Goal: Task Accomplishment & Management: Manage account settings

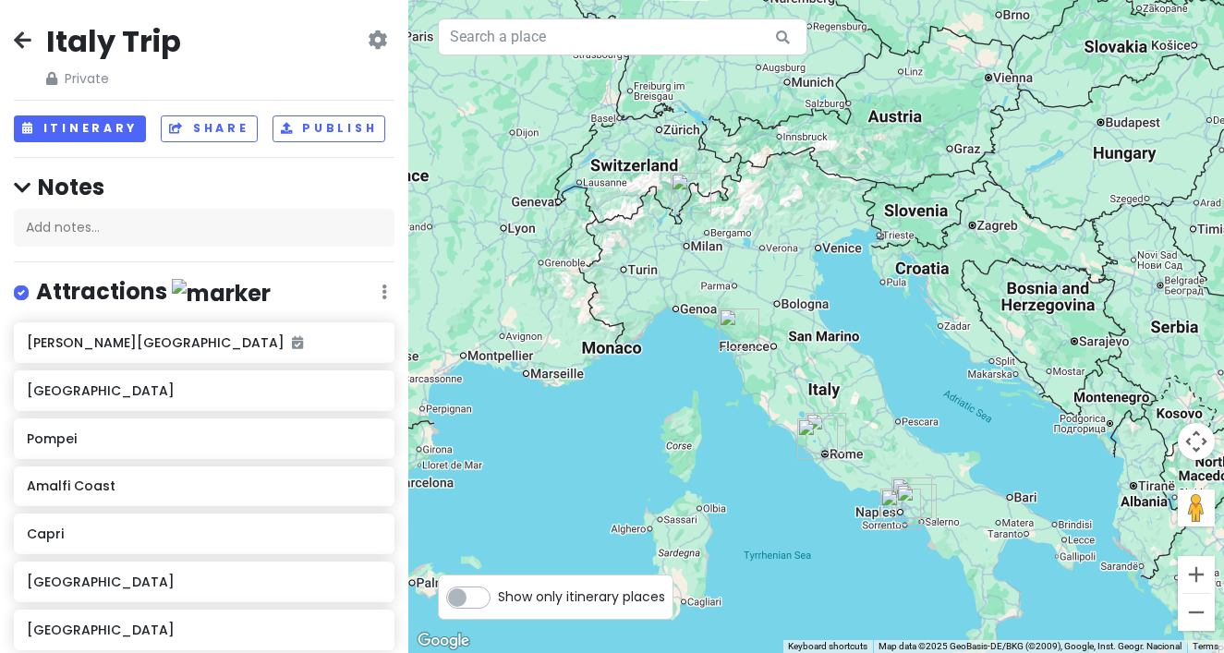
click at [23, 37] on icon at bounding box center [23, 39] width 18 height 15
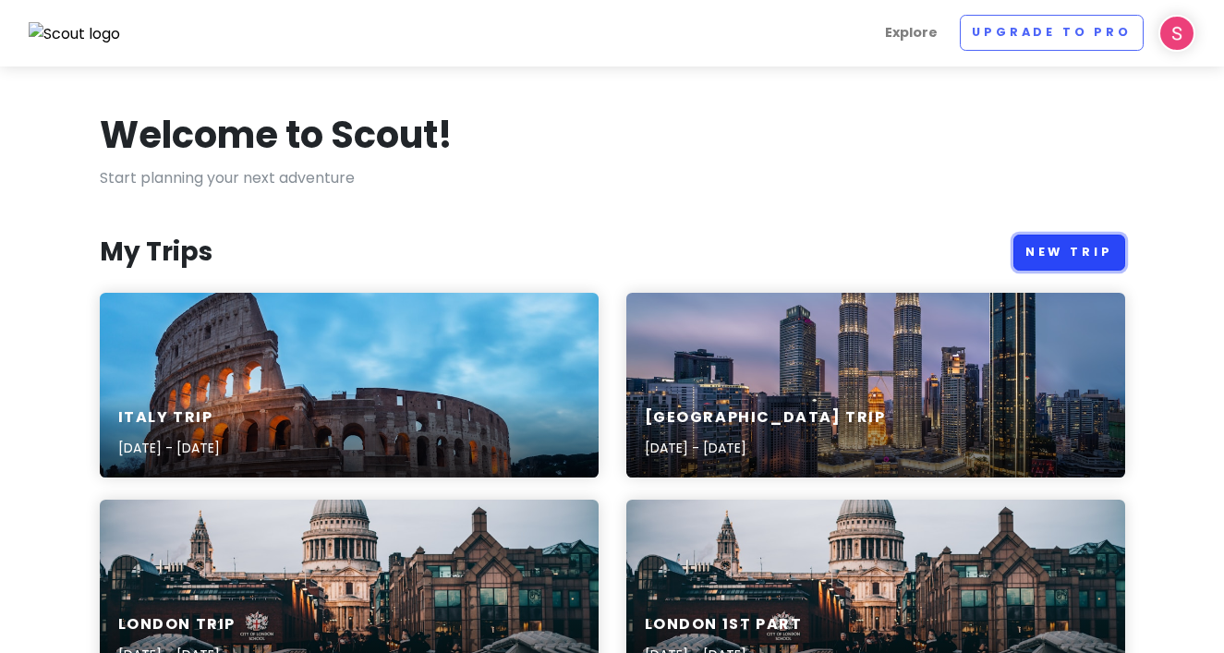
click at [1071, 248] on link "New Trip" at bounding box center [1069, 253] width 112 height 36
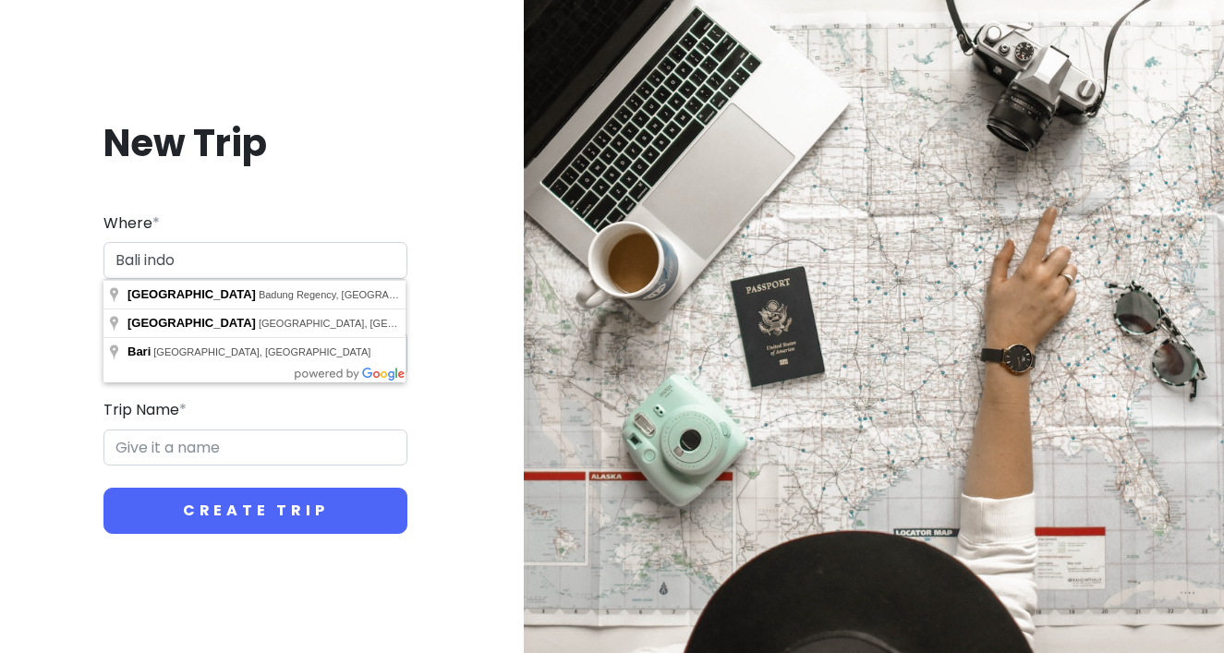
drag, startPoint x: 282, startPoint y: 261, endPoint x: 61, endPoint y: 257, distance: 220.8
click at [61, 257] on div "New Trip Where * [GEOGRAPHIC_DATA] indo Dates * Navigate forward to interact wi…" at bounding box center [255, 327] width 481 height 504
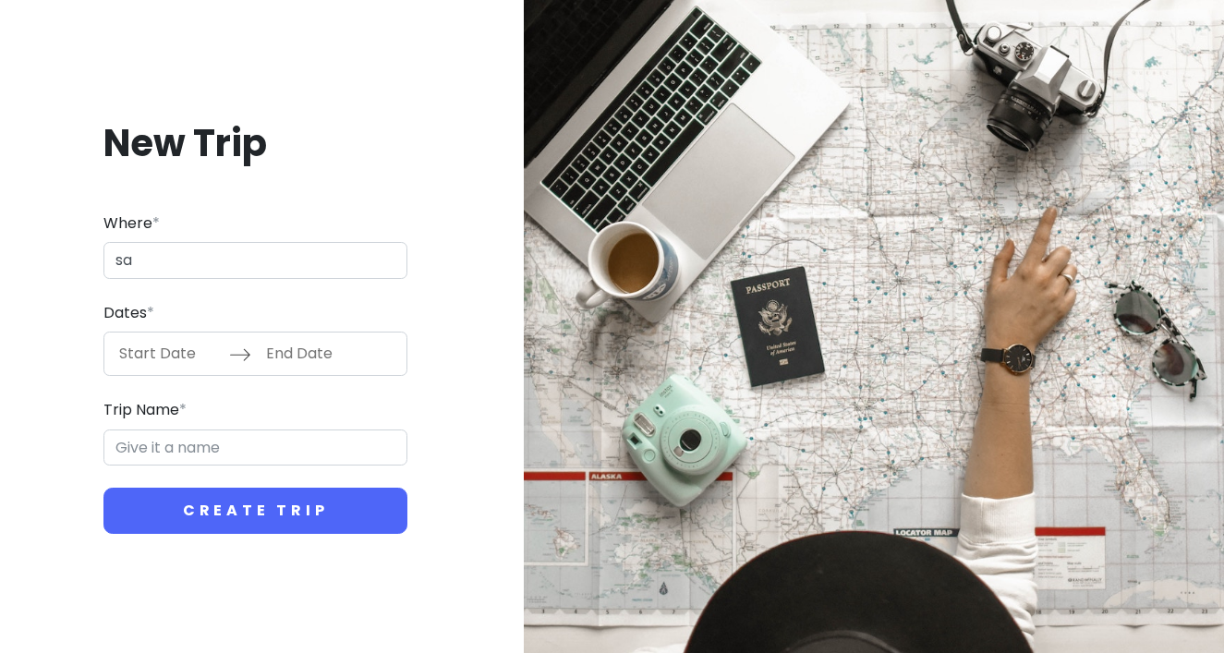
type input "s"
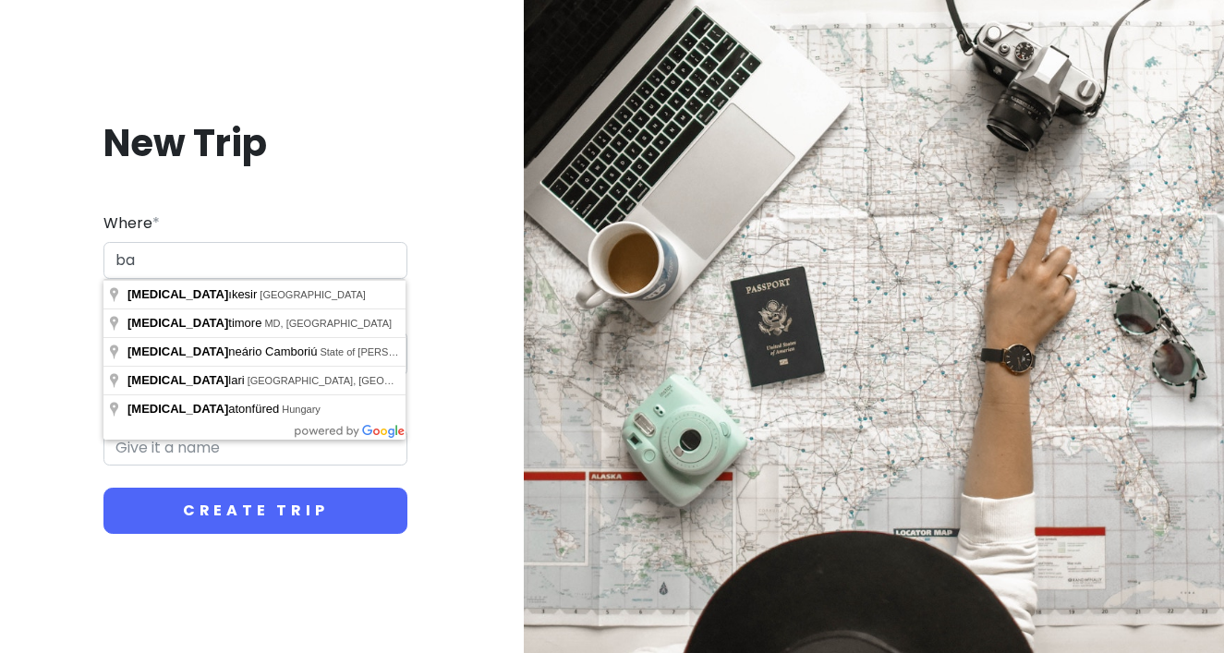
type input "b"
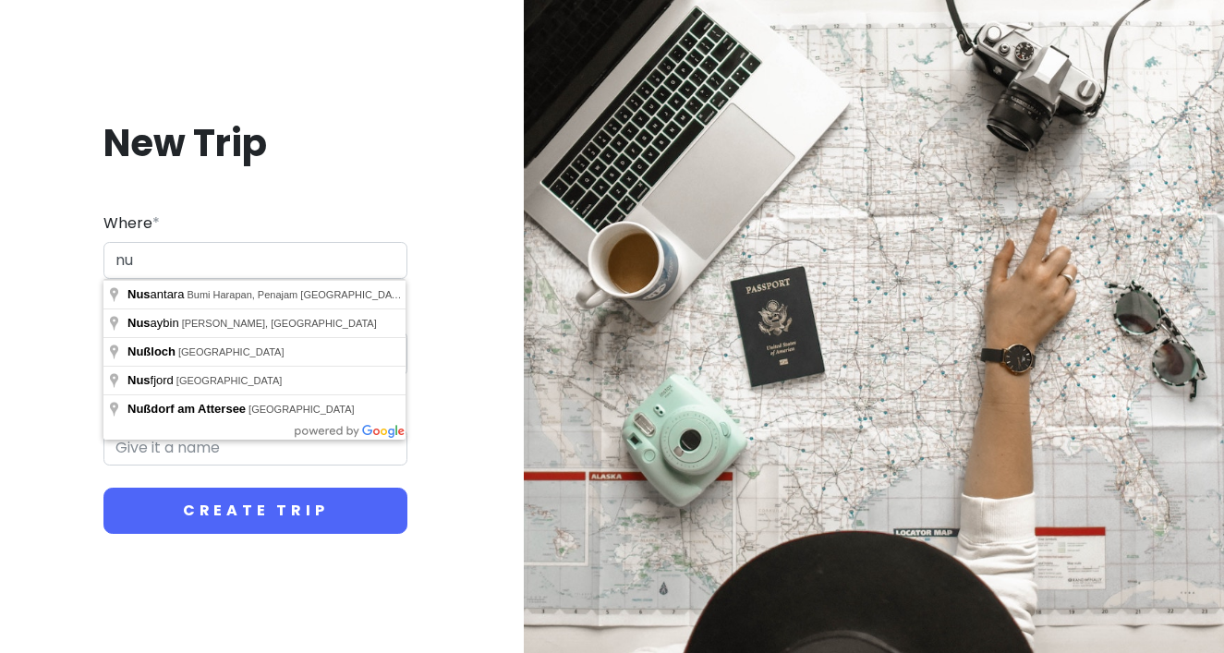
type input "n"
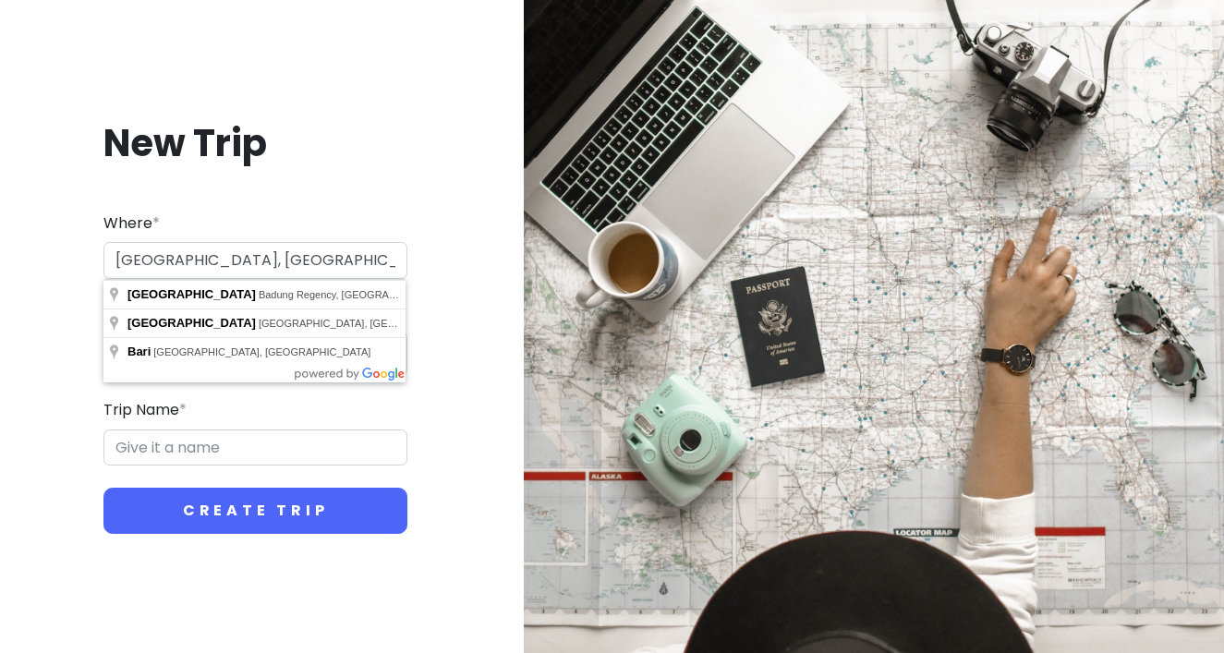
type input "[GEOGRAPHIC_DATA], [GEOGRAPHIC_DATA], [GEOGRAPHIC_DATA], [GEOGRAPHIC_DATA], [GE…"
type input "[GEOGRAPHIC_DATA], [GEOGRAPHIC_DATA] Trip"
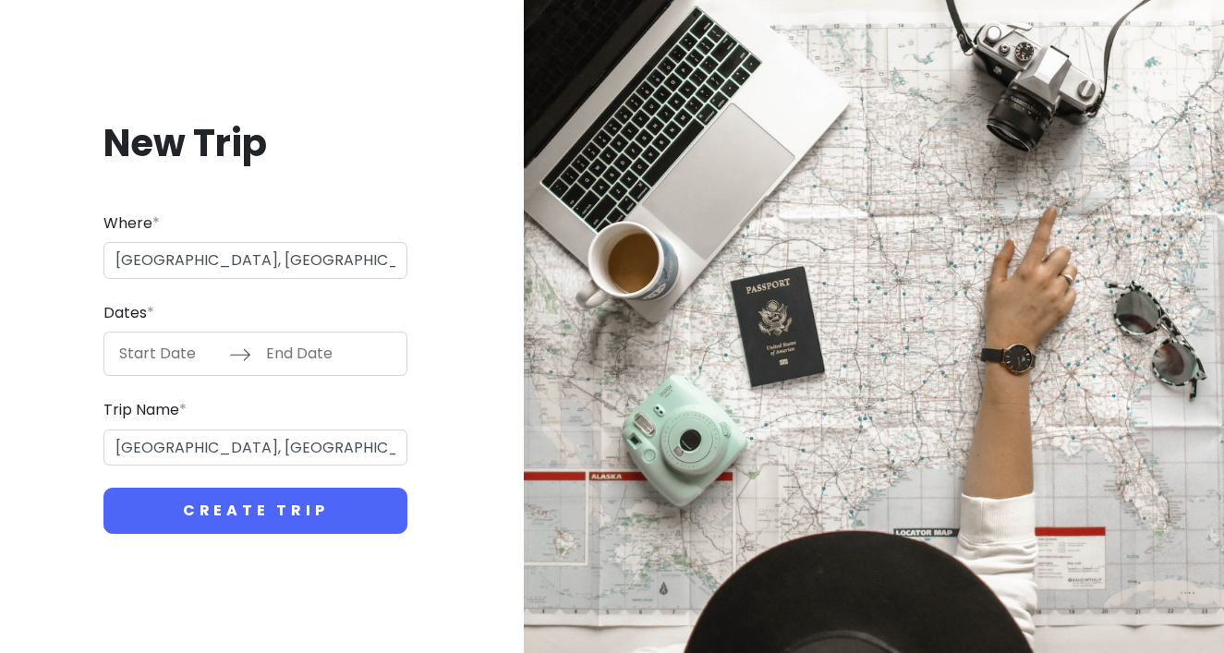
click at [204, 365] on input "Start Date" at bounding box center [169, 354] width 120 height 42
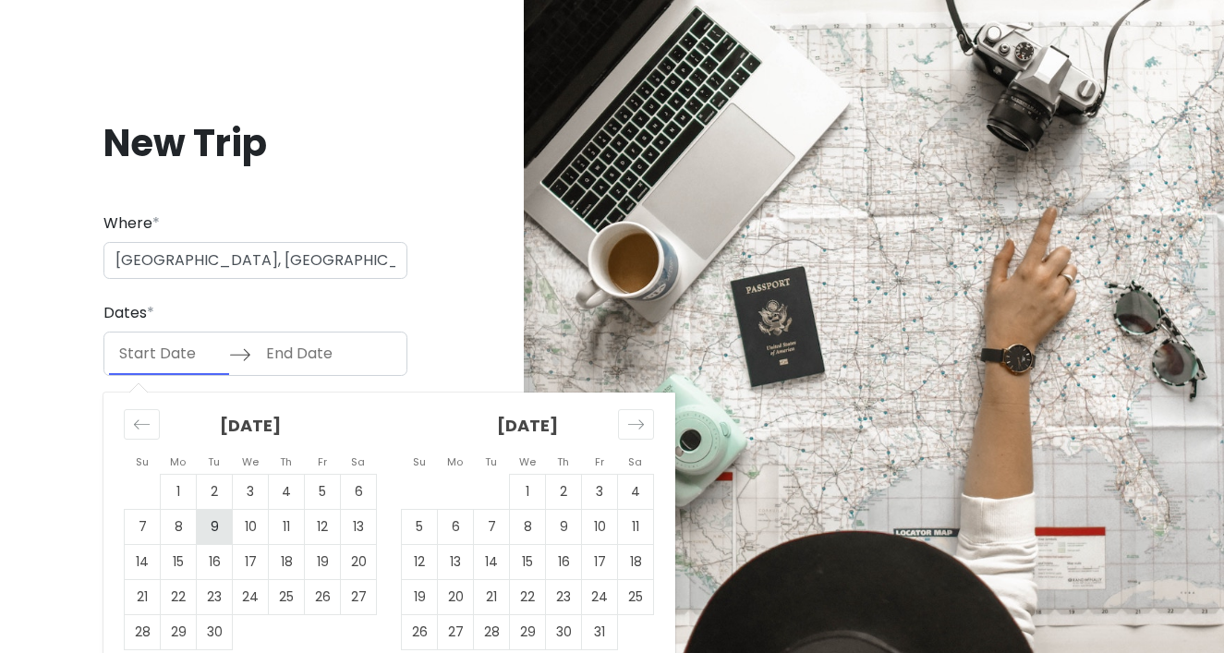
click at [215, 532] on td "9" at bounding box center [215, 527] width 36 height 35
type input "[DATE]"
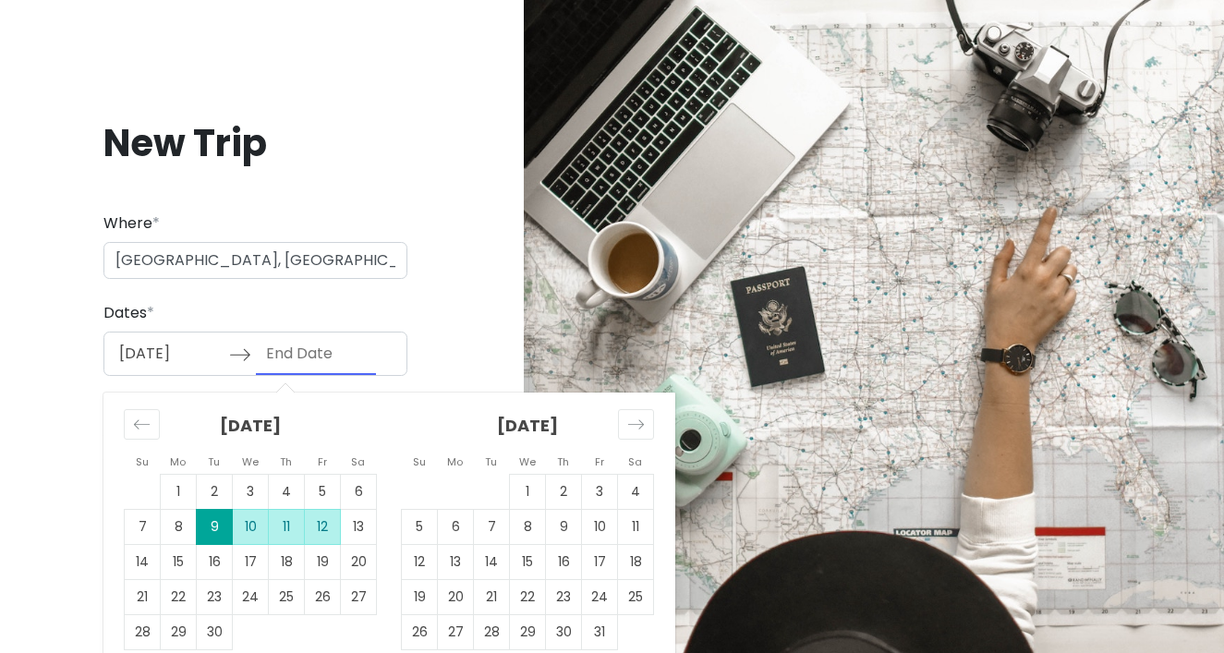
click at [313, 539] on td "12" at bounding box center [323, 527] width 36 height 35
type input "[DATE]"
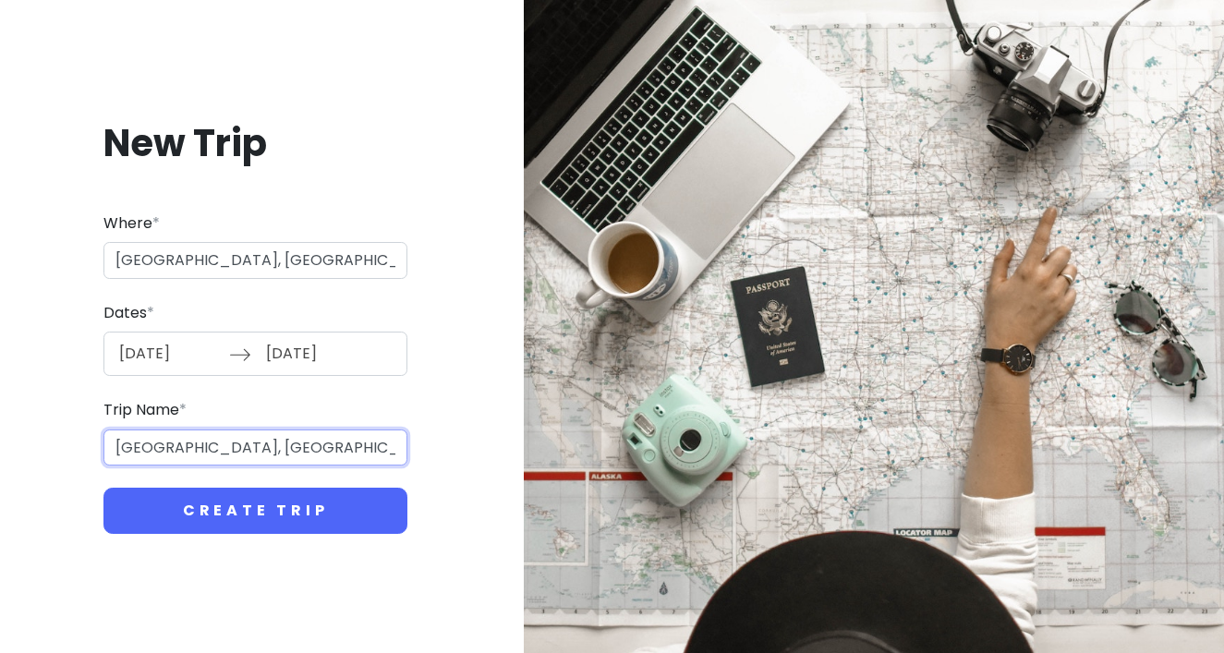
drag, startPoint x: 378, startPoint y: 443, endPoint x: 41, endPoint y: 441, distance: 337.2
click at [41, 441] on div "New Trip Where * [GEOGRAPHIC_DATA], [GEOGRAPHIC_DATA], [GEOGRAPHIC_DATA], [GEOG…" at bounding box center [255, 327] width 481 height 504
type input "[GEOGRAPHIC_DATA]"
click at [103, 488] on button "Create Trip" at bounding box center [255, 511] width 304 height 46
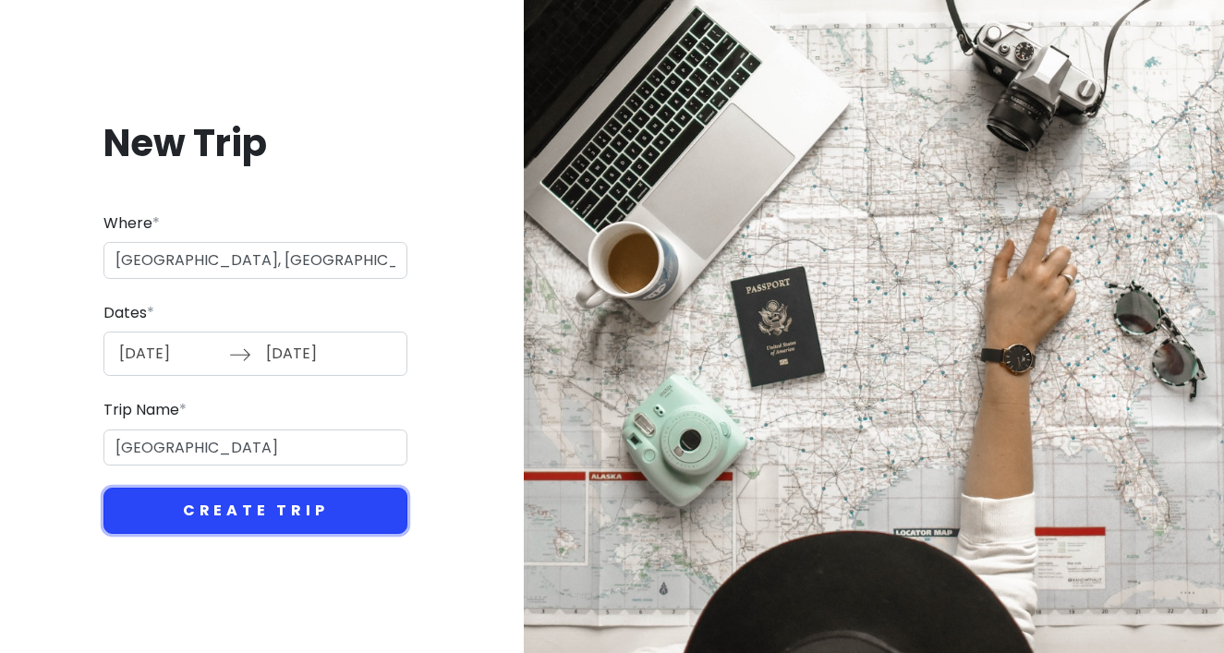
click at [185, 530] on button "Create Trip" at bounding box center [255, 511] width 304 height 46
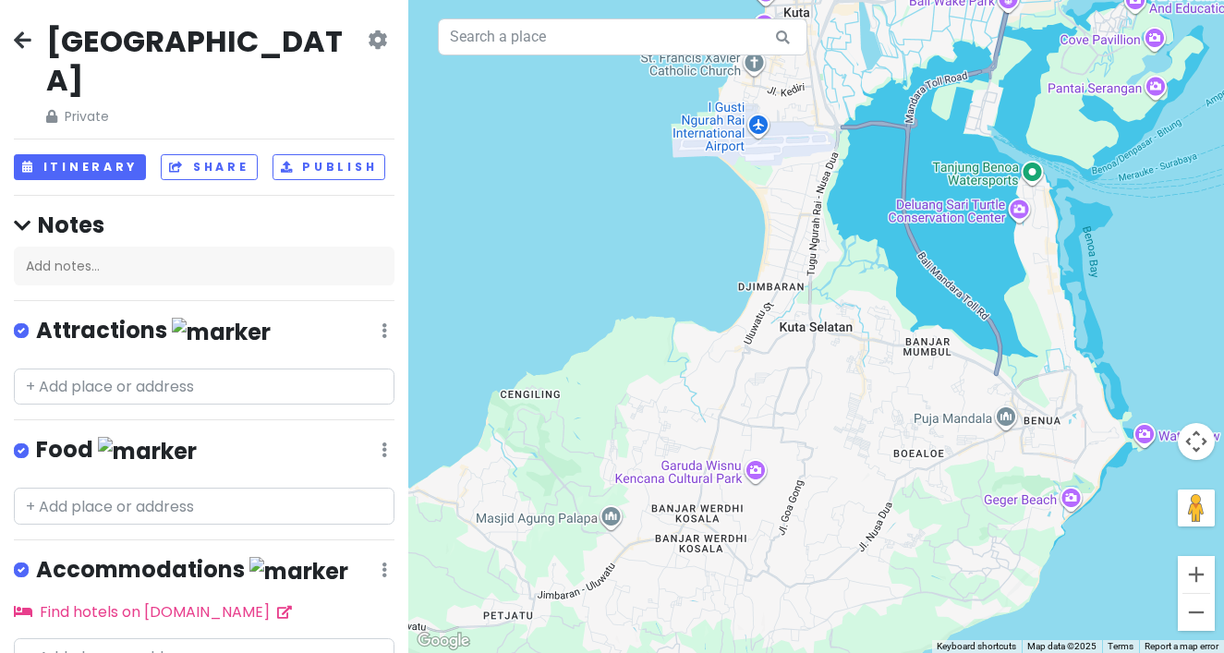
scroll to position [47, 0]
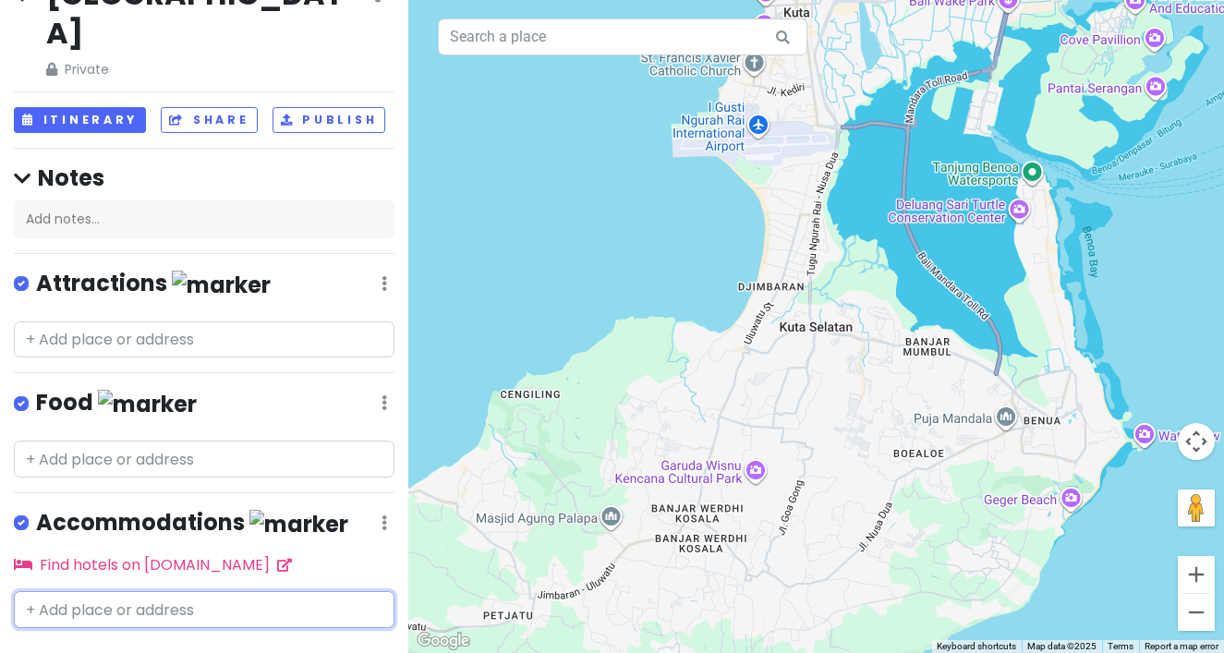
click at [152, 591] on input "text" at bounding box center [204, 609] width 381 height 37
type input "andaz"
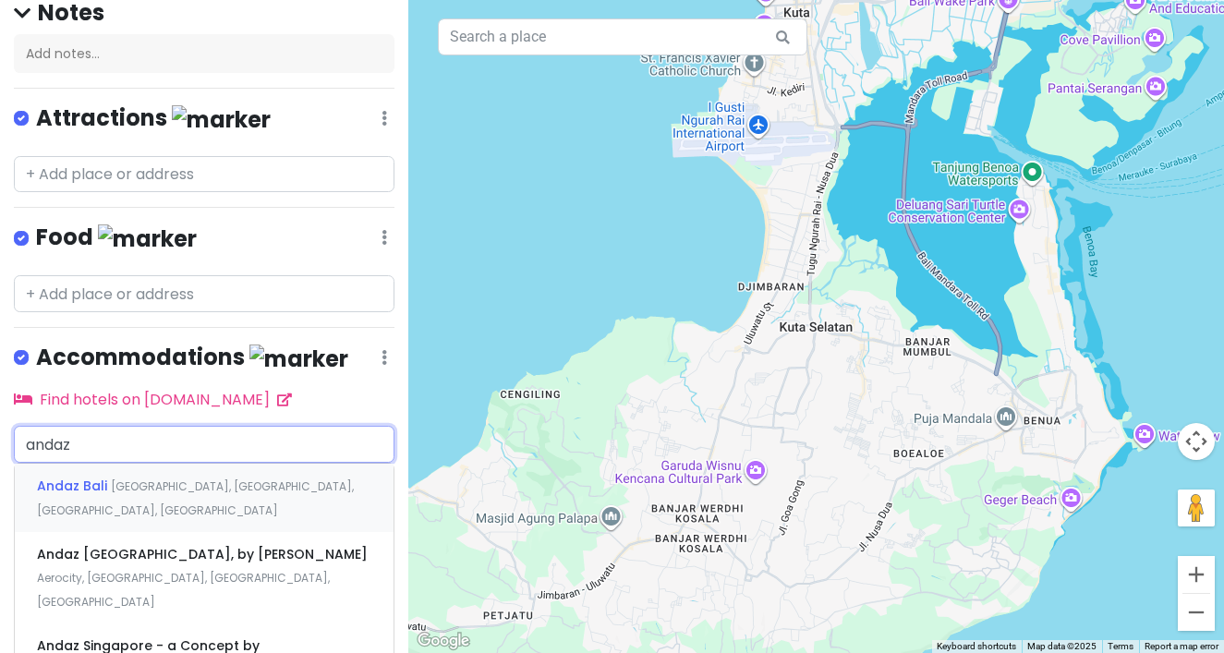
scroll to position [266, 0]
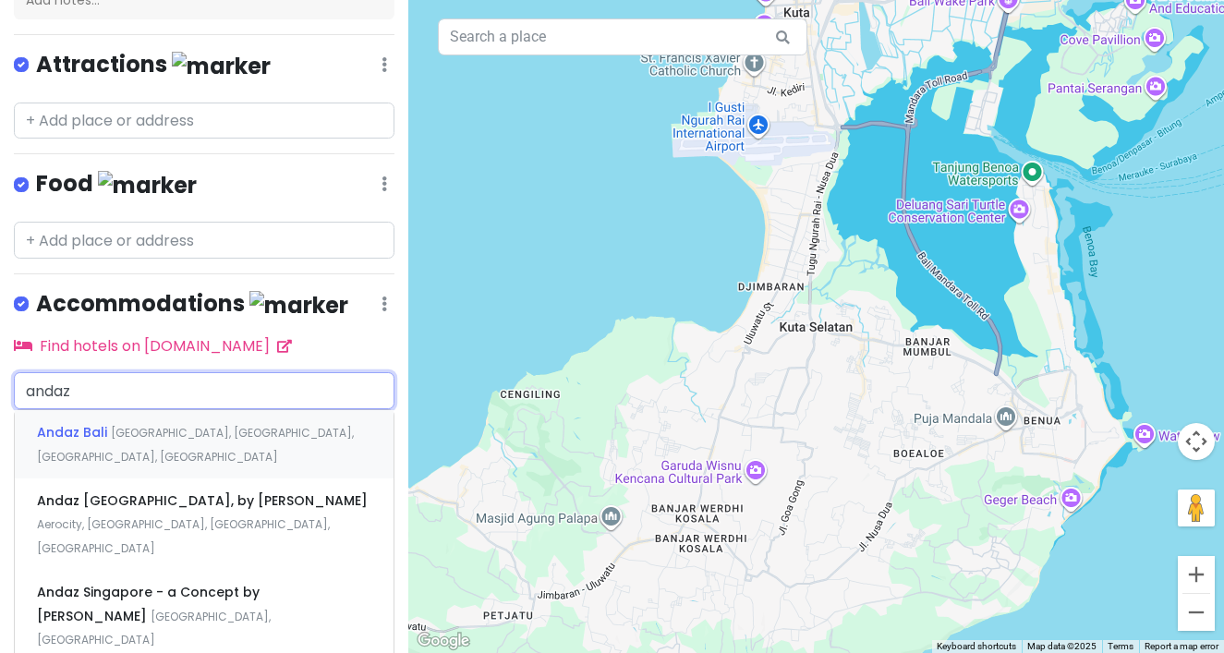
click at [157, 410] on div "Andaz [GEOGRAPHIC_DATA] [GEOGRAPHIC_DATA], [GEOGRAPHIC_DATA], [GEOGRAPHIC_DATA]…" at bounding box center [204, 444] width 379 height 68
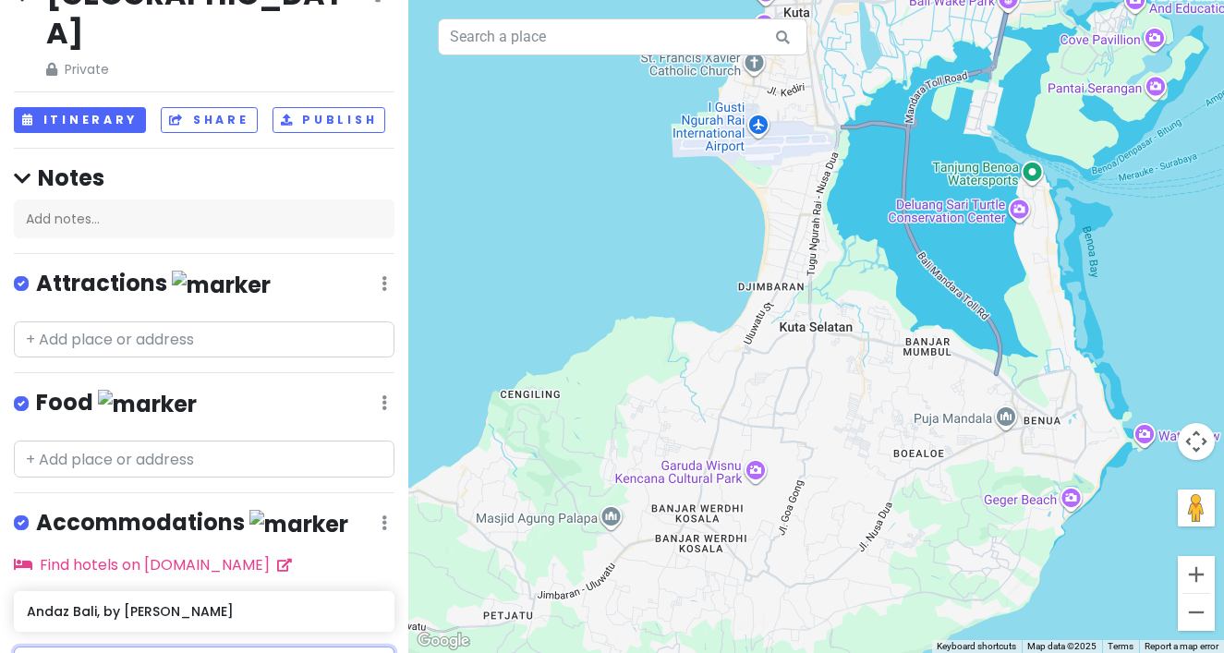
scroll to position [102, 0]
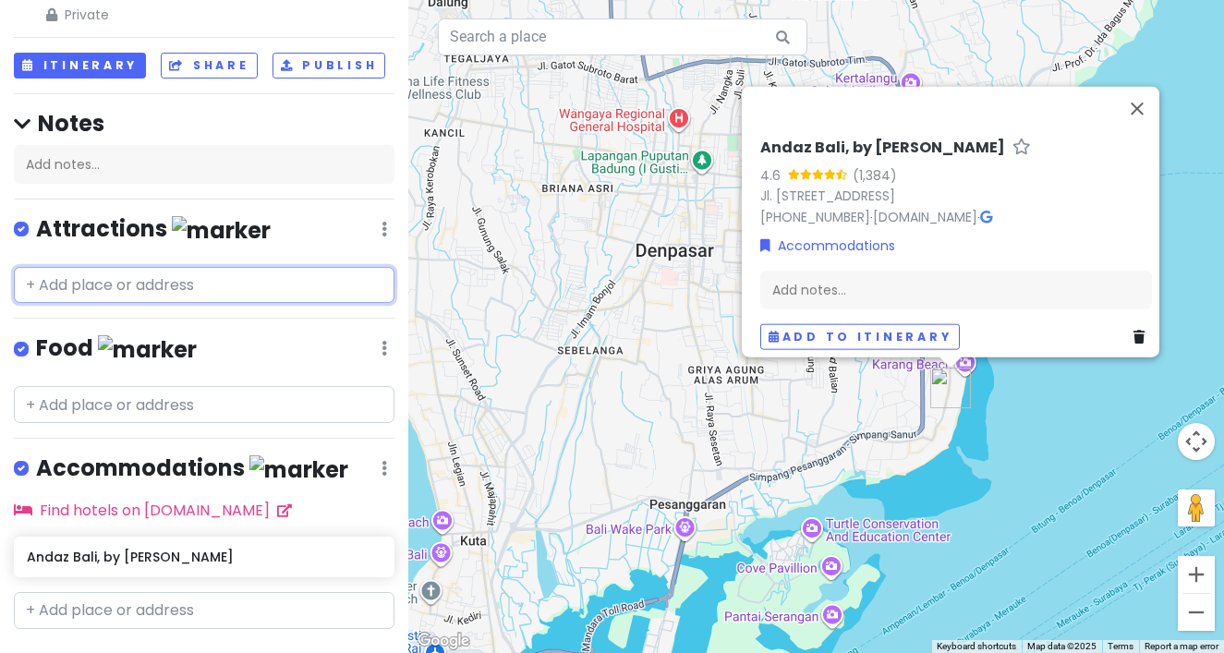
click at [152, 267] on input "text" at bounding box center [204, 285] width 381 height 37
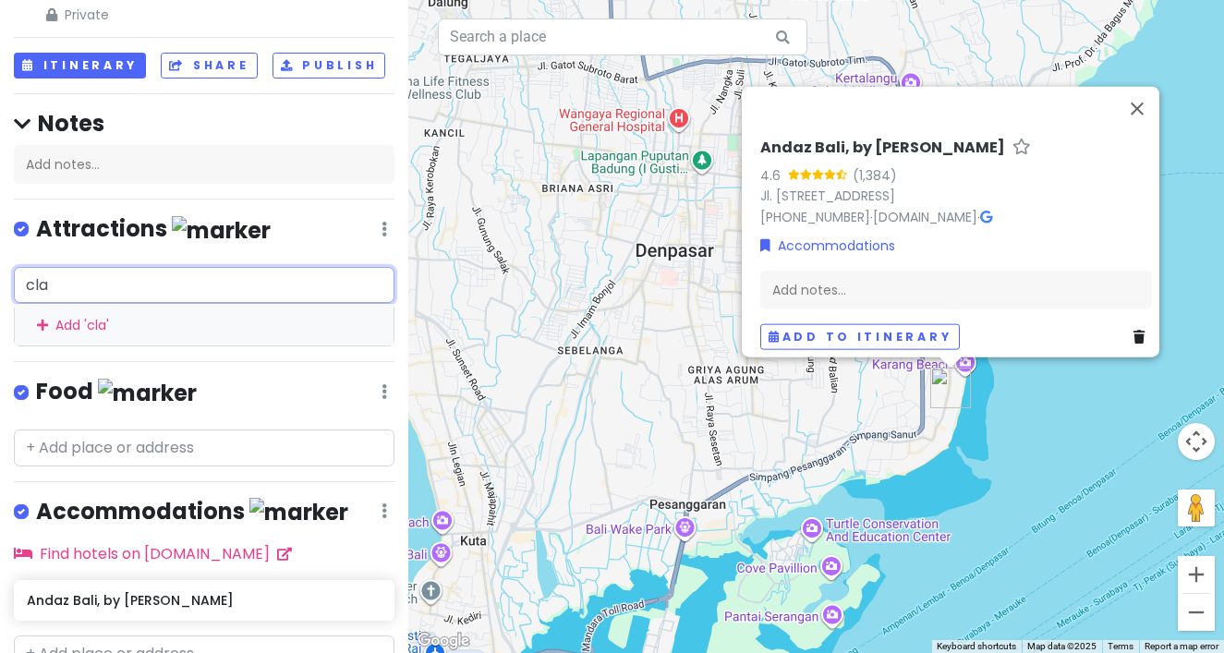
type input "clay"
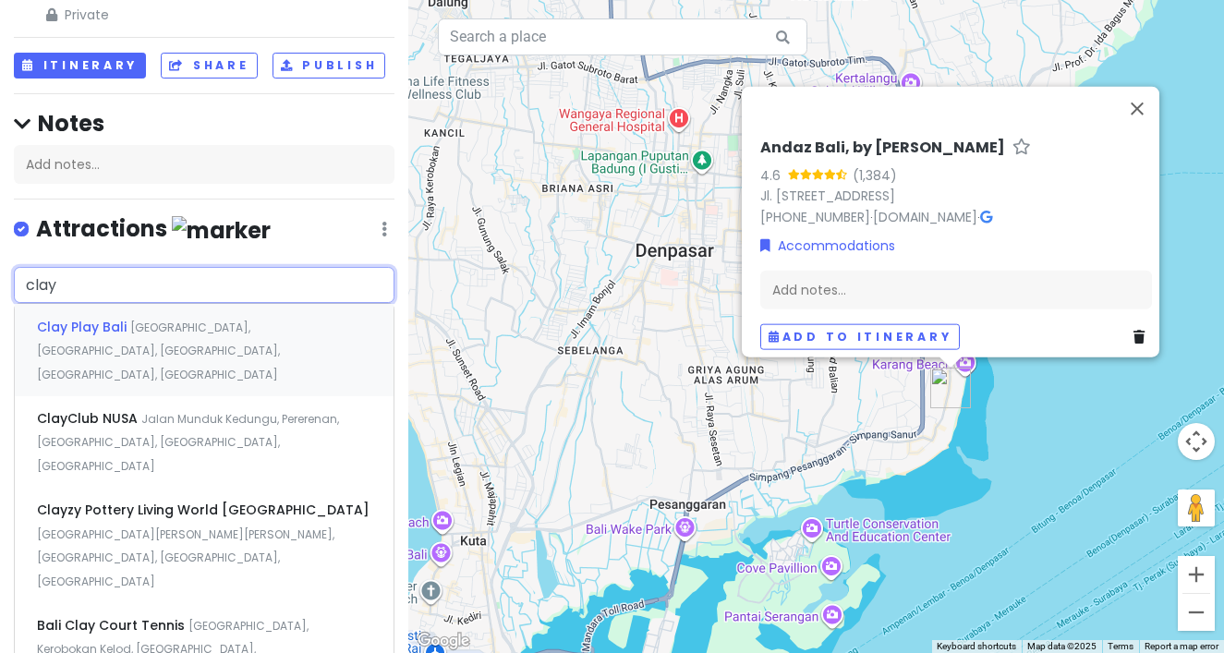
click at [276, 305] on div "Clay Play Bali [GEOGRAPHIC_DATA], [GEOGRAPHIC_DATA], [GEOGRAPHIC_DATA], [GEOGRA…" at bounding box center [204, 349] width 379 height 91
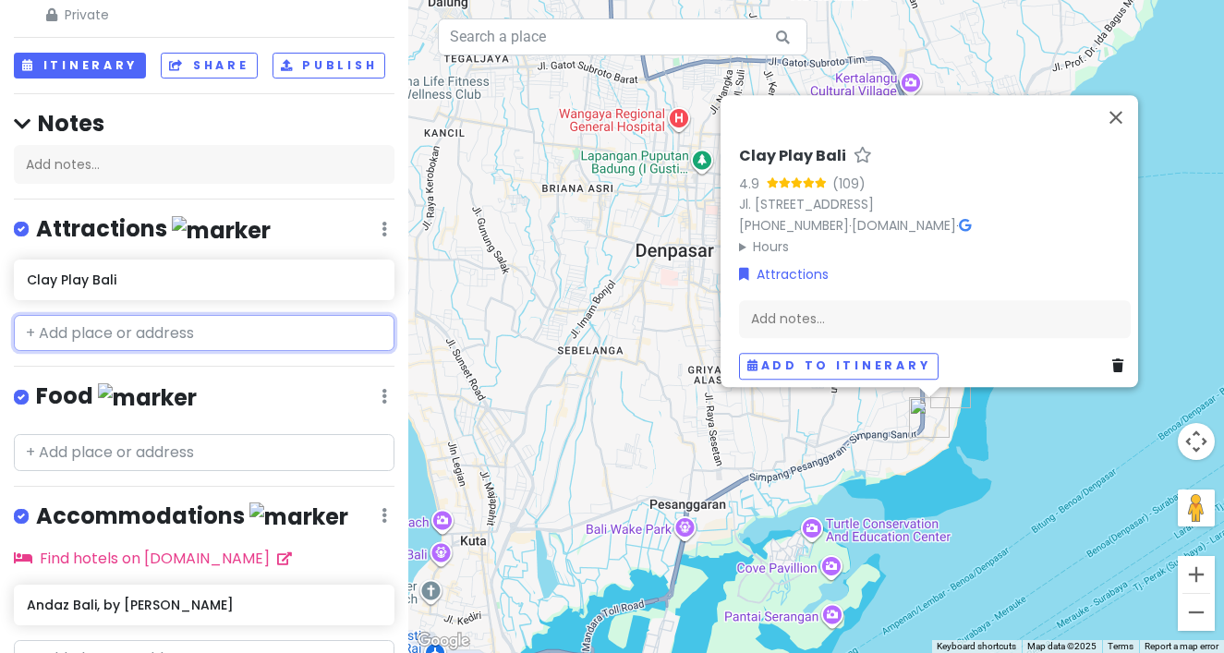
click at [188, 315] on input "text" at bounding box center [204, 333] width 381 height 37
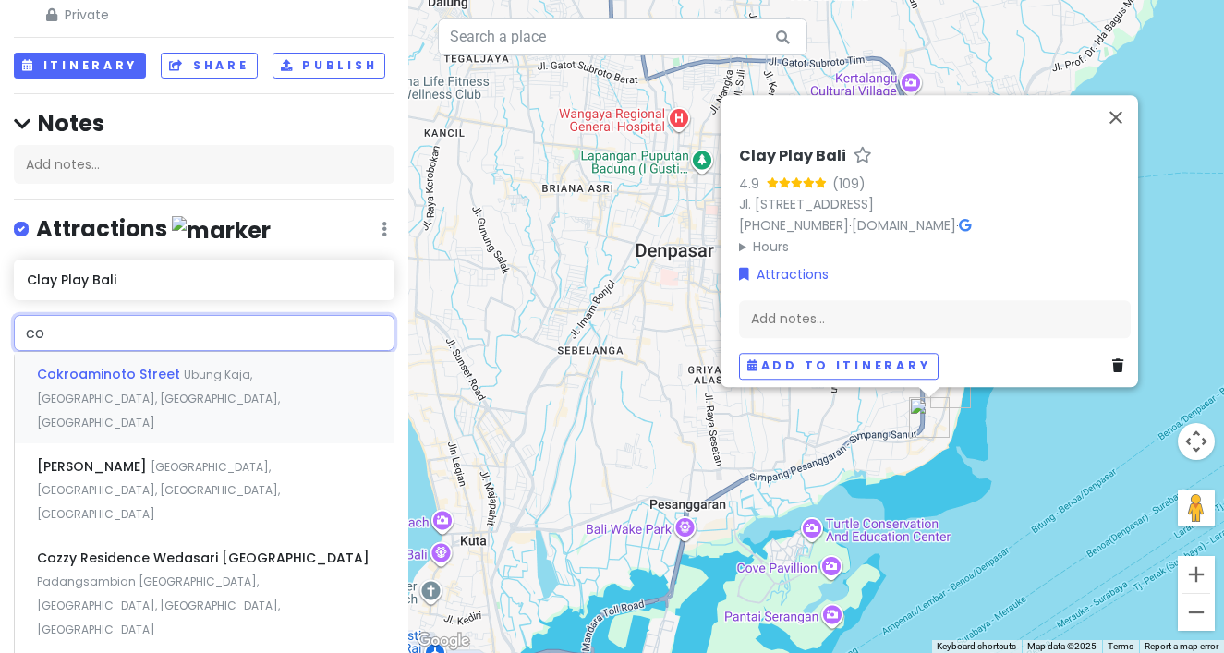
type input "c"
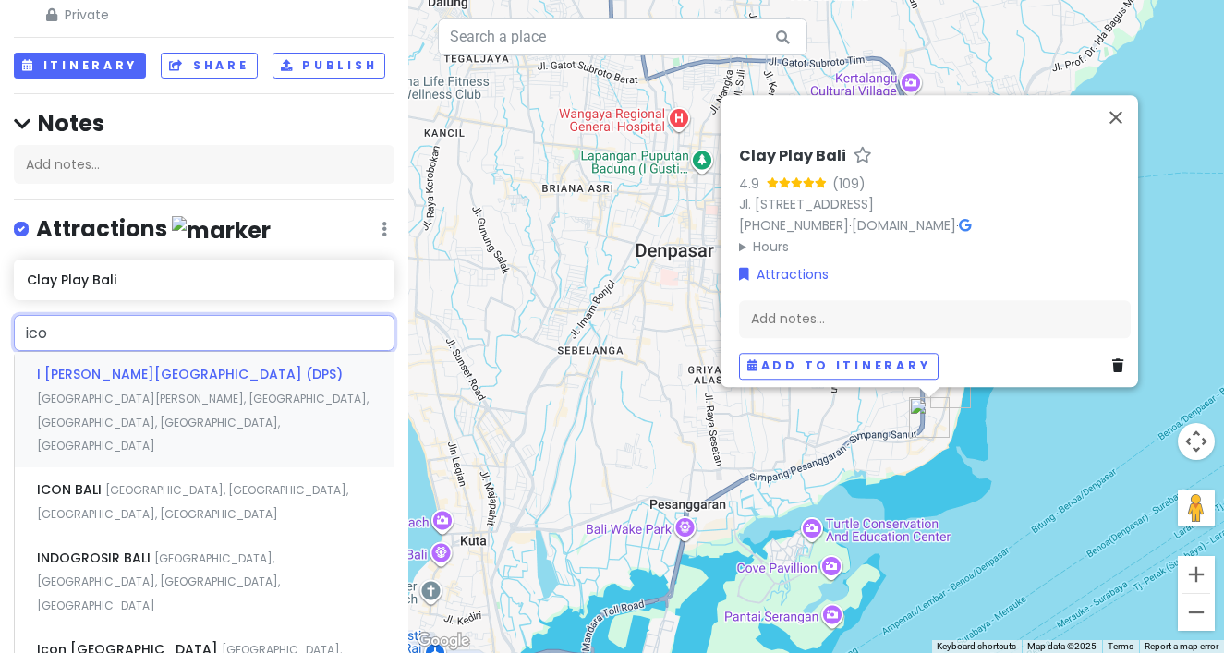
type input "icon"
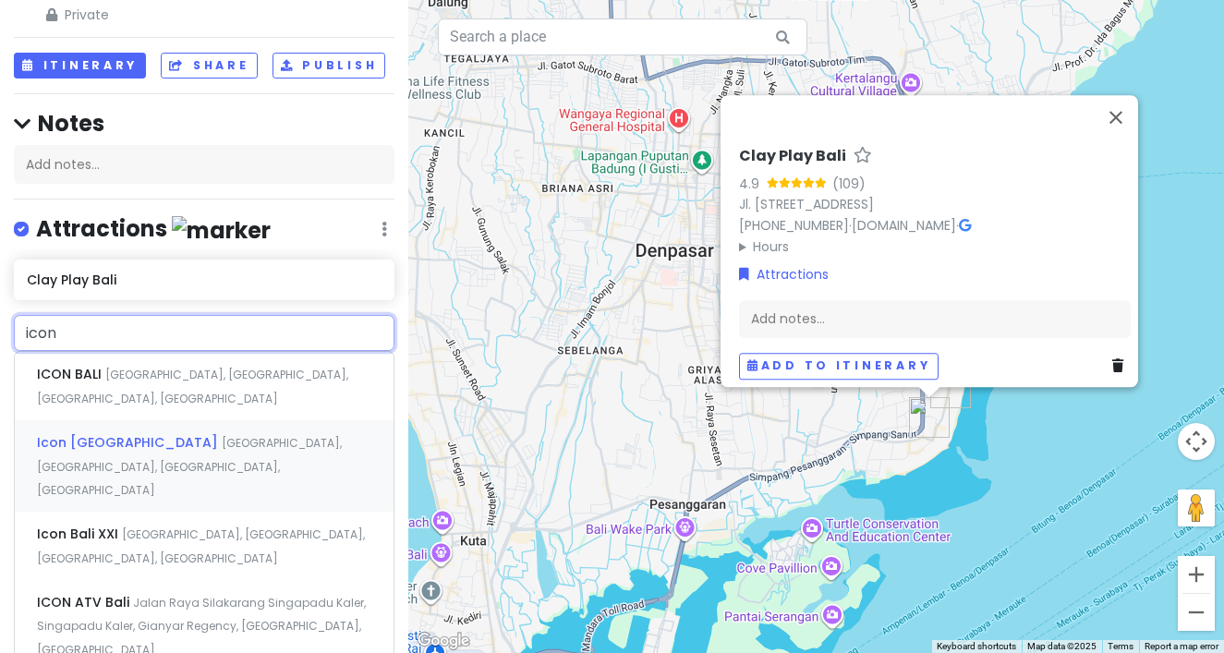
click at [160, 420] on div "[GEOGRAPHIC_DATA] [GEOGRAPHIC_DATA], [GEOGRAPHIC_DATA], [GEOGRAPHIC_DATA], [GEO…" at bounding box center [204, 465] width 379 height 91
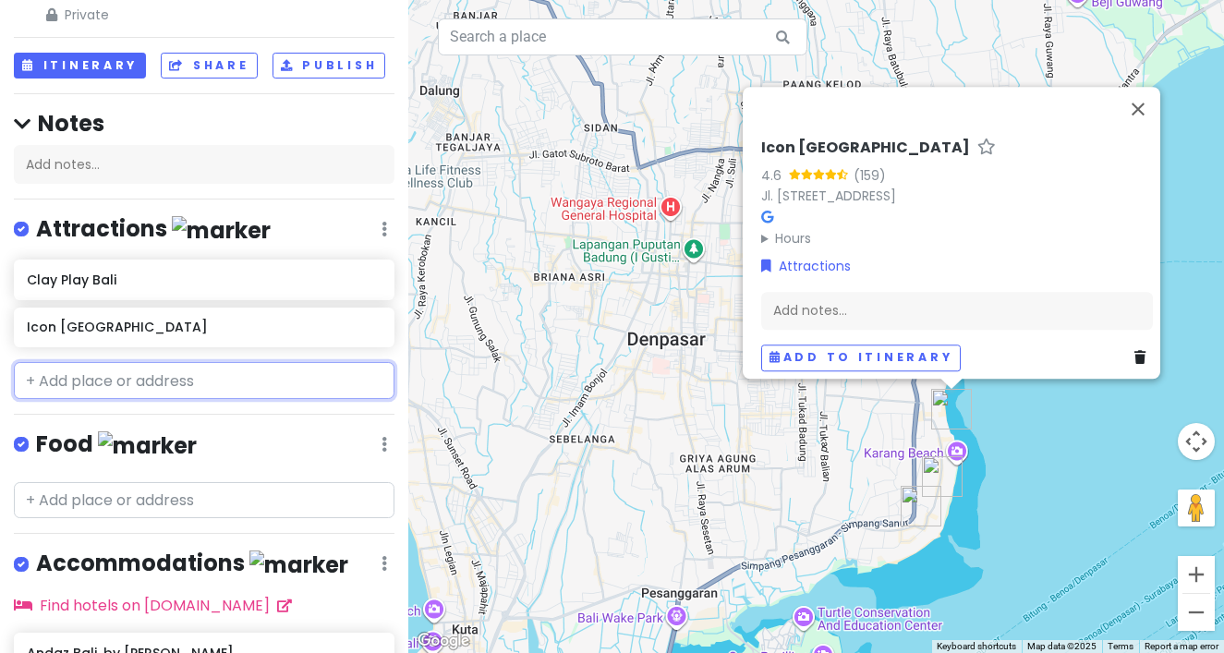
click at [123, 362] on input "text" at bounding box center [204, 380] width 381 height 37
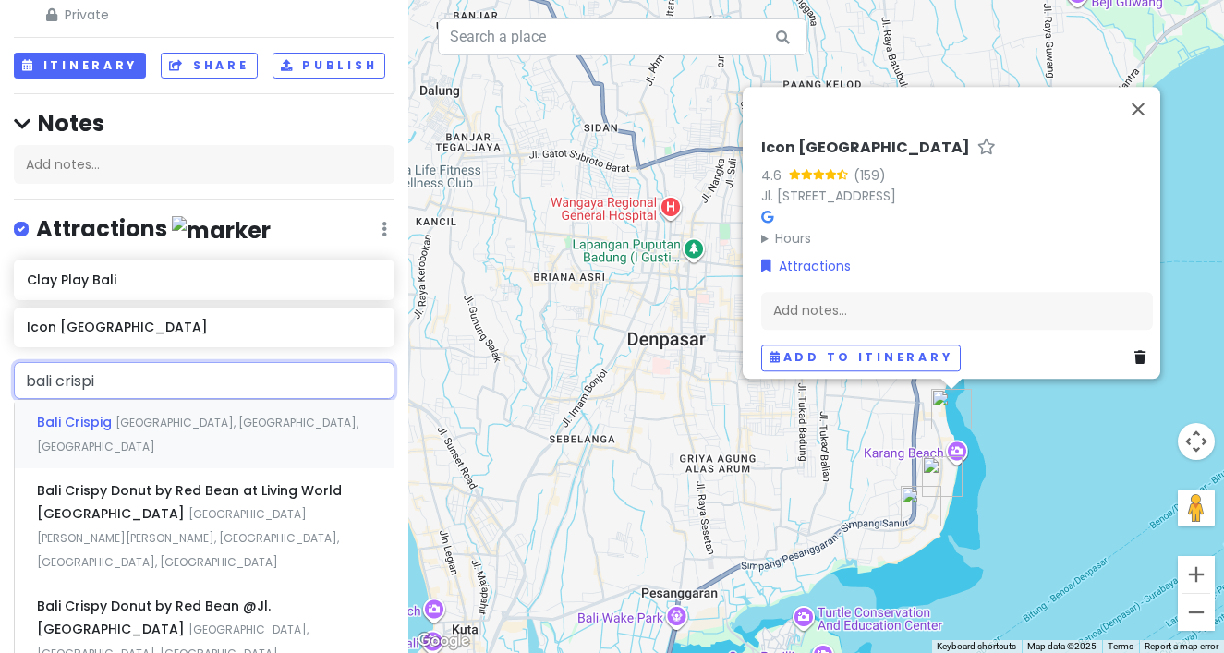
type input "bali crispig"
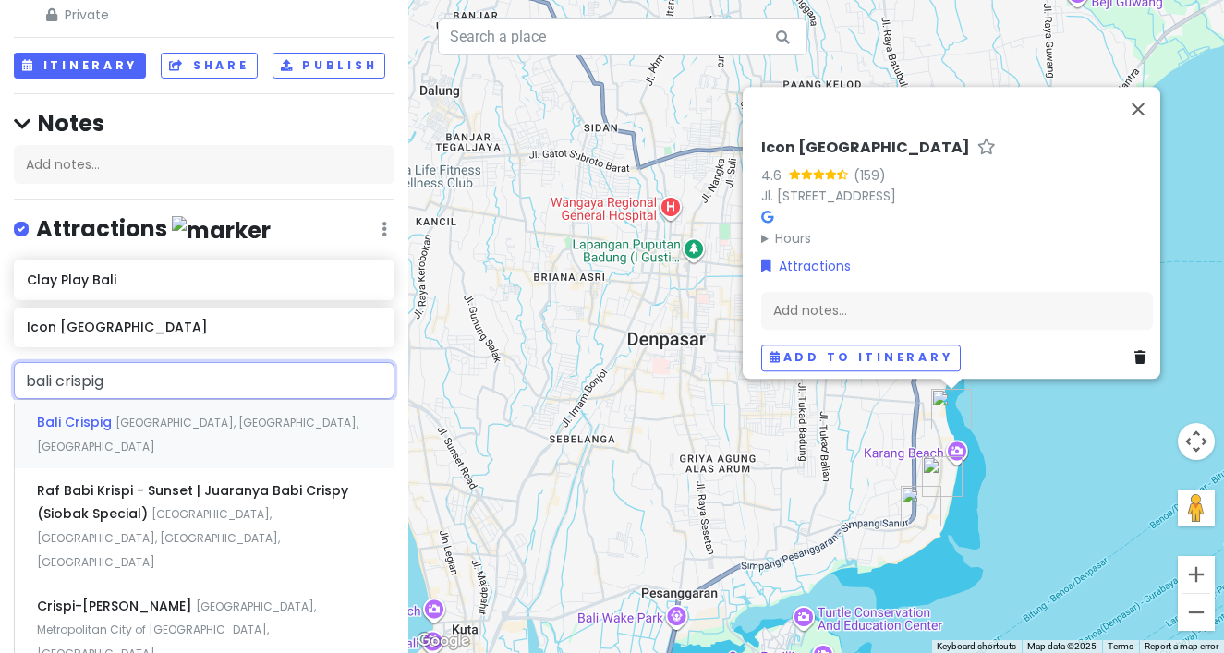
click at [100, 415] on span "[GEOGRAPHIC_DATA], [GEOGRAPHIC_DATA], [GEOGRAPHIC_DATA]" at bounding box center [197, 435] width 321 height 40
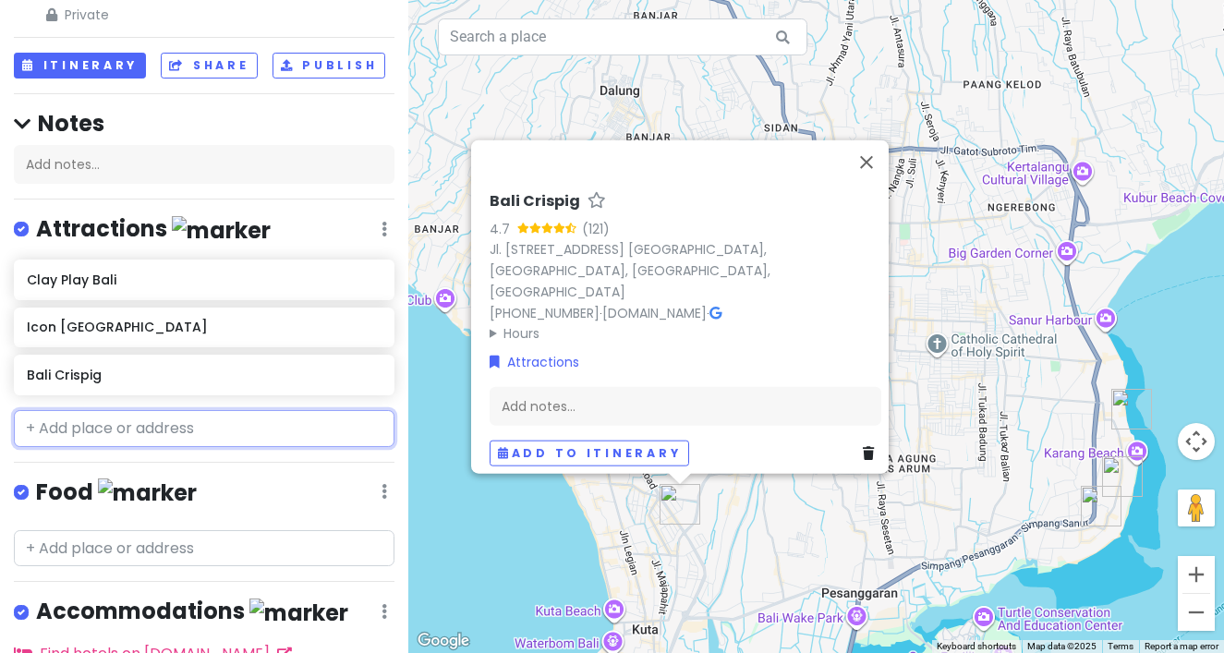
click at [96, 410] on input "text" at bounding box center [204, 428] width 381 height 37
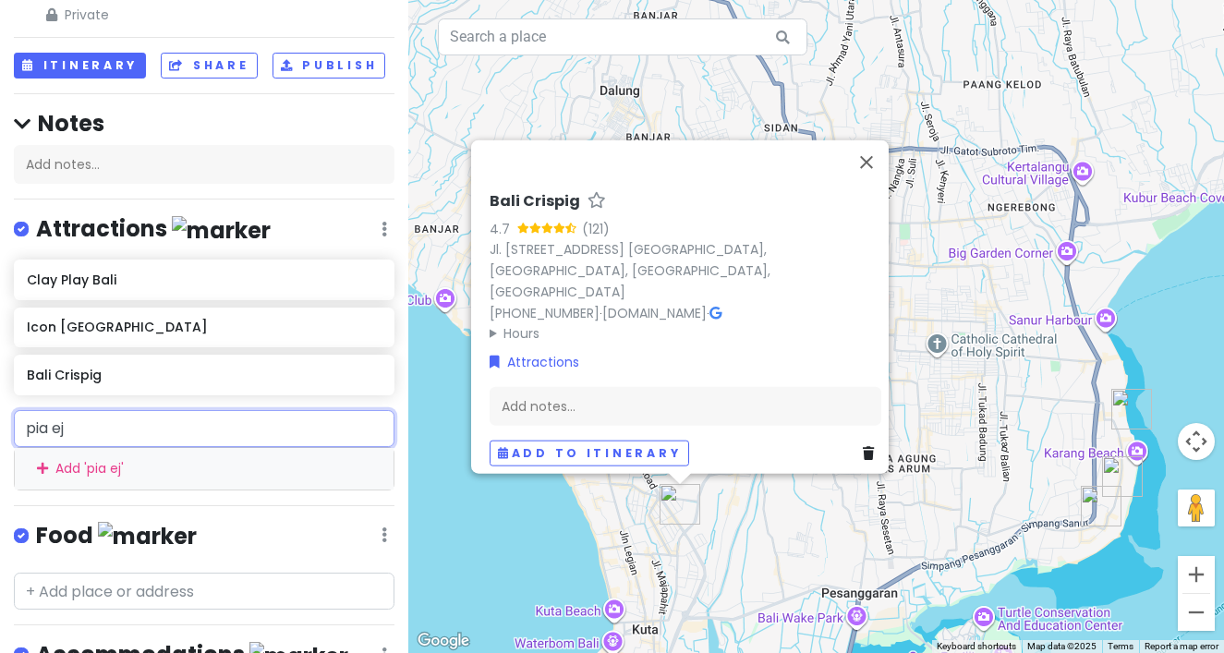
type input "pia eji"
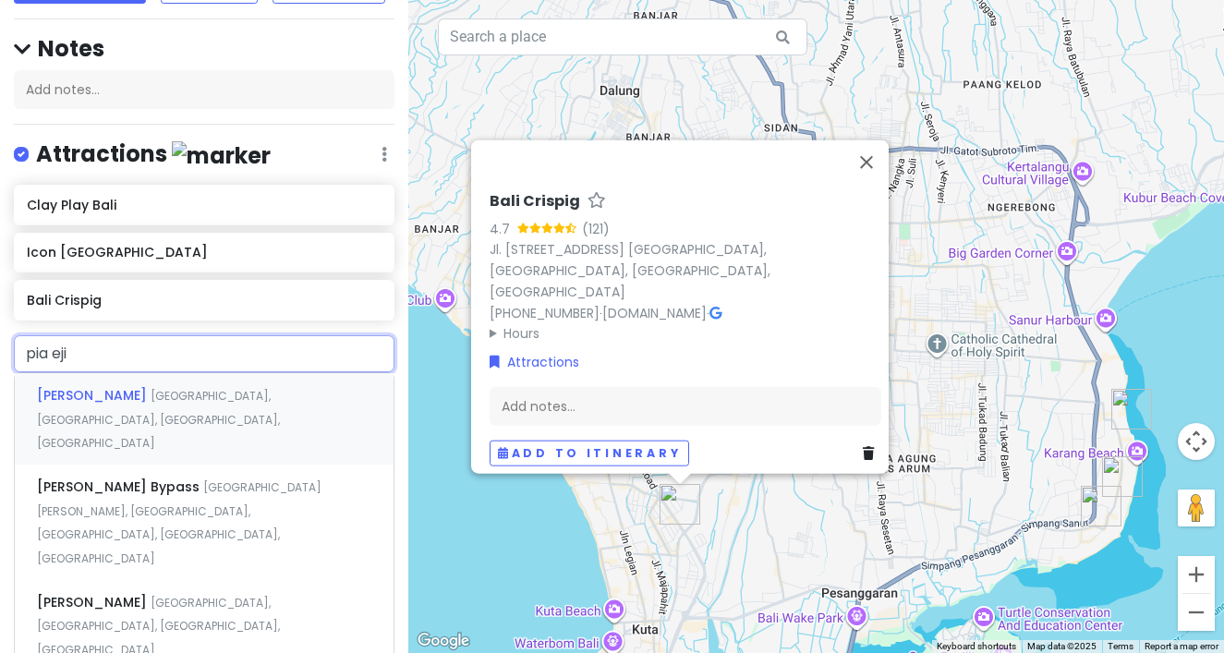
scroll to position [183, 0]
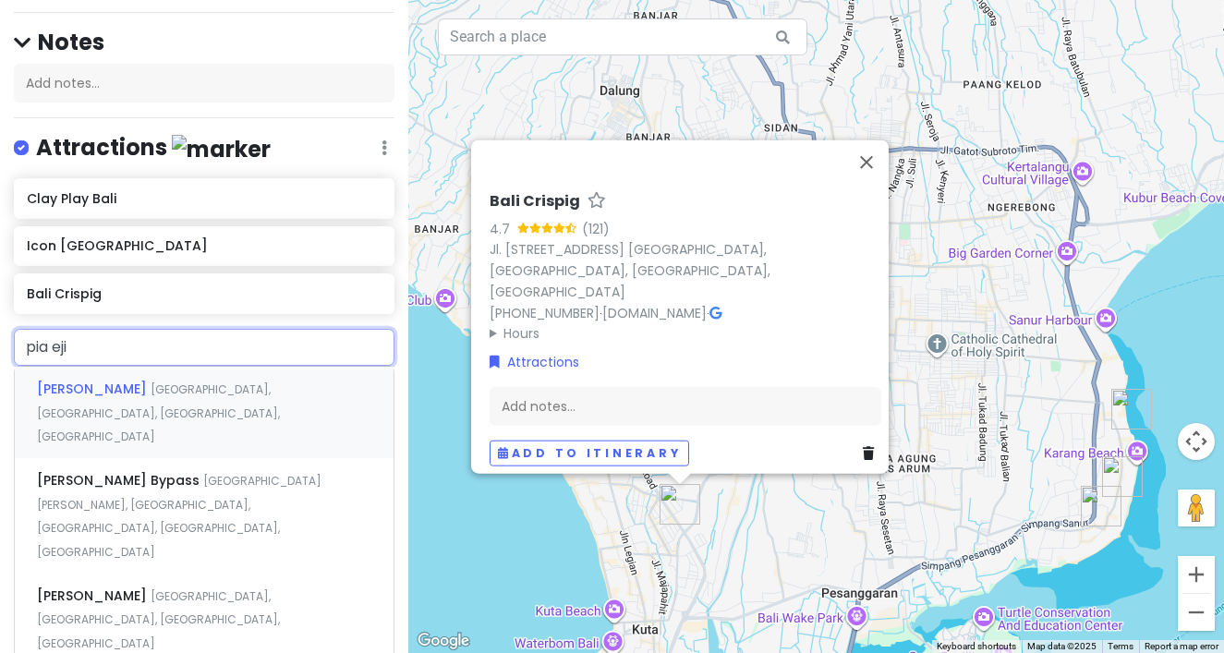
click at [159, 381] on span "[GEOGRAPHIC_DATA], [GEOGRAPHIC_DATA], [GEOGRAPHIC_DATA], [GEOGRAPHIC_DATA]" at bounding box center [158, 412] width 243 height 63
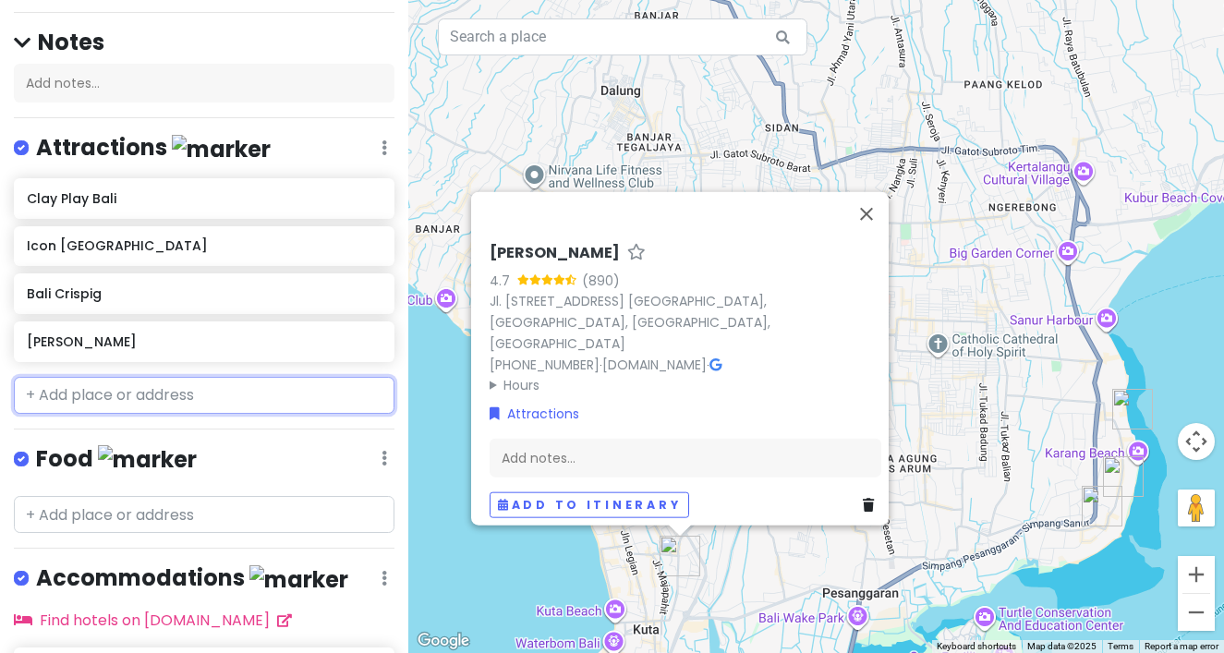
click at [154, 377] on input "text" at bounding box center [204, 395] width 381 height 37
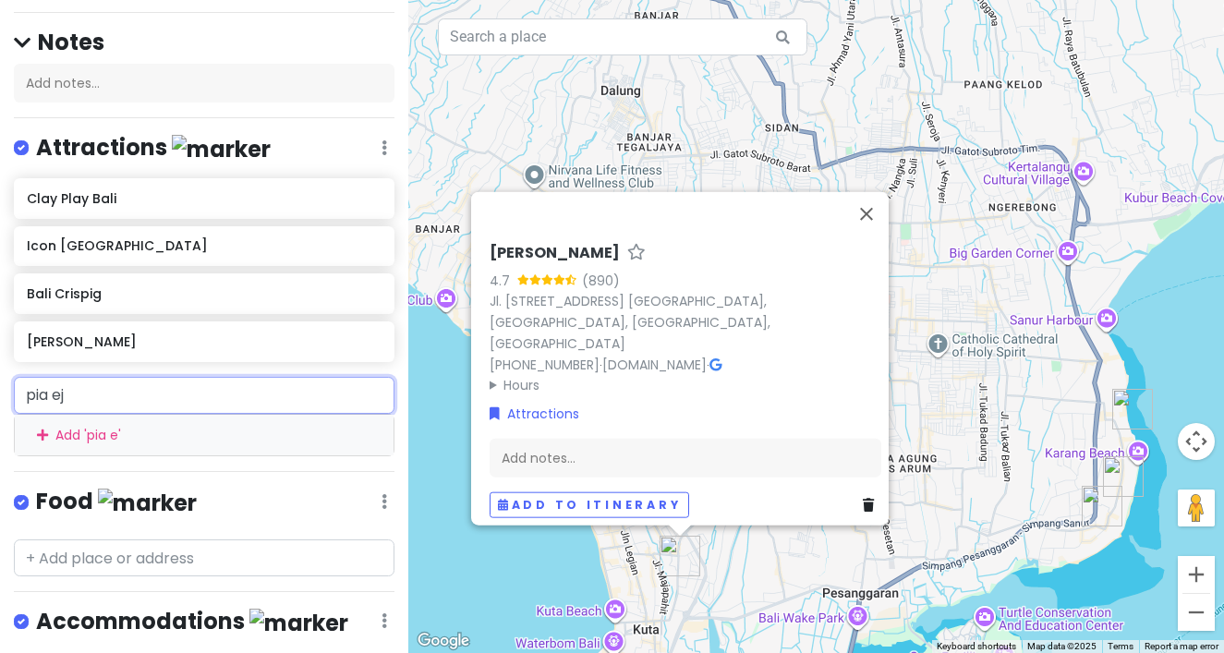
type input "pia eji"
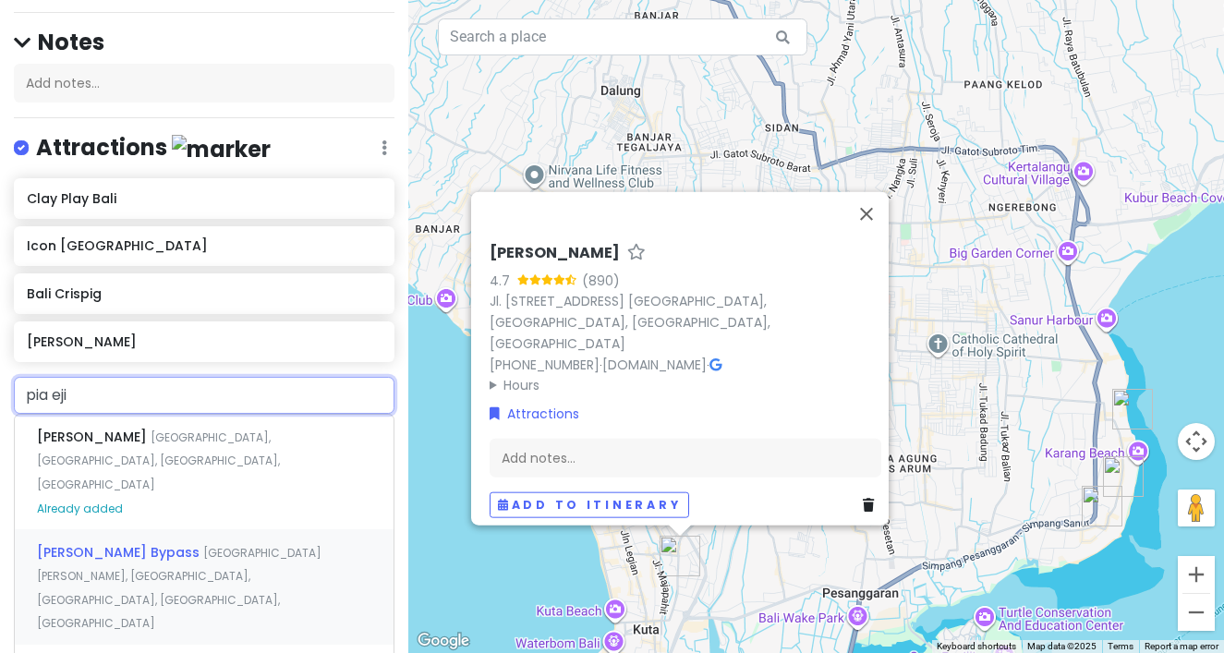
click at [163, 545] on span "[GEOGRAPHIC_DATA][PERSON_NAME], [GEOGRAPHIC_DATA], [GEOGRAPHIC_DATA], [GEOGRAPH…" at bounding box center [179, 588] width 285 height 87
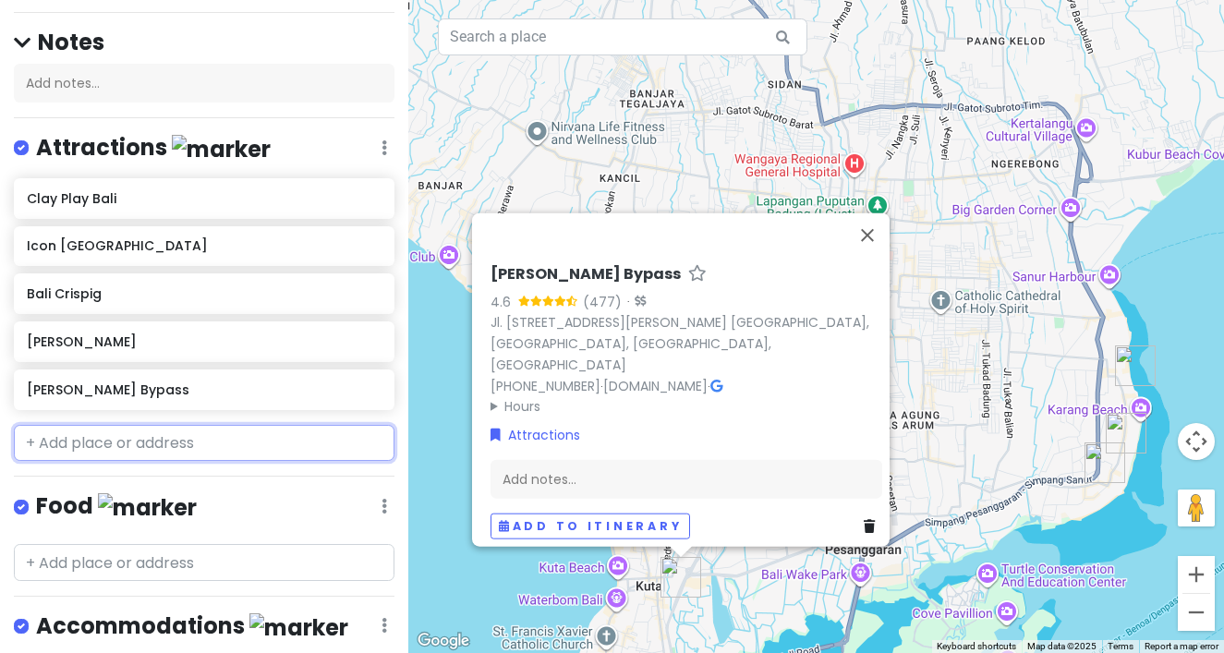
click at [205, 425] on input "text" at bounding box center [204, 443] width 381 height 37
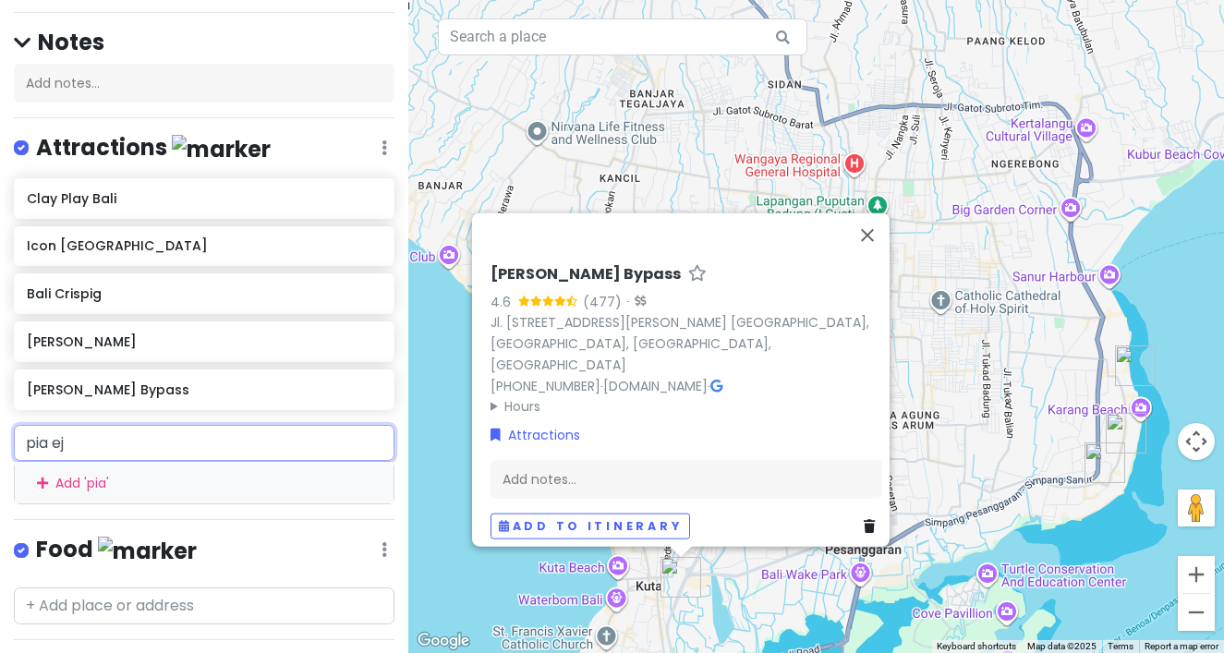
type input "pia eji"
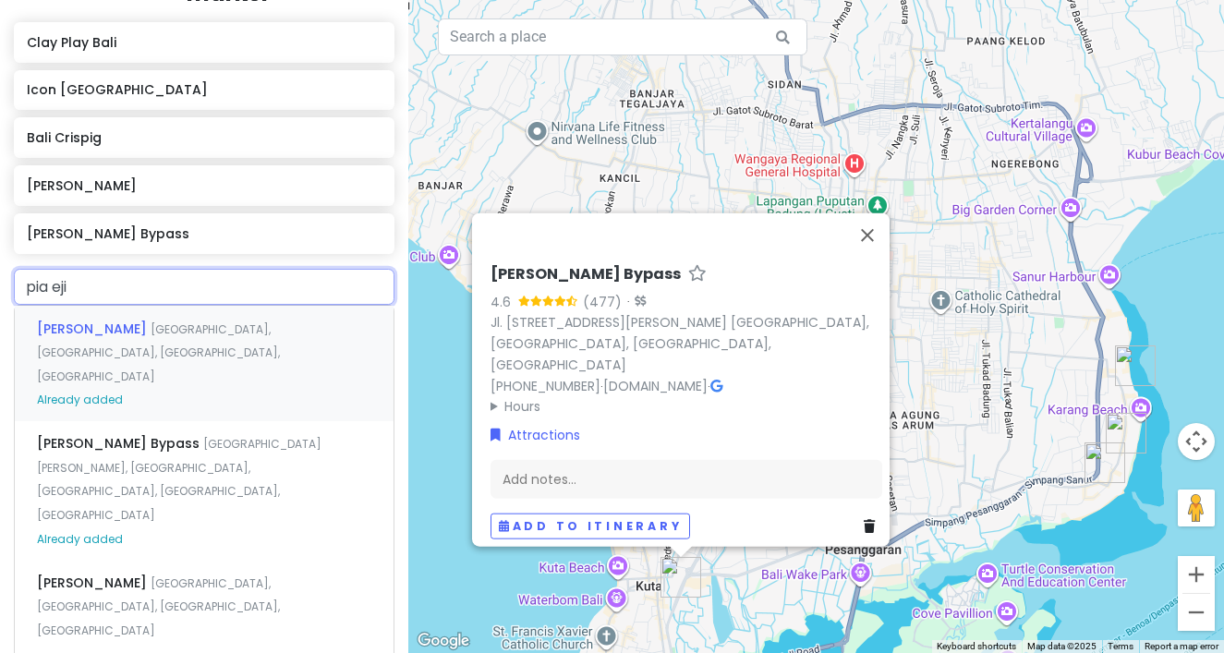
scroll to position [341, 0]
click at [211, 558] on div "[PERSON_NAME][GEOGRAPHIC_DATA] [GEOGRAPHIC_DATA], [GEOGRAPHIC_DATA], [GEOGRAPHI…" at bounding box center [204, 603] width 379 height 91
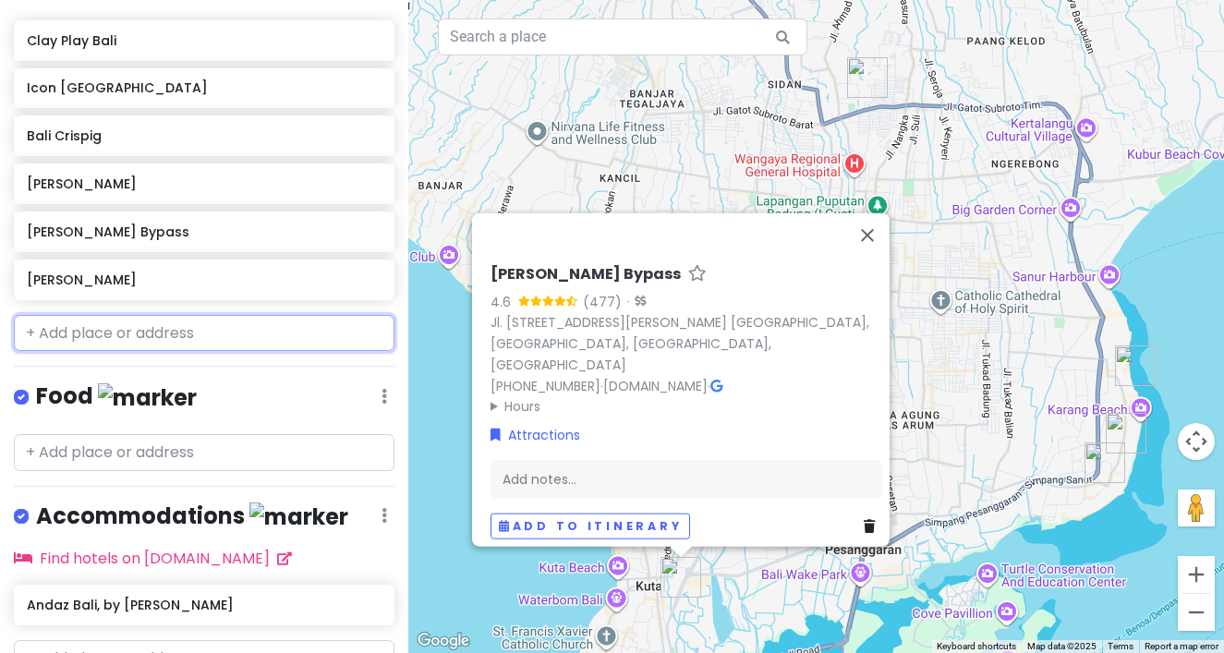
scroll to position [389, 0]
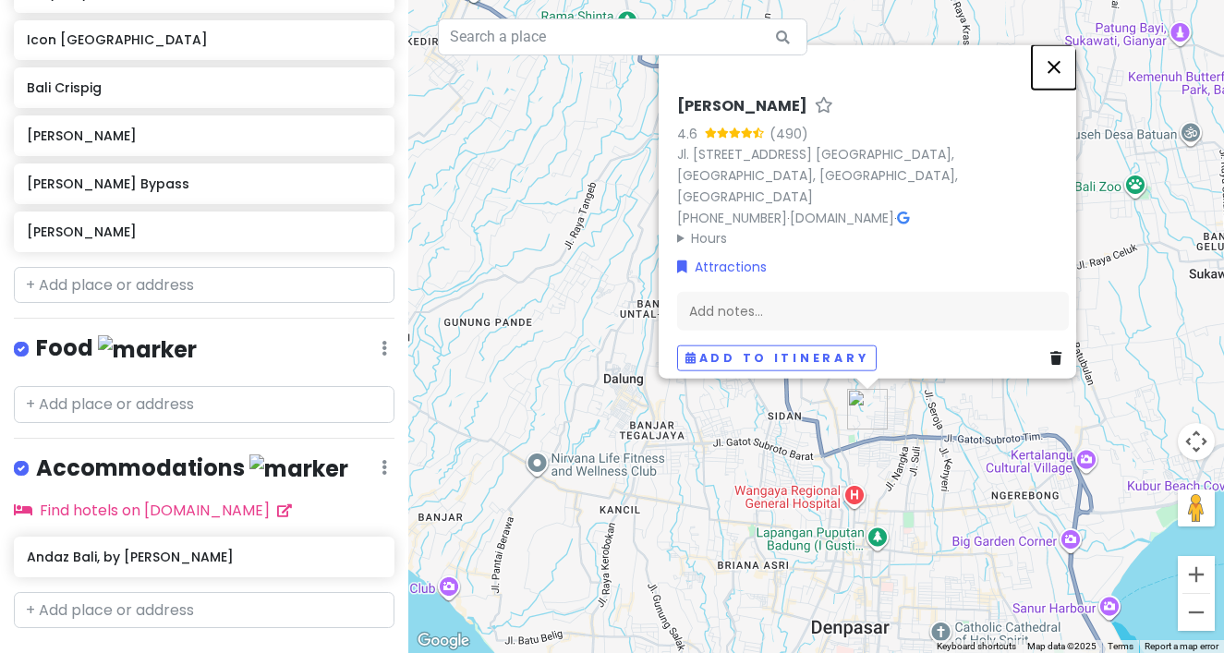
click at [1064, 73] on button "Close" at bounding box center [1054, 66] width 44 height 44
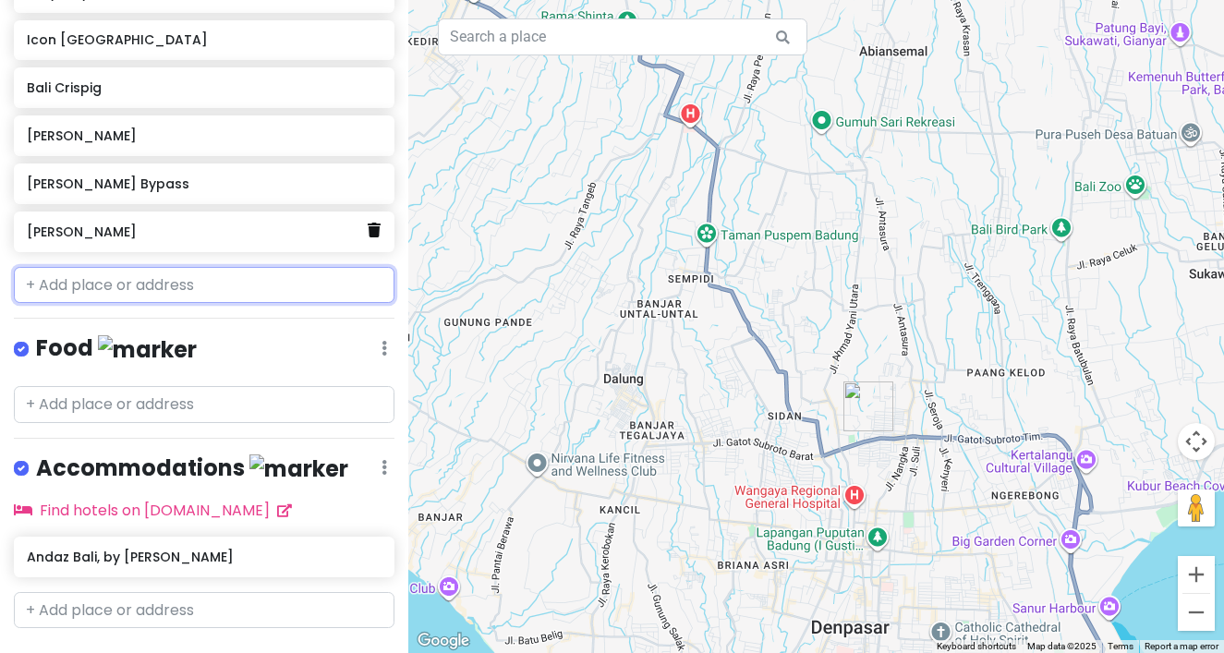
click at [373, 223] on icon at bounding box center [374, 230] width 13 height 15
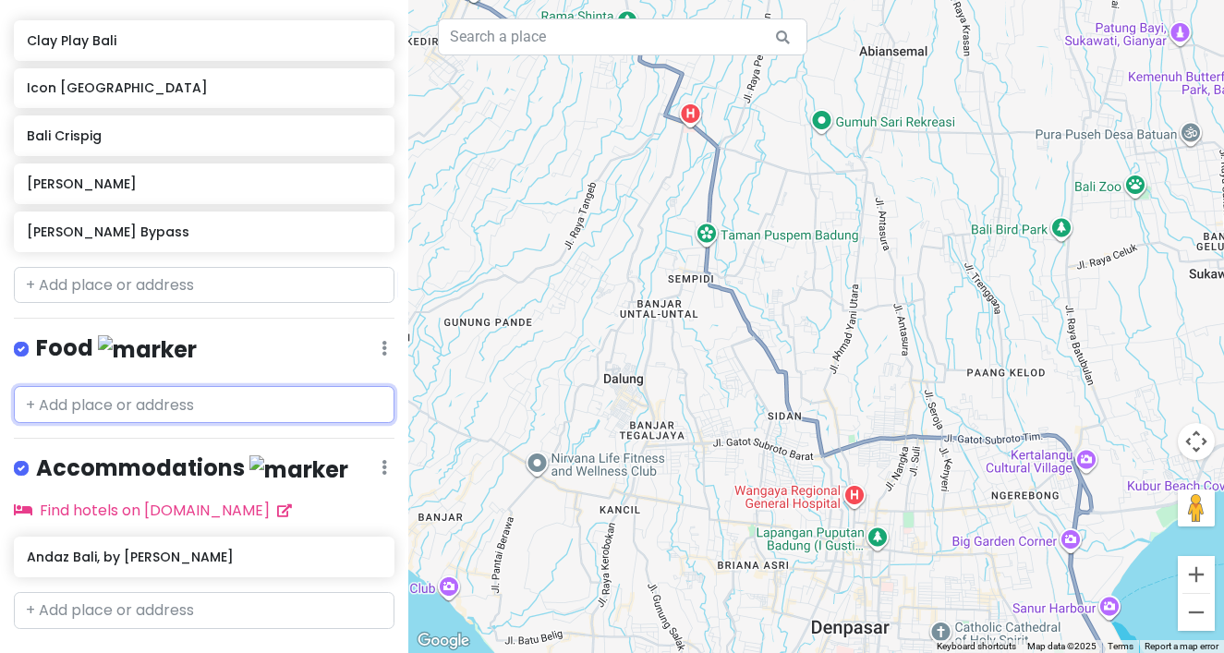
click at [112, 386] on input "text" at bounding box center [204, 404] width 381 height 37
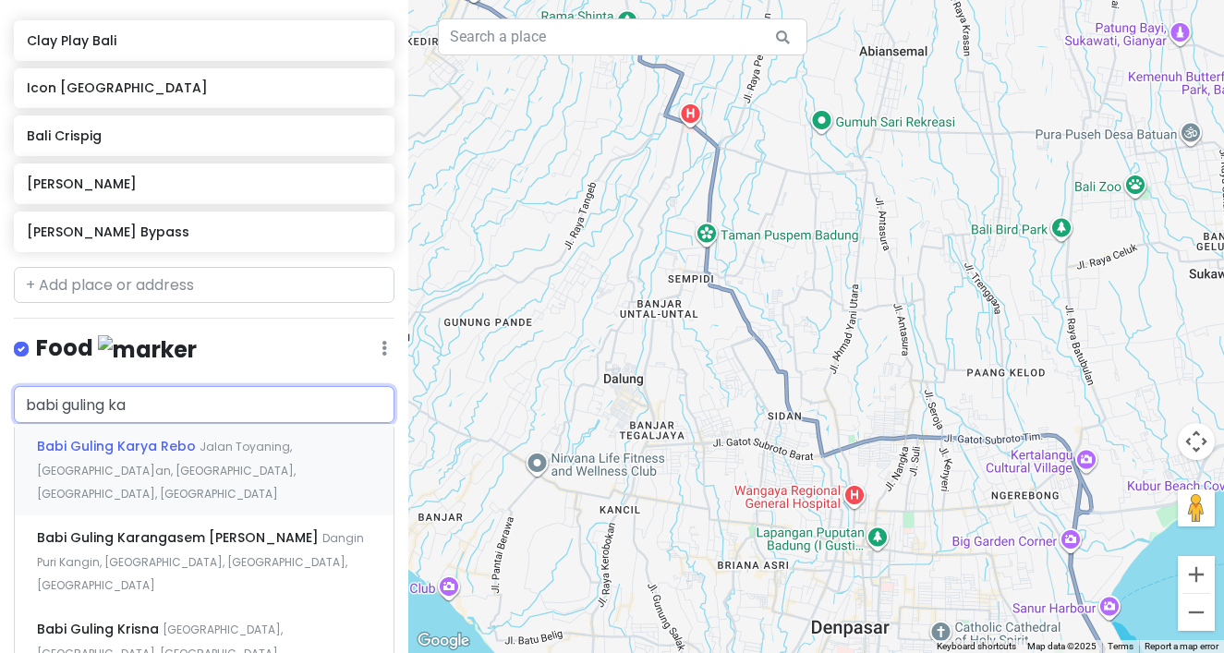
type input "babi guling kar"
click at [138, 424] on div "Babi Guling Karya Rebo Jalan Toyaning, [GEOGRAPHIC_DATA]an, [GEOGRAPHIC_DATA], …" at bounding box center [204, 469] width 379 height 91
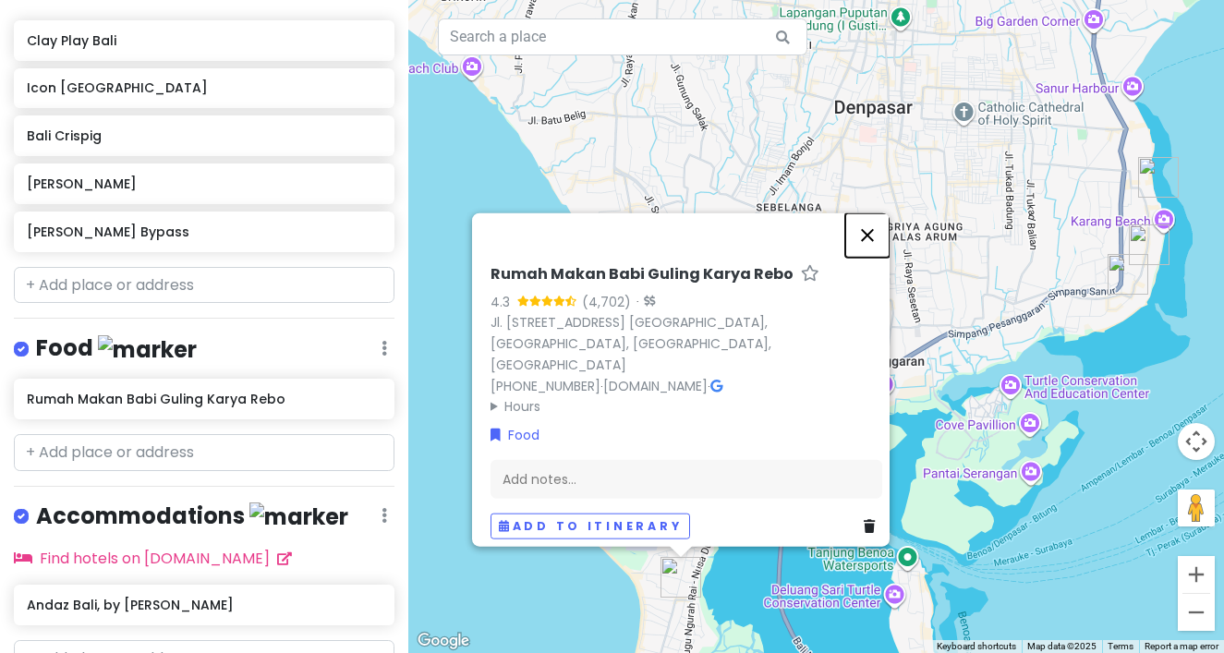
click at [878, 246] on button "Close" at bounding box center [867, 234] width 44 height 44
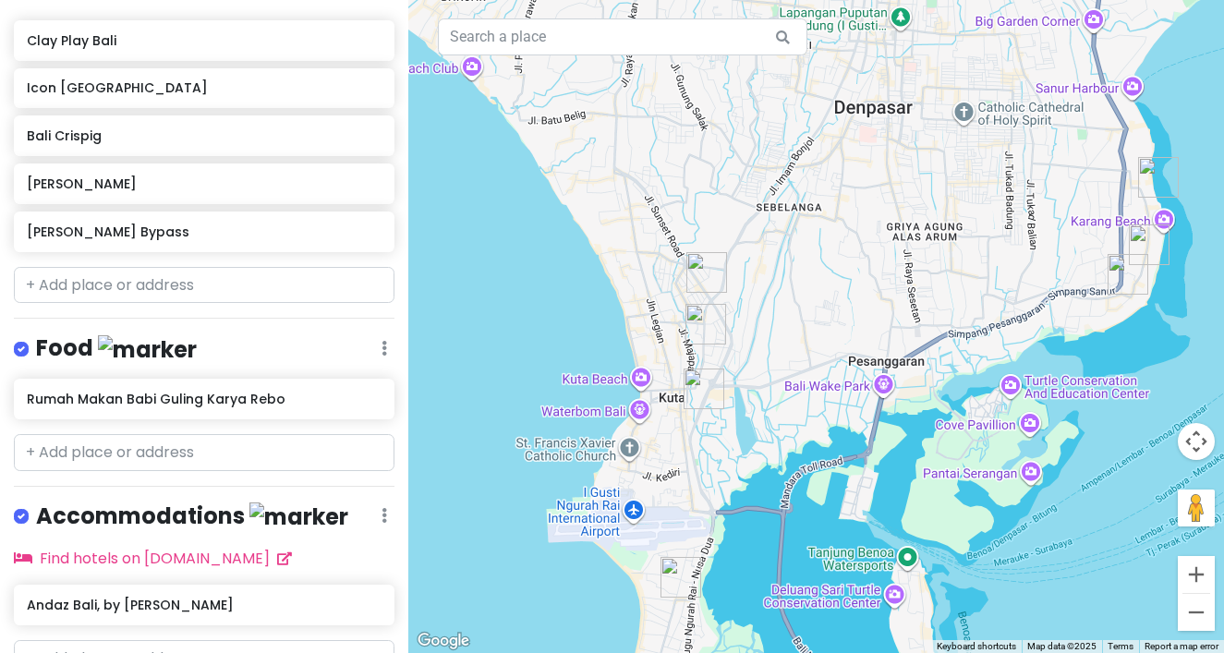
click at [381, 341] on icon at bounding box center [384, 348] width 6 height 15
click at [385, 341] on icon at bounding box center [384, 348] width 6 height 15
click at [182, 434] on input "text" at bounding box center [204, 452] width 381 height 37
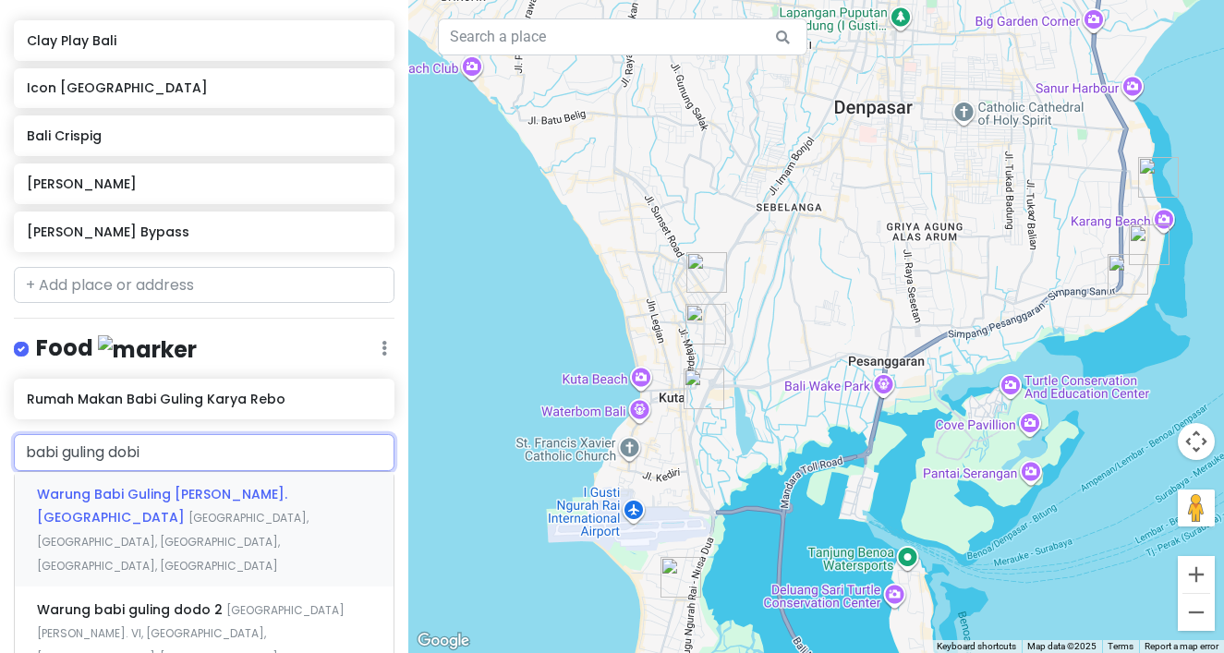
type input "babi guling dobil"
click at [203, 472] on div "Warung Babi Guling [PERSON_NAME]. Dobil [GEOGRAPHIC_DATA], [GEOGRAPHIC_DATA], […" at bounding box center [204, 529] width 379 height 115
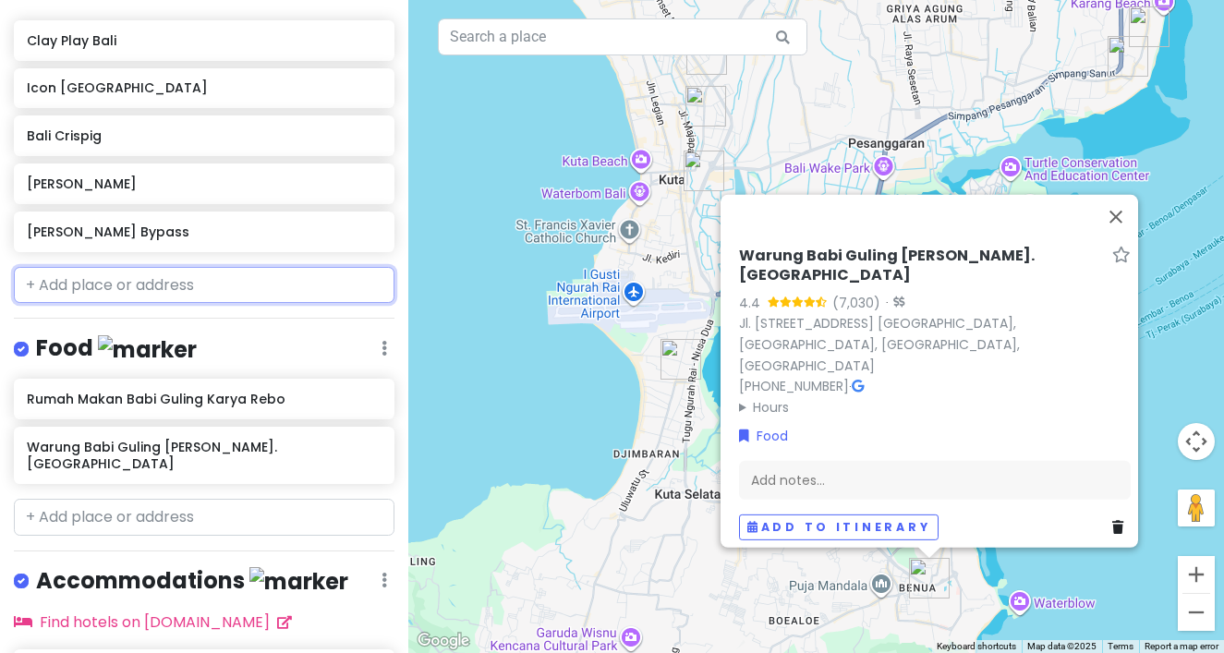
click at [156, 267] on input "text" at bounding box center [204, 285] width 381 height 37
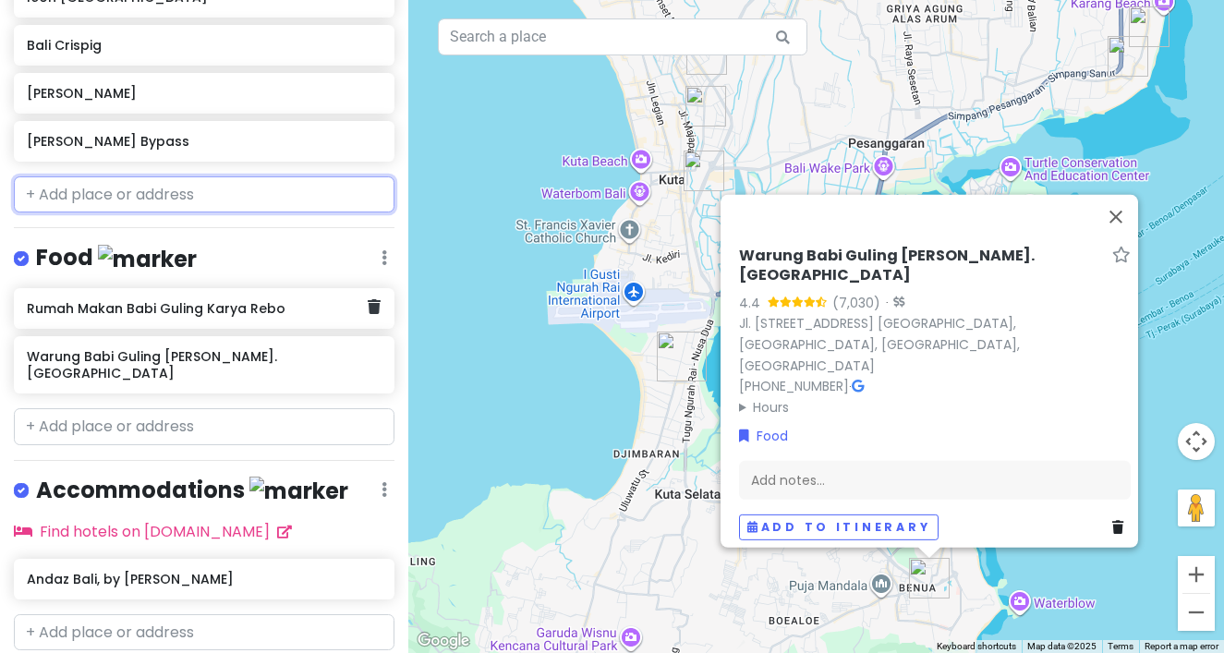
scroll to position [437, 0]
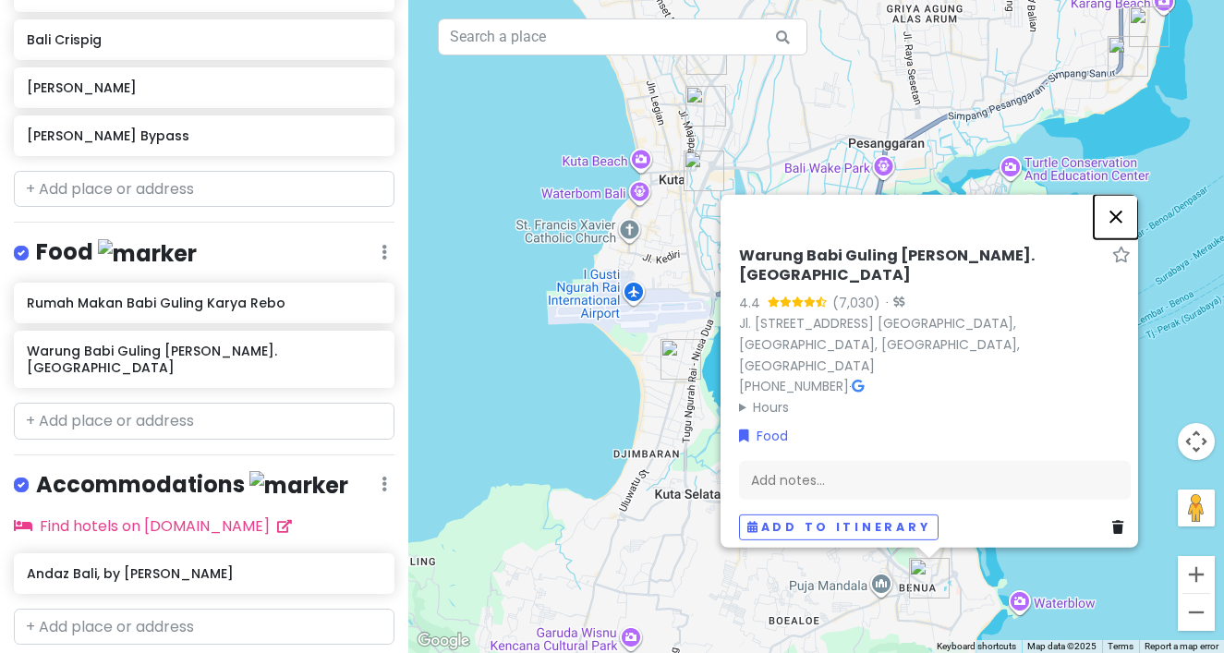
click at [1129, 238] on button "Close" at bounding box center [1116, 216] width 44 height 44
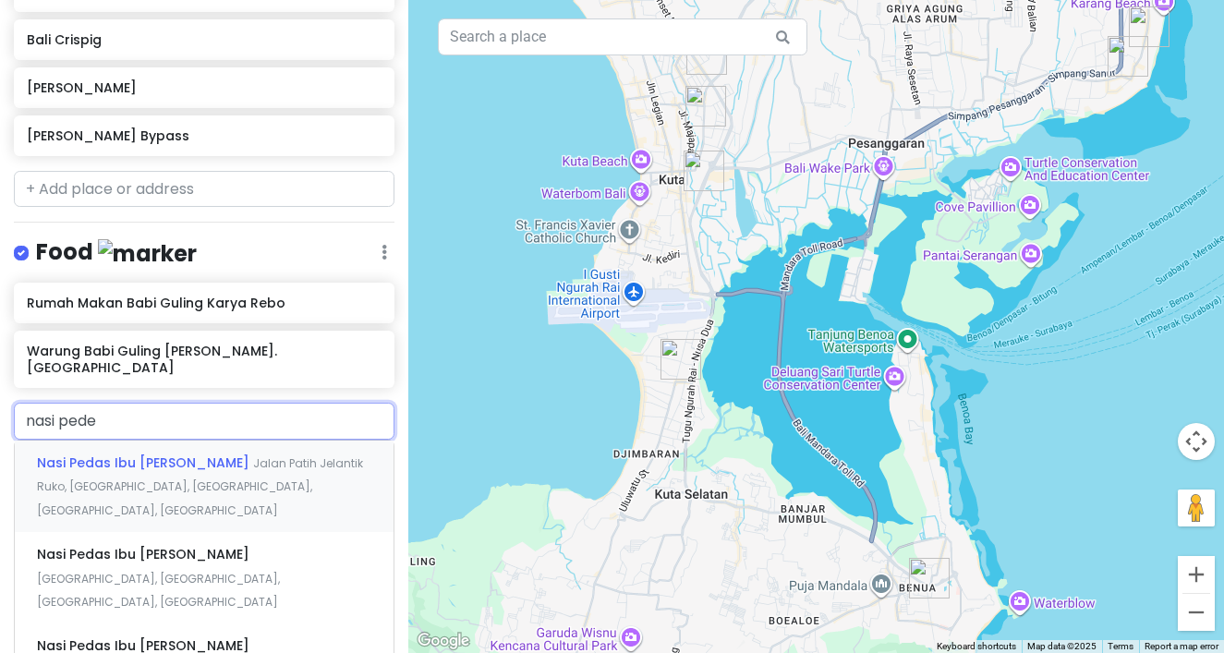
type input "nasi pedes"
click at [243, 441] on div "Nasi Pedas Ibu Andika Jalan Patih Jelantik Ruko, [GEOGRAPHIC_DATA], [GEOGRAPHIC…" at bounding box center [204, 486] width 379 height 91
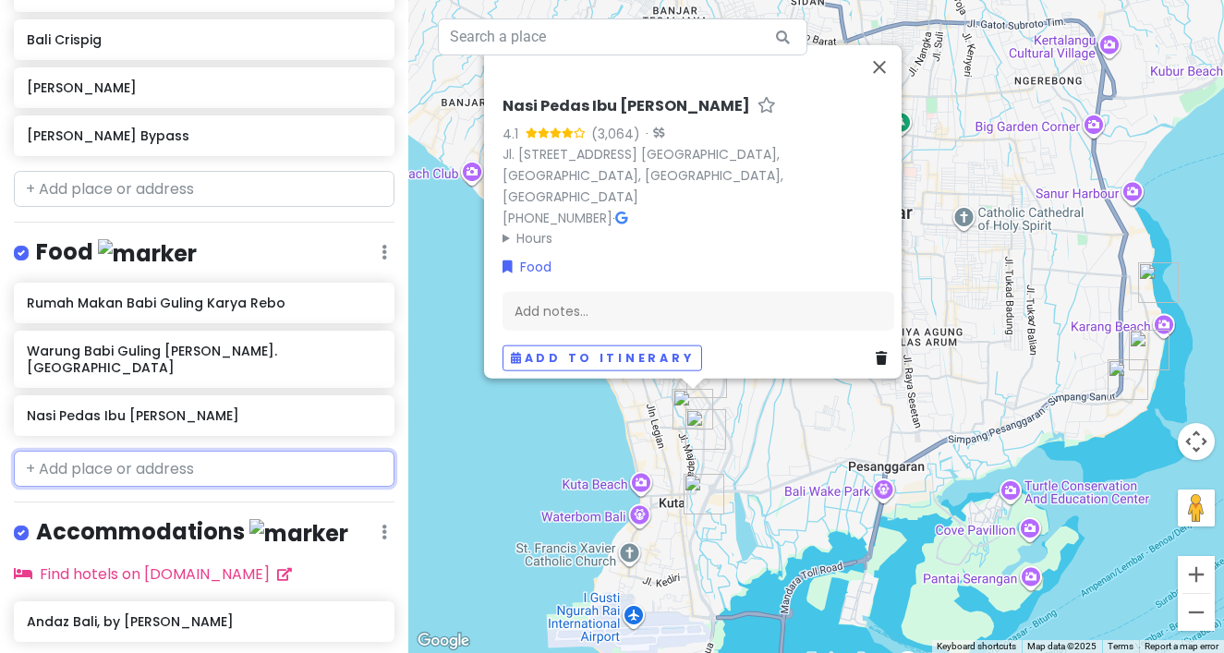
click at [237, 451] on input "text" at bounding box center [204, 469] width 381 height 37
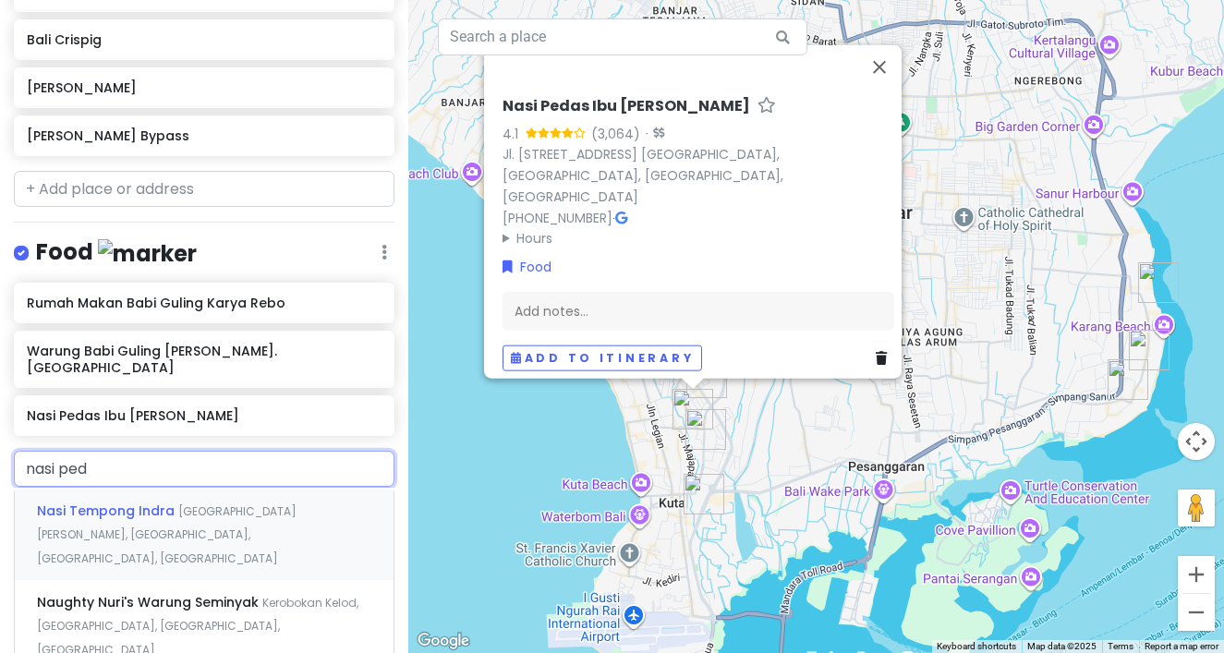
type input "nasi peda"
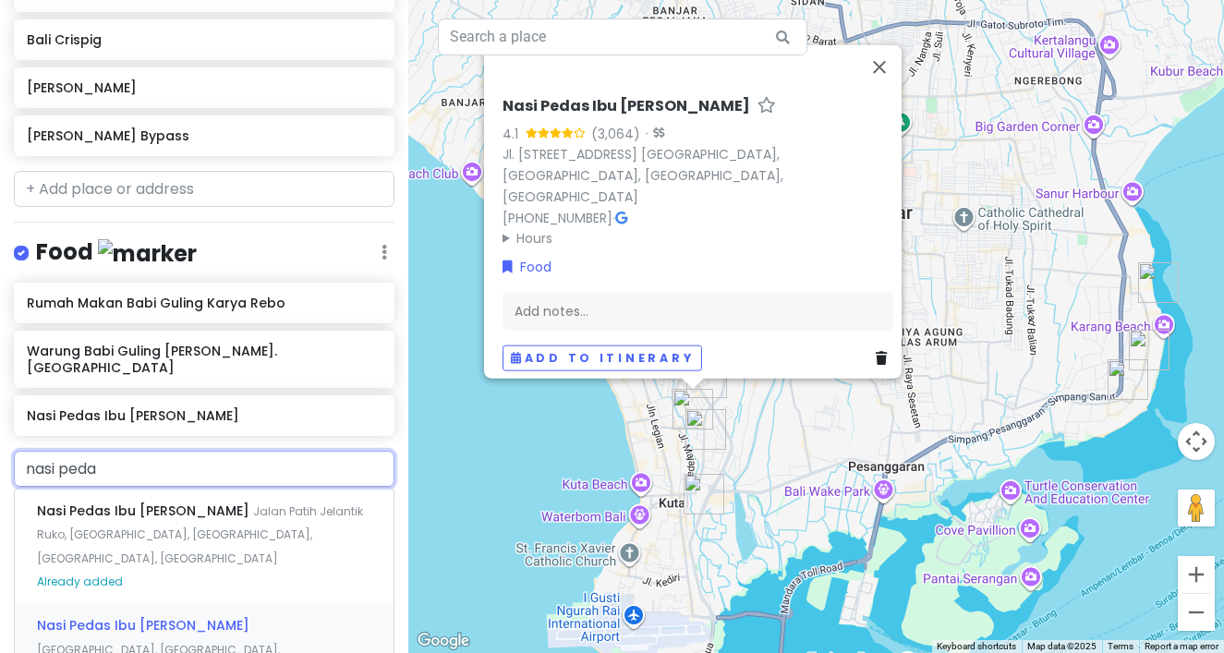
click at [224, 603] on div "Nasi Pedas Ibu Hanif [GEOGRAPHIC_DATA], [GEOGRAPHIC_DATA], [GEOGRAPHIC_DATA], […" at bounding box center [204, 648] width 379 height 91
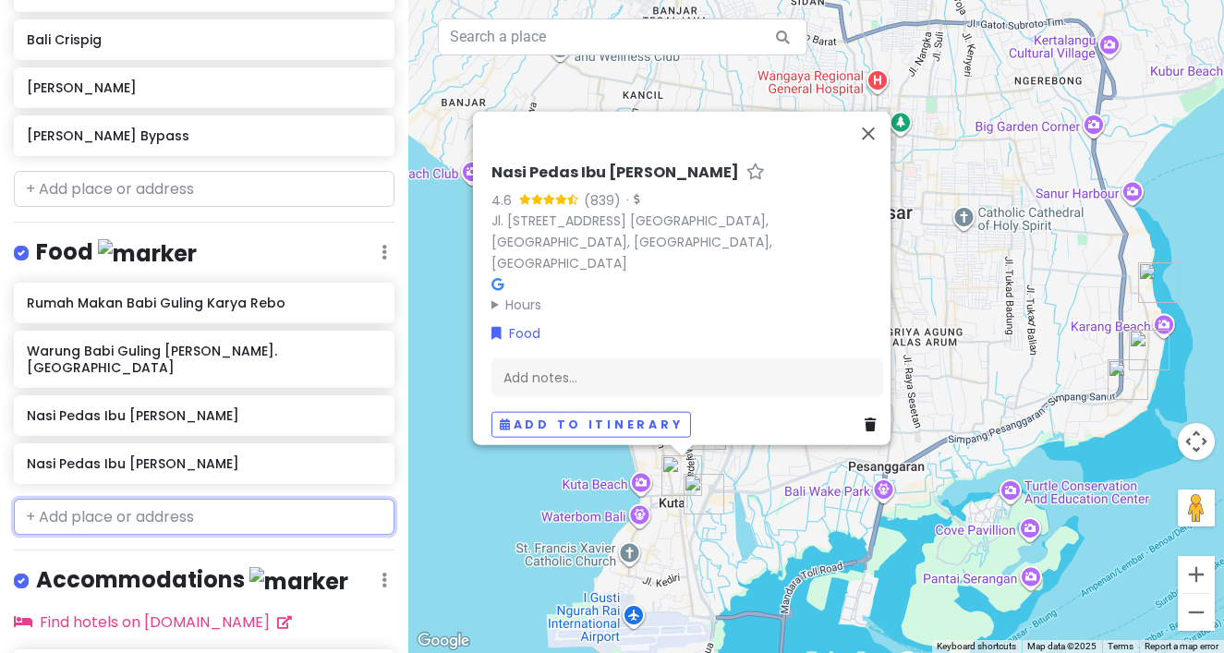
click at [250, 499] on input "text" at bounding box center [204, 517] width 381 height 37
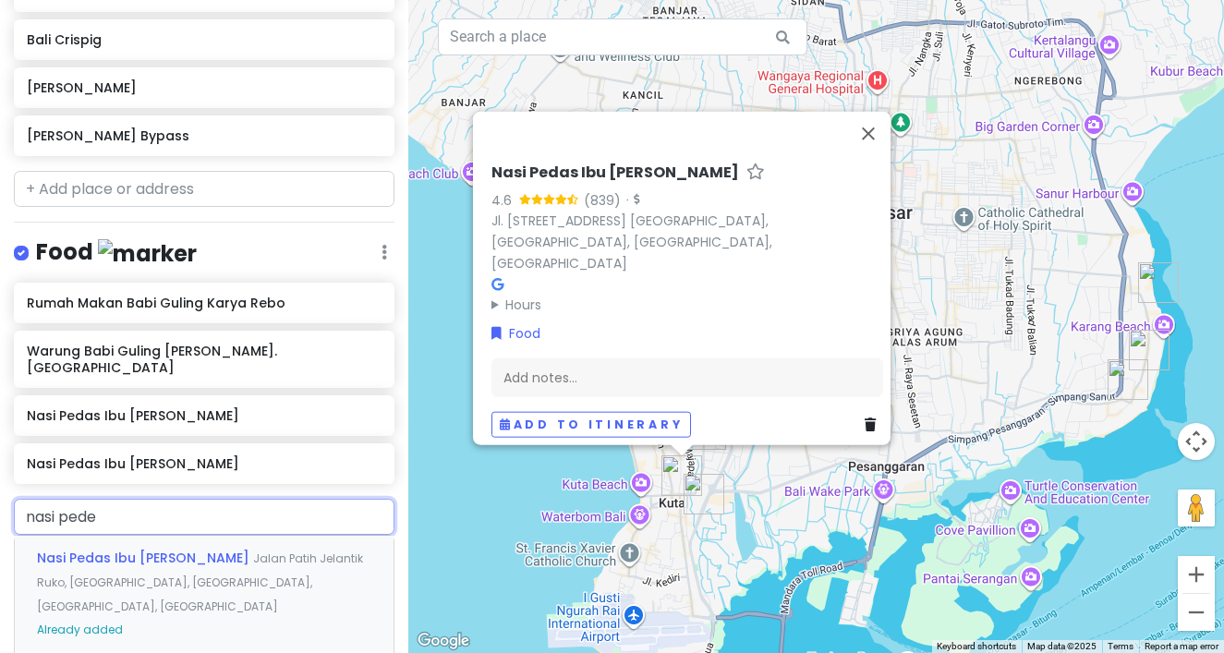
type input "nasi pedes"
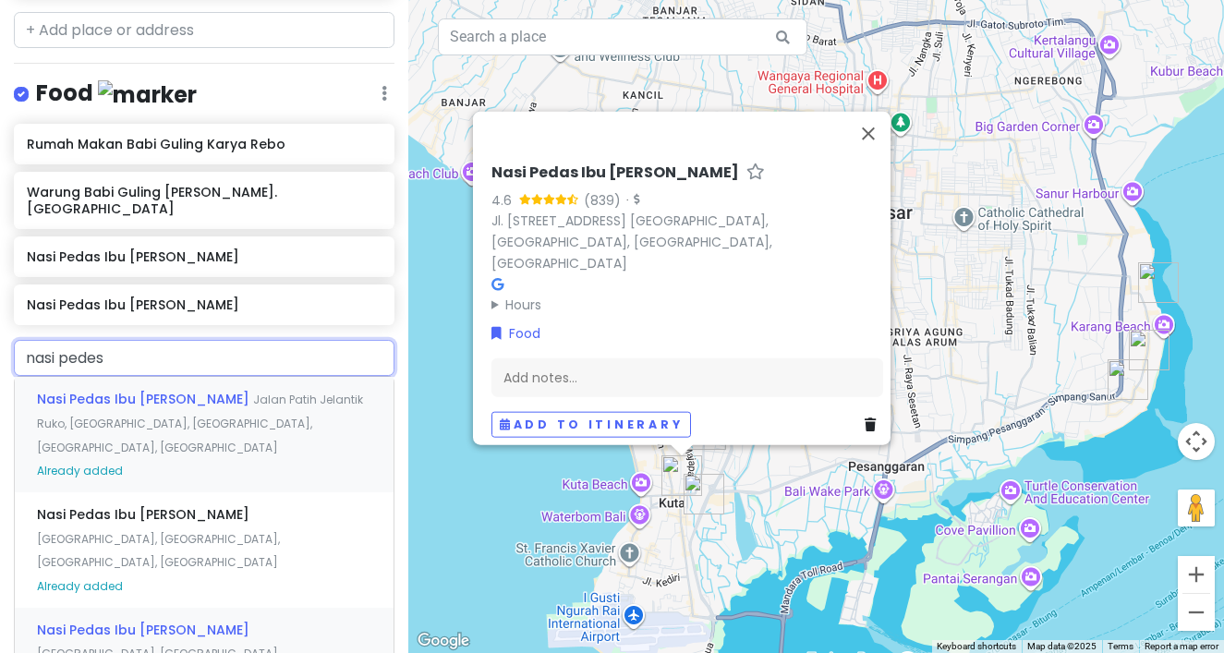
scroll to position [606, 0]
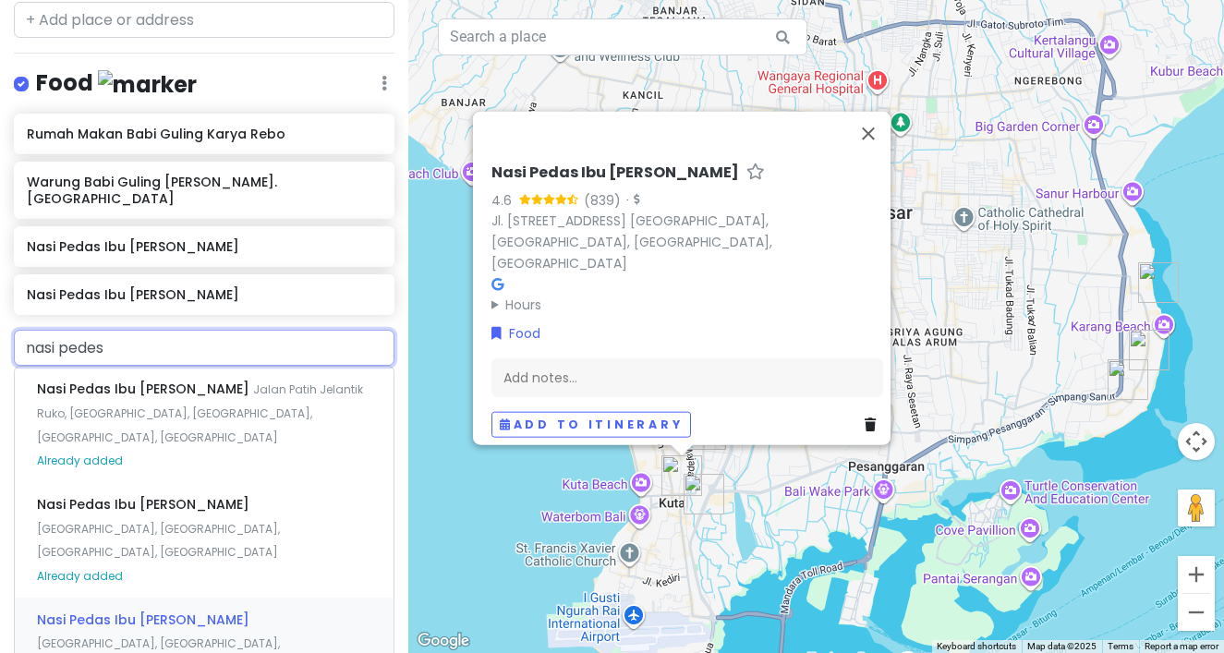
click at [232, 598] on div "Nasi Pedas Ibu Andika [GEOGRAPHIC_DATA], [GEOGRAPHIC_DATA], [GEOGRAPHIC_DATA], …" at bounding box center [204, 643] width 379 height 91
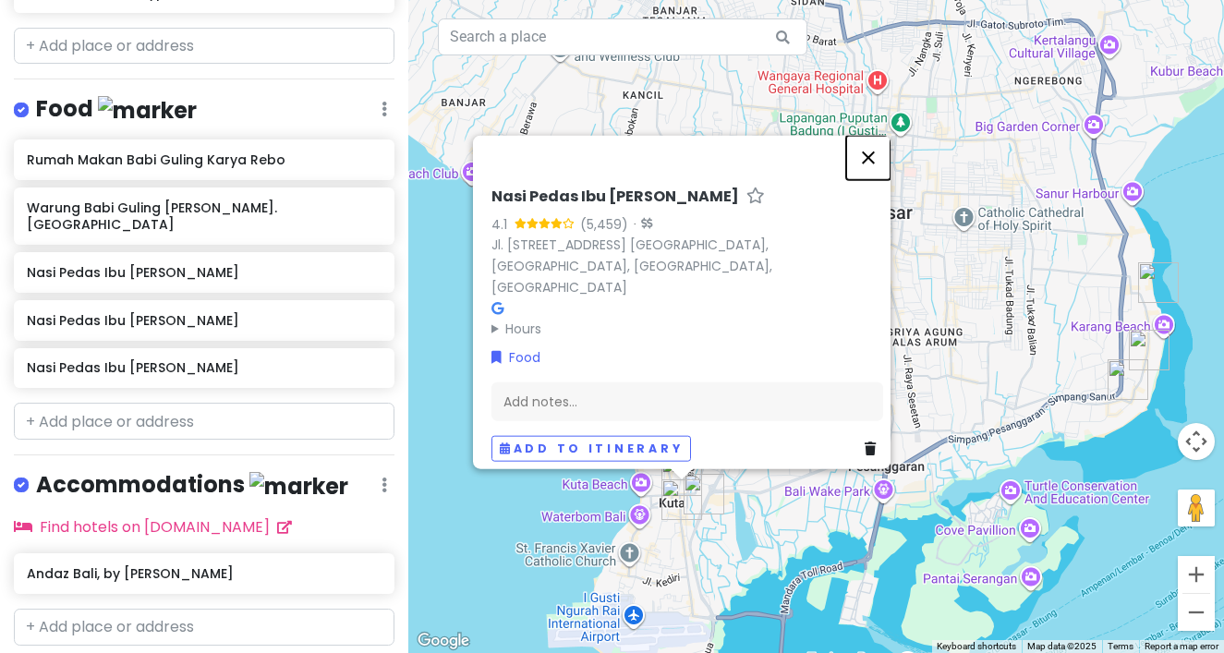
click at [874, 162] on button "Close" at bounding box center [868, 157] width 44 height 44
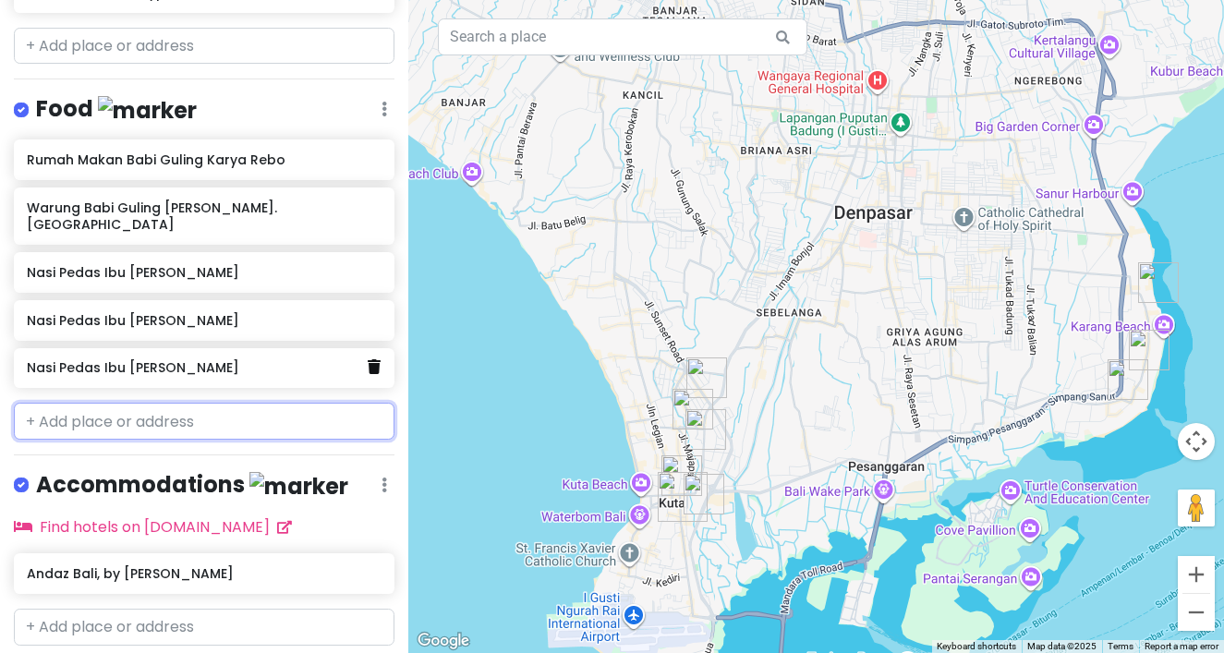
click at [377, 359] on icon at bounding box center [374, 366] width 13 height 15
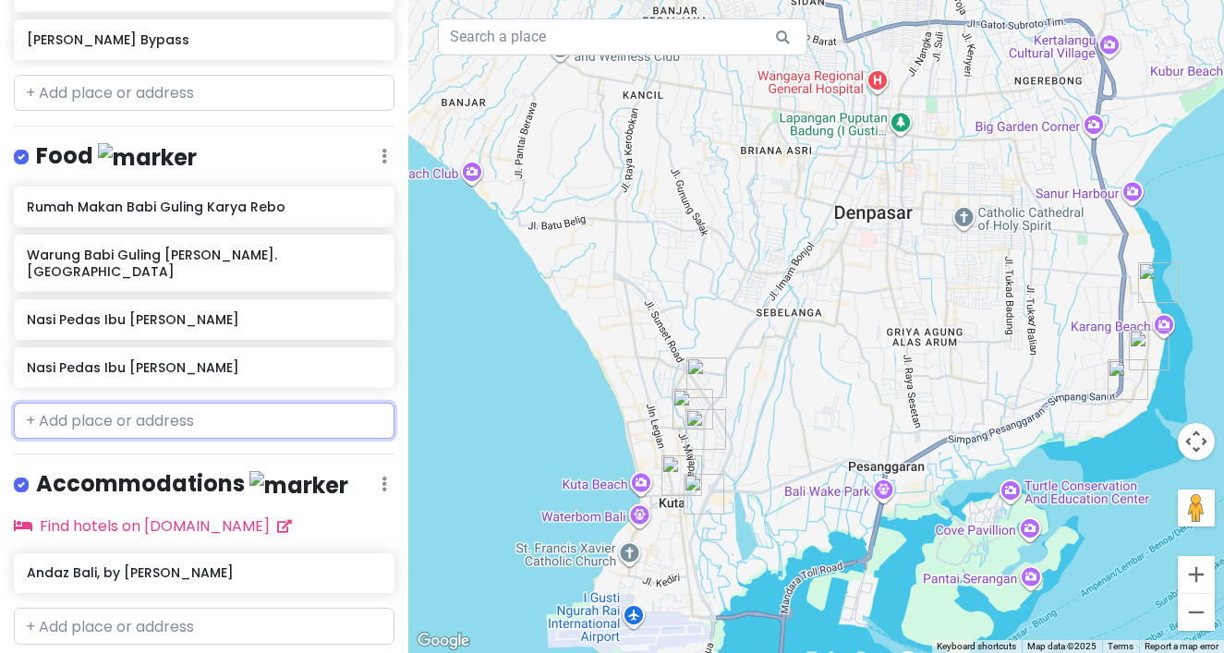
click at [282, 403] on input "text" at bounding box center [204, 421] width 381 height 37
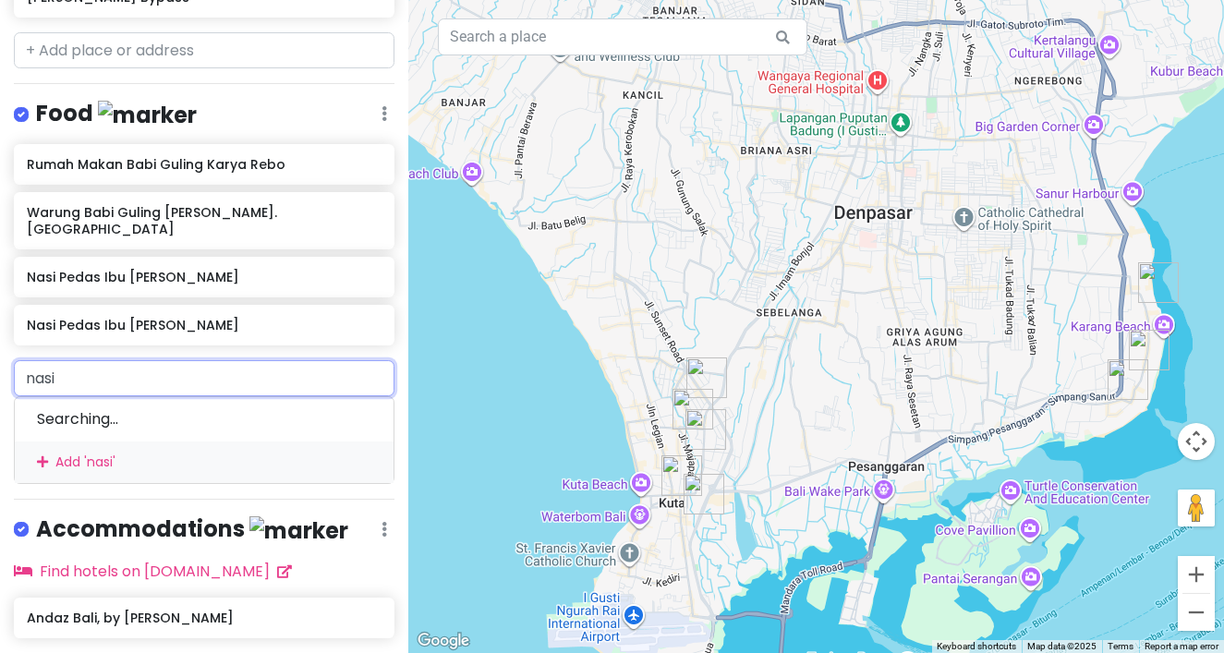
scroll to position [580, 0]
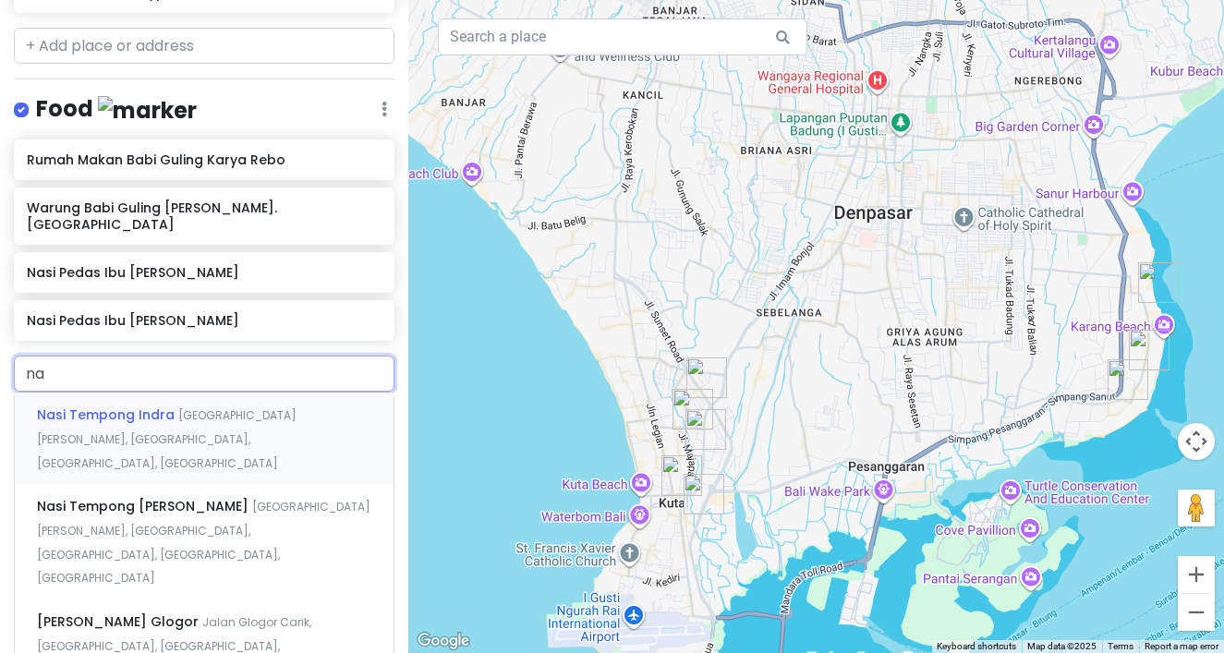
type input "n"
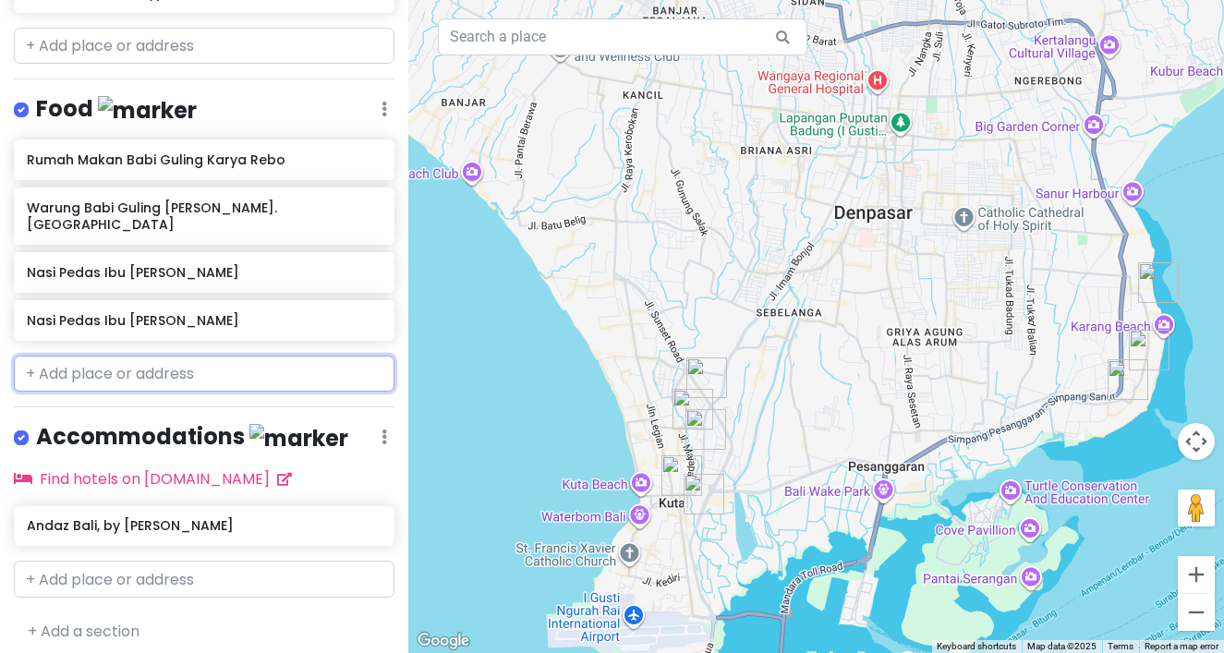
scroll to position [533, 0]
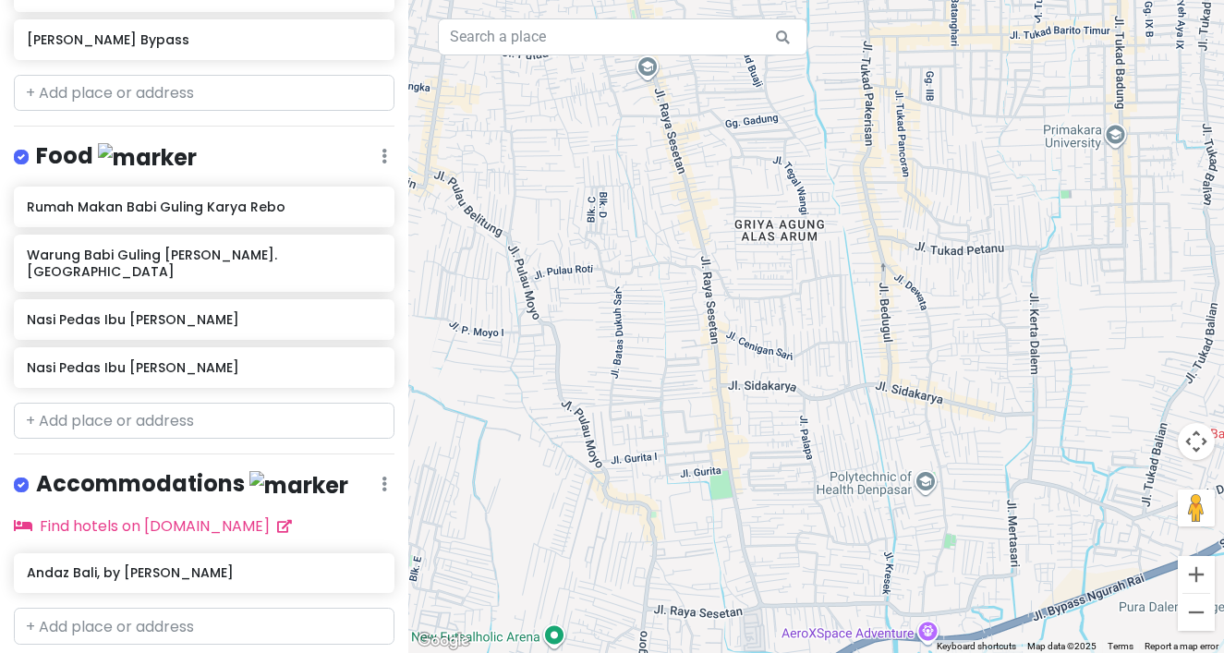
drag, startPoint x: 965, startPoint y: 365, endPoint x: 725, endPoint y: 365, distance: 240.2
click at [729, 365] on div at bounding box center [816, 326] width 816 height 653
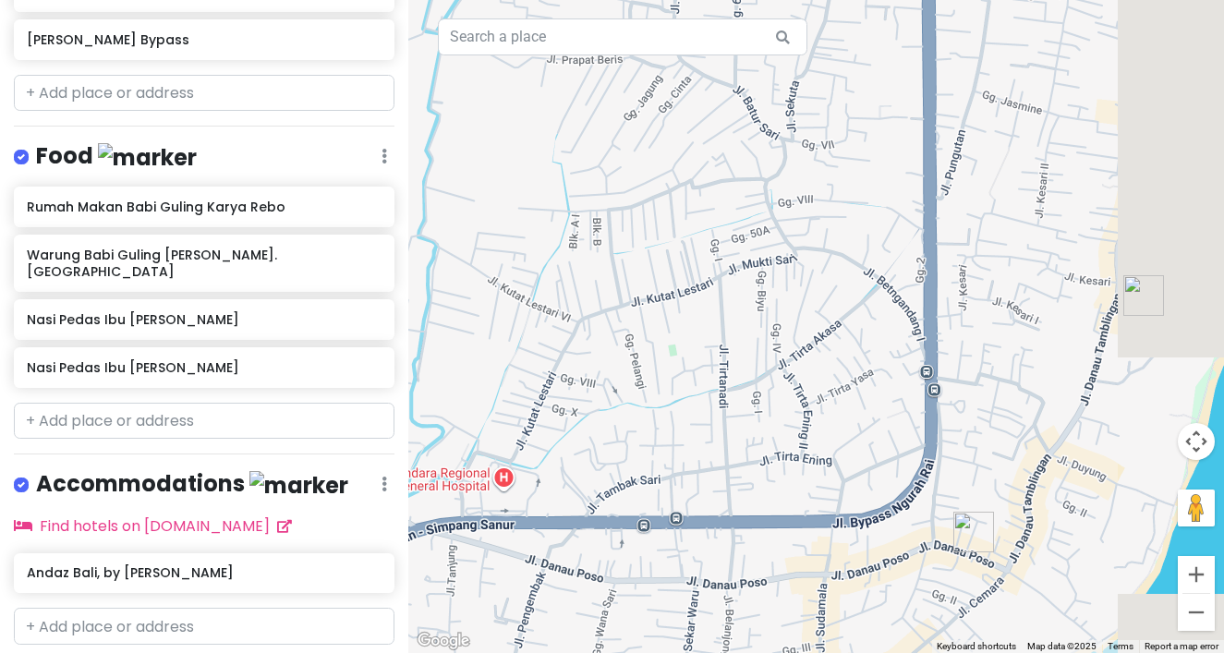
drag, startPoint x: 871, startPoint y: 376, endPoint x: 716, endPoint y: 334, distance: 160.7
click at [720, 335] on div at bounding box center [816, 326] width 816 height 653
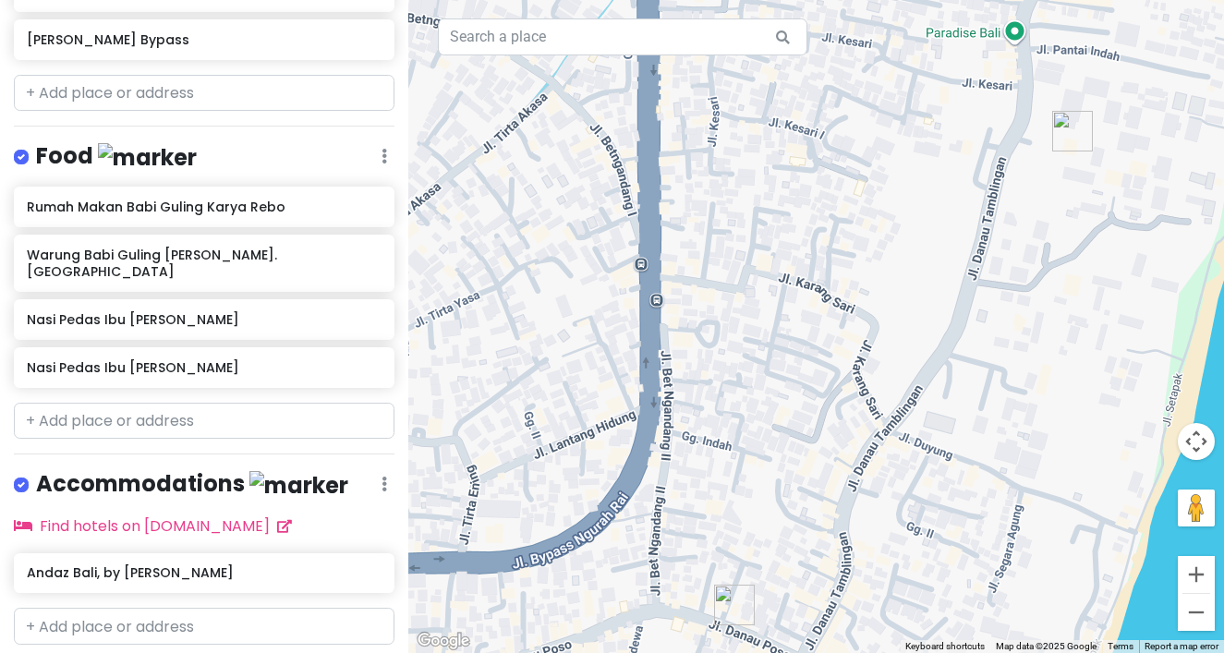
drag, startPoint x: 722, startPoint y: 321, endPoint x: 682, endPoint y: 257, distance: 75.6
click at [685, 260] on div at bounding box center [816, 326] width 816 height 653
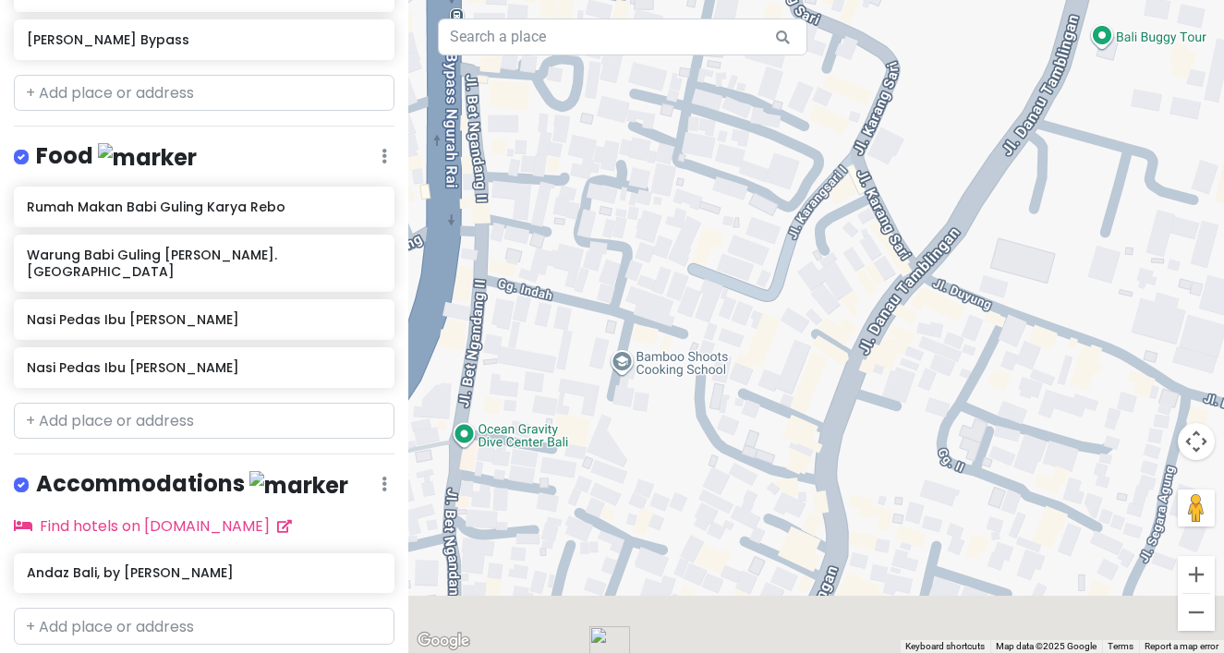
drag, startPoint x: 682, startPoint y: 257, endPoint x: 652, endPoint y: 129, distance: 130.9
click at [652, 129] on div at bounding box center [816, 326] width 816 height 653
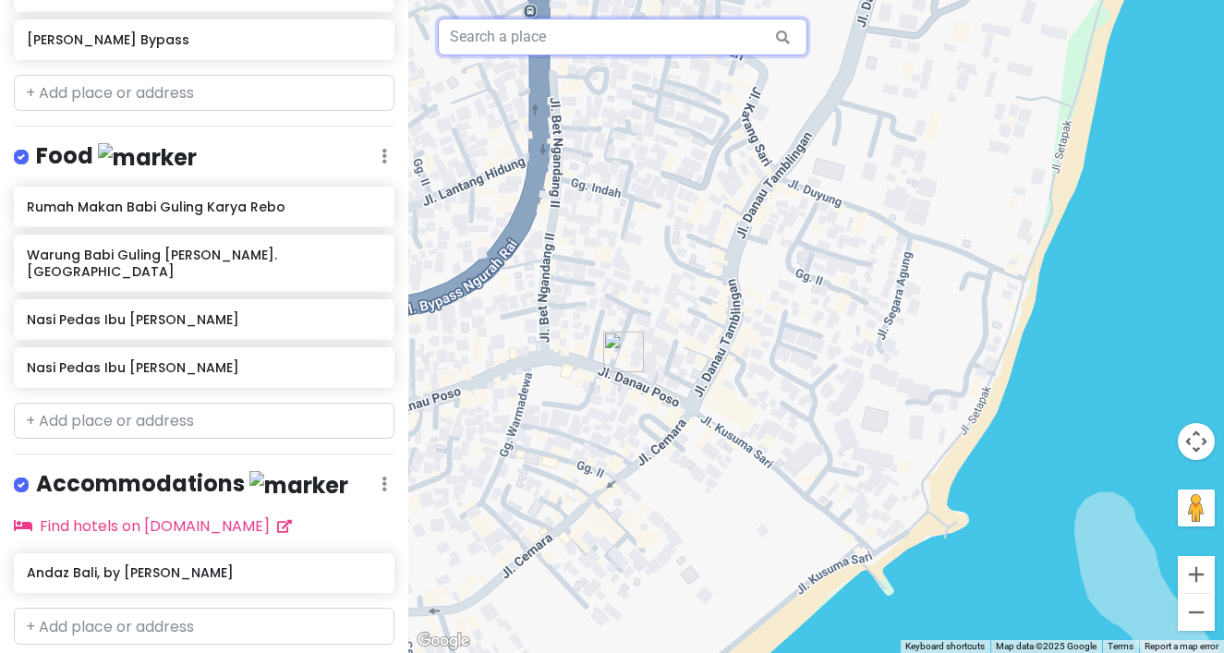
click at [712, 42] on input "text" at bounding box center [622, 36] width 369 height 37
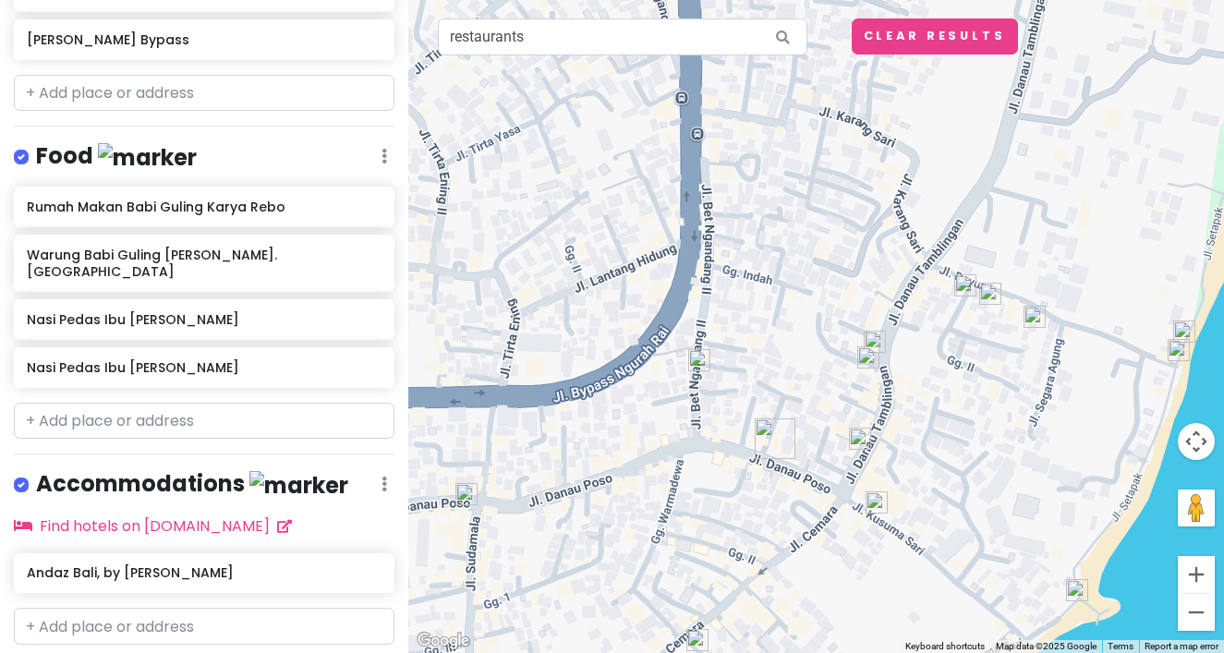
drag, startPoint x: 986, startPoint y: 412, endPoint x: 883, endPoint y: 289, distance: 160.0
click at [884, 289] on div at bounding box center [816, 326] width 816 height 653
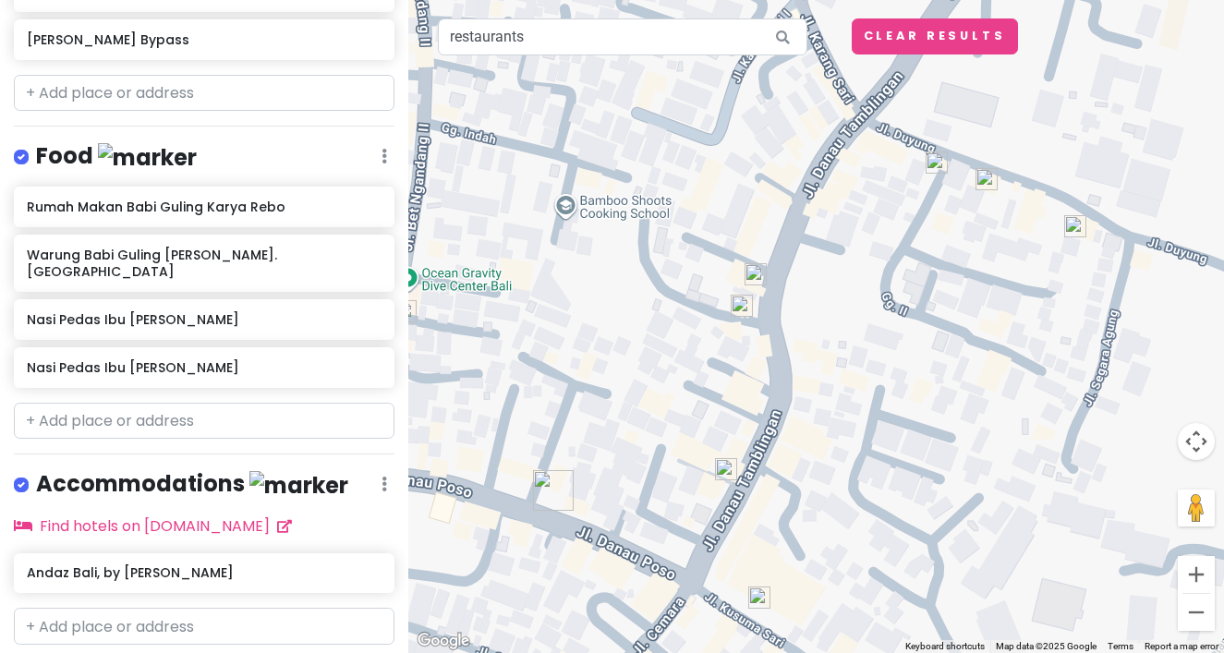
click at [757, 271] on img at bounding box center [756, 274] width 22 height 22
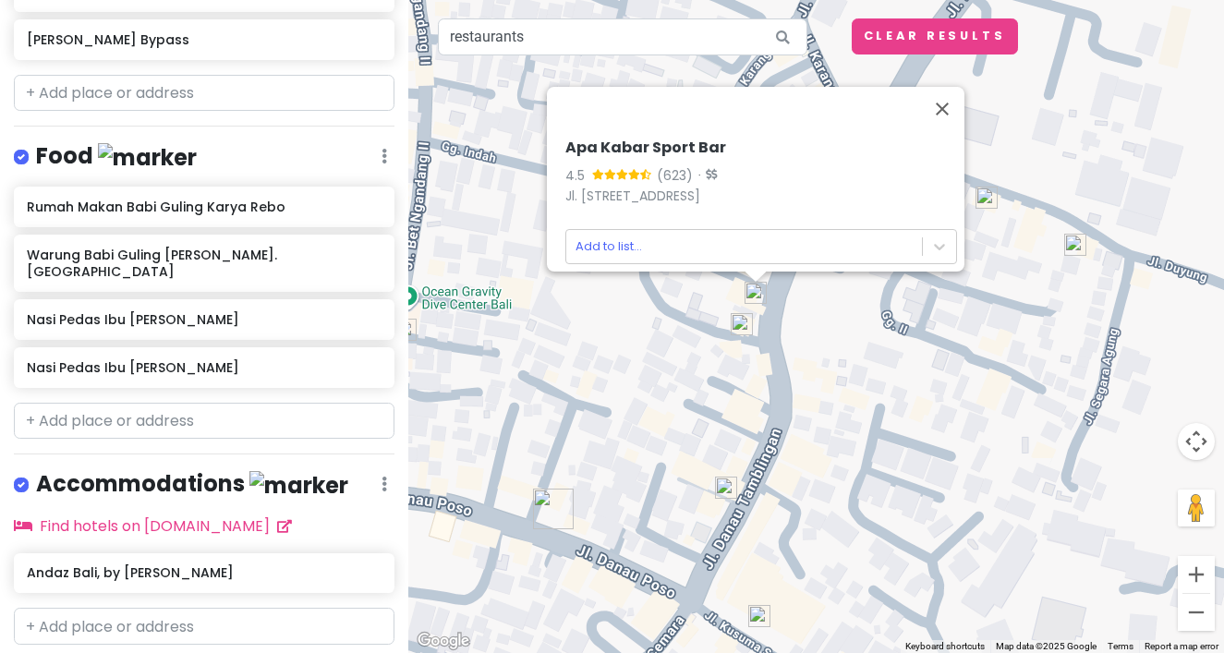
click at [743, 326] on img at bounding box center [742, 324] width 22 height 22
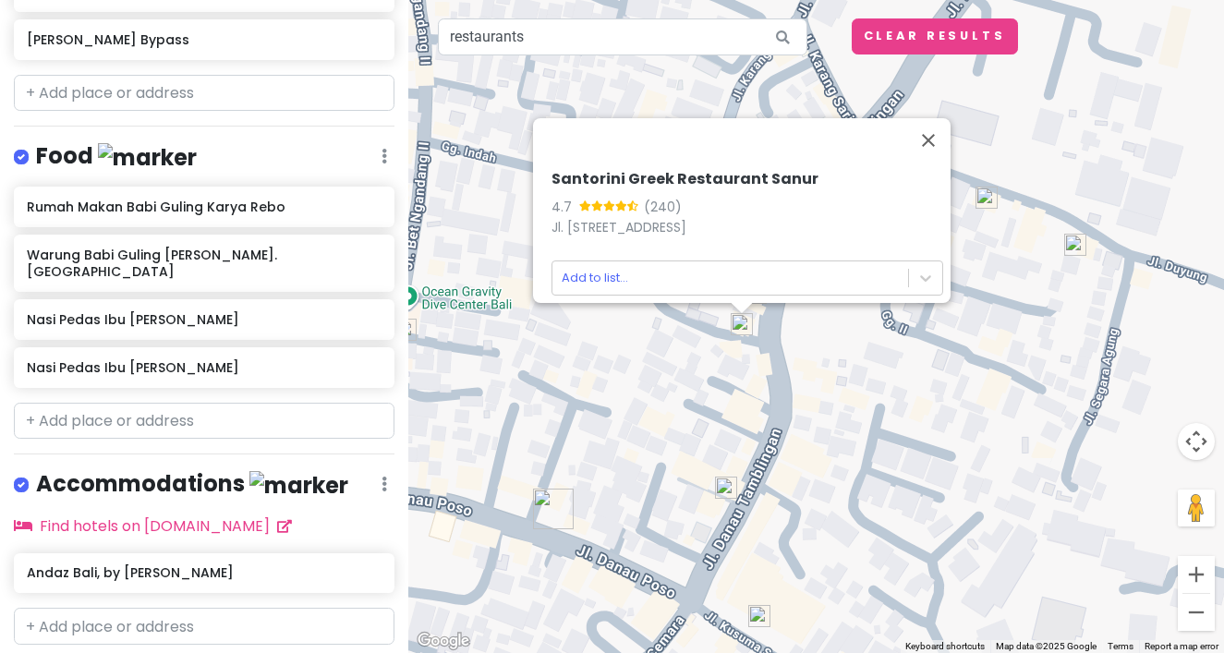
click at [726, 492] on img at bounding box center [726, 488] width 22 height 22
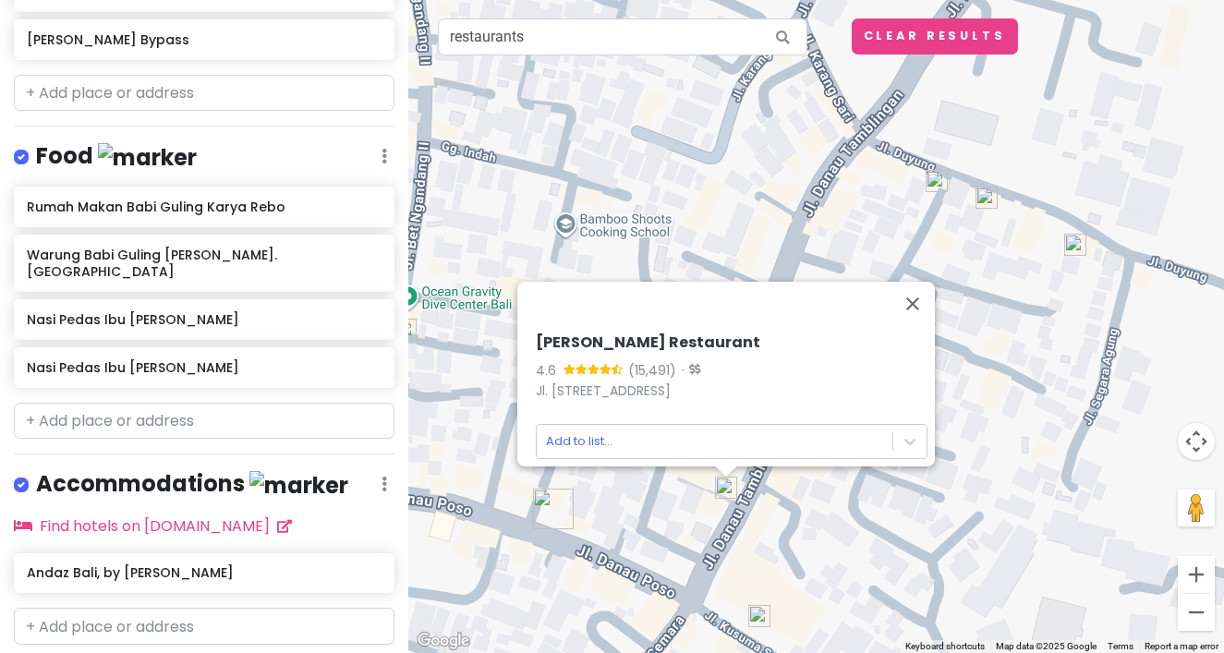
click at [670, 333] on h6 "[PERSON_NAME] Restaurant" at bounding box center [732, 342] width 392 height 19
click at [926, 282] on button "Close" at bounding box center [912, 304] width 44 height 44
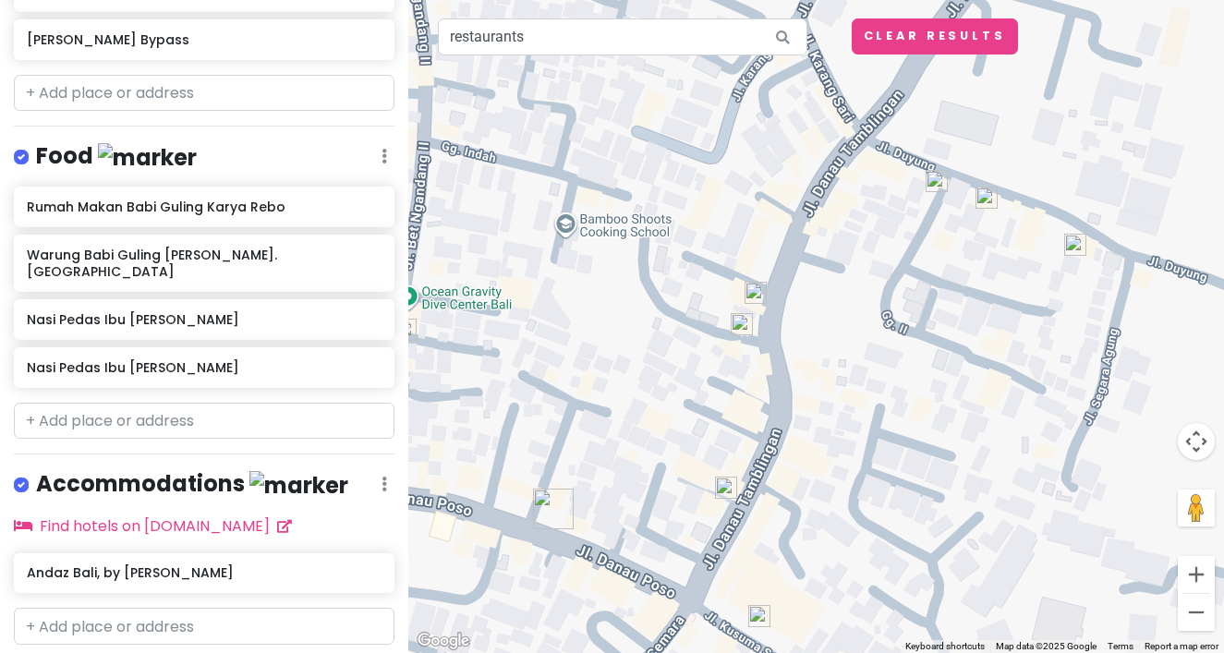
click at [935, 183] on img at bounding box center [937, 181] width 22 height 22
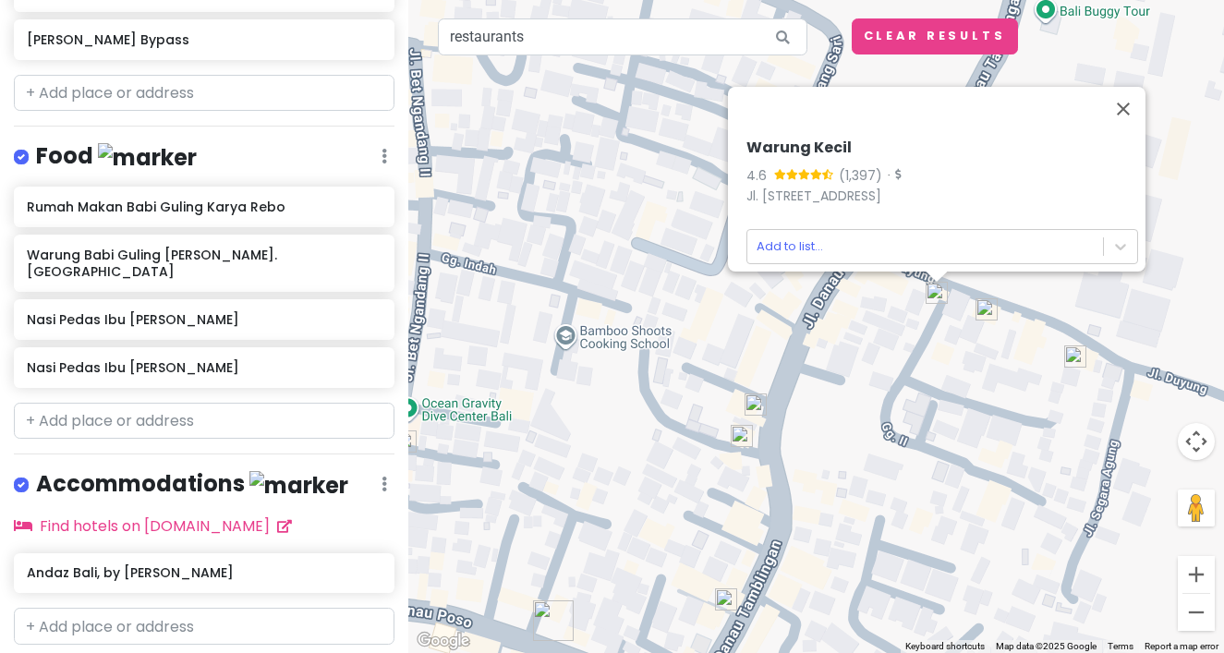
click at [991, 314] on img at bounding box center [986, 309] width 22 height 22
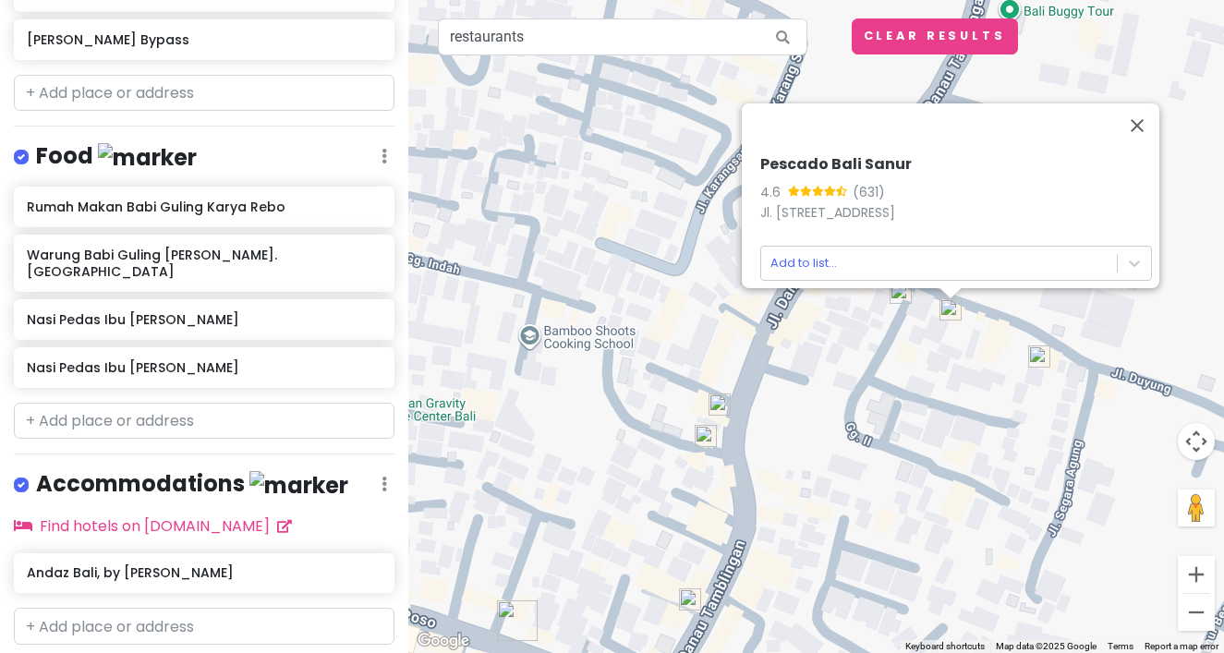
click at [1035, 360] on img at bounding box center [1039, 356] width 22 height 22
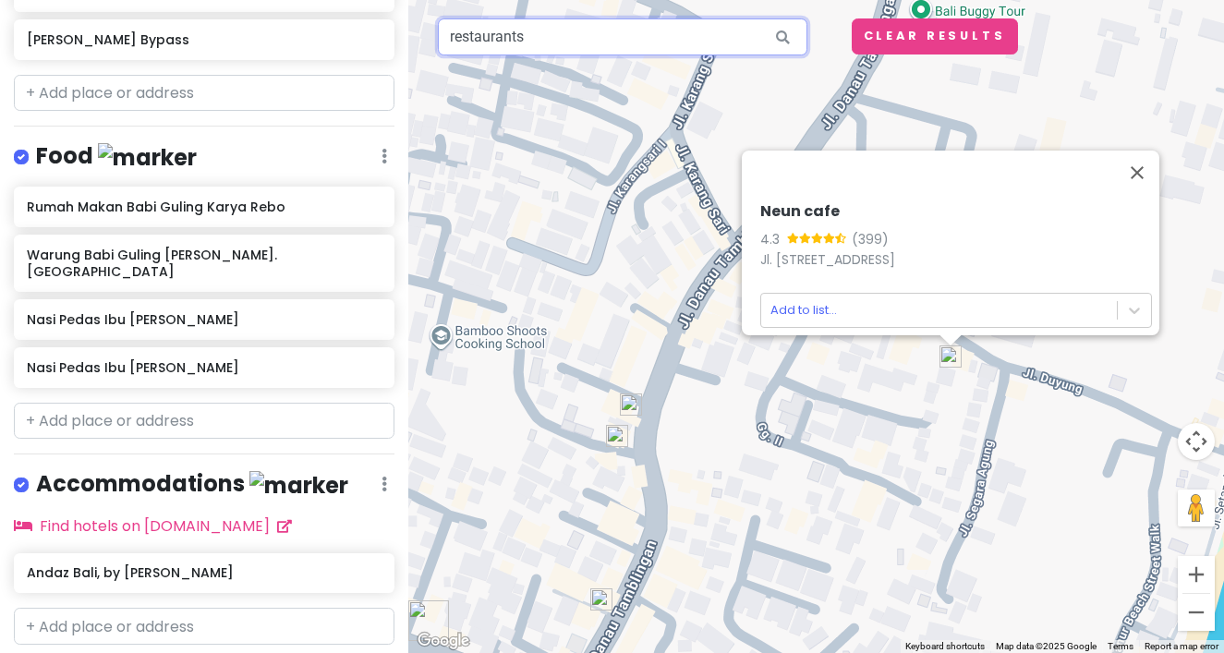
drag, startPoint x: 587, startPoint y: 42, endPoint x: 368, endPoint y: 29, distance: 220.3
click at [368, 29] on div "Bali Private Change Dates Make a Copy Delete Trip Go Pro ⚡️ Give Feedback 💡 Sup…" at bounding box center [612, 326] width 1224 height 653
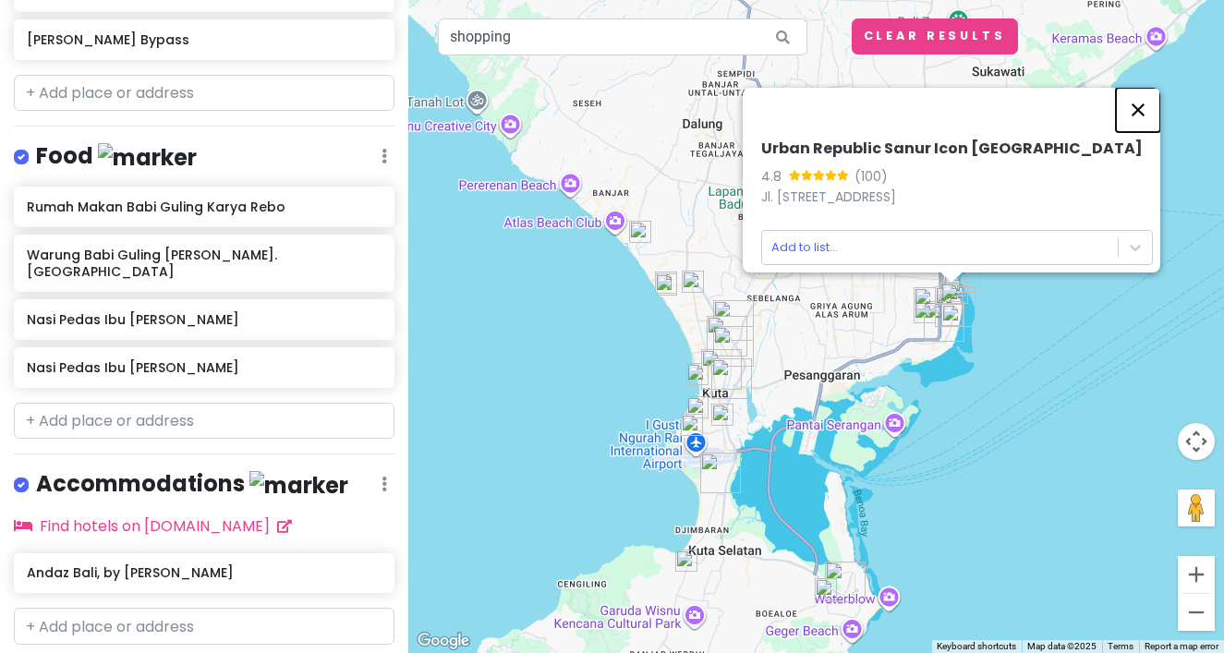
click at [1141, 88] on button "Close" at bounding box center [1138, 110] width 44 height 44
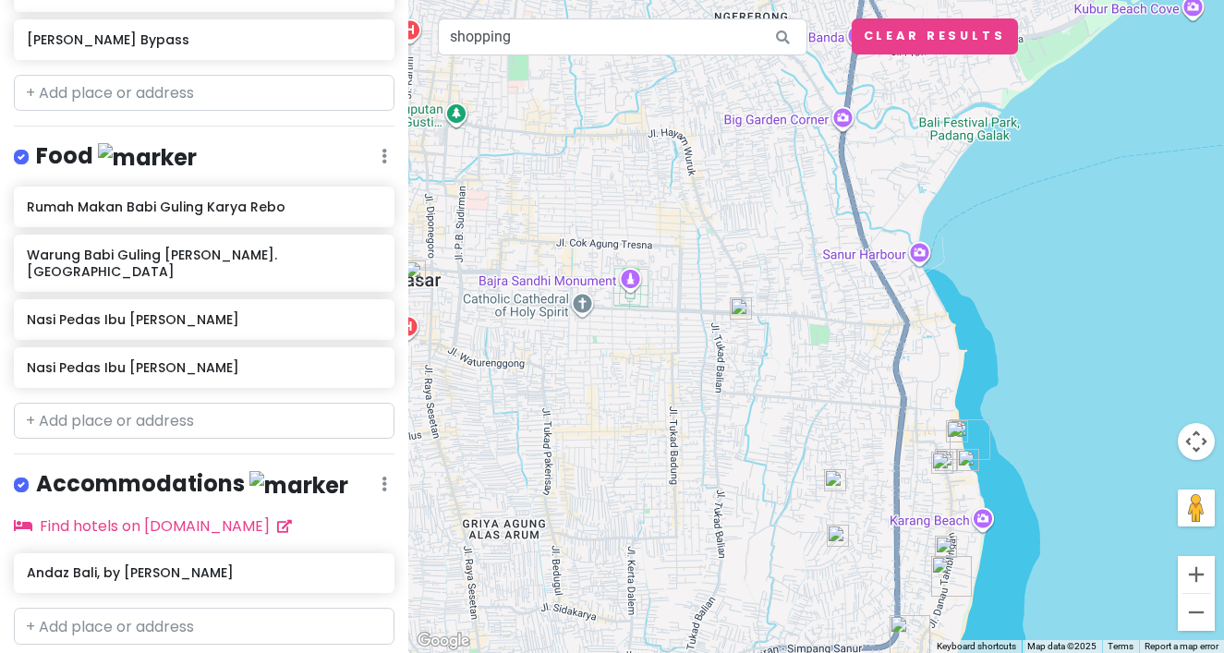
drag, startPoint x: 947, startPoint y: 416, endPoint x: 918, endPoint y: 324, distance: 95.8
click at [918, 326] on div at bounding box center [816, 326] width 816 height 653
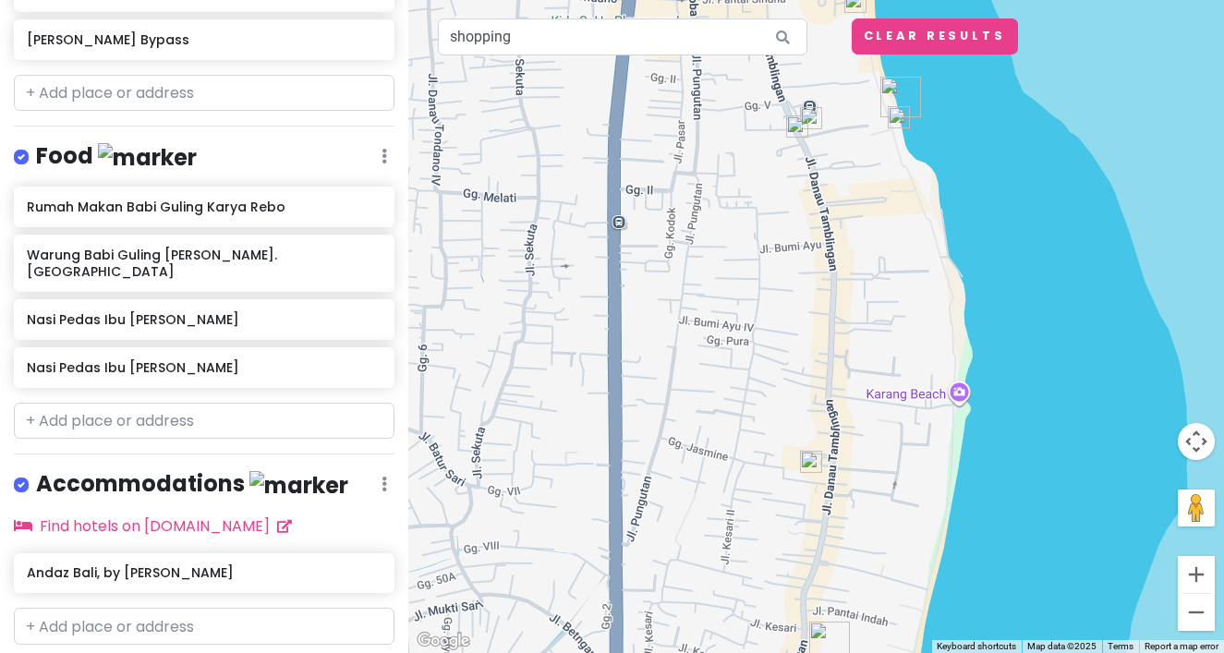
drag, startPoint x: 918, startPoint y: 324, endPoint x: 918, endPoint y: 285, distance: 38.8
click at [918, 314] on div at bounding box center [816, 326] width 816 height 653
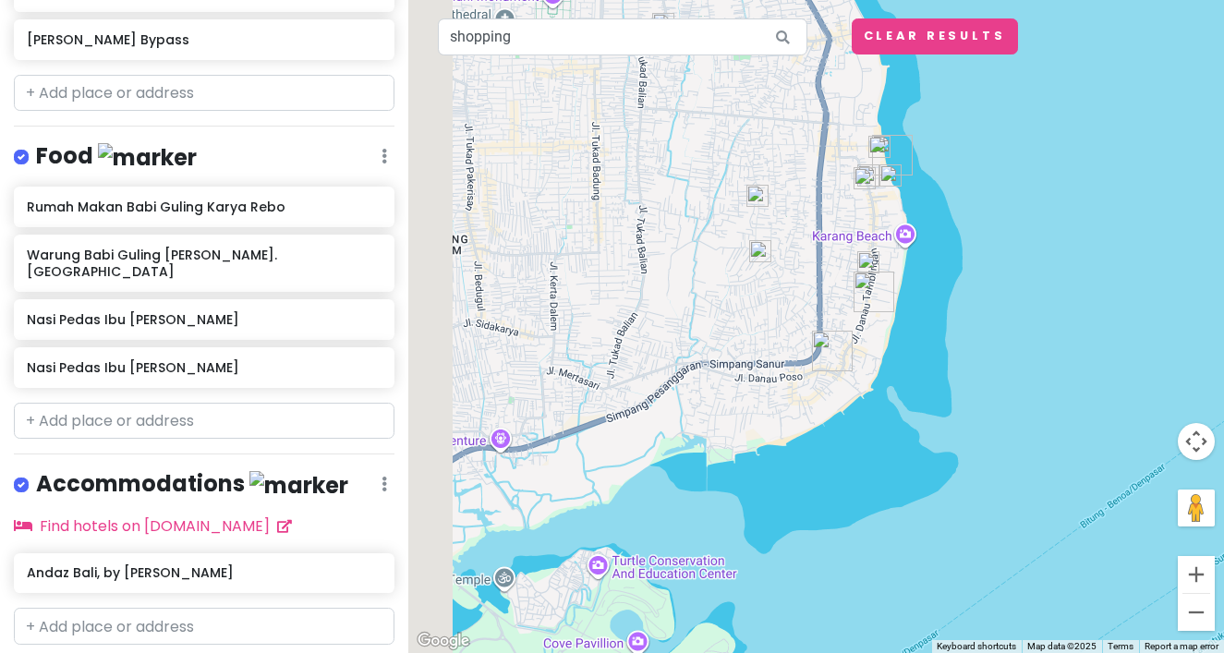
drag, startPoint x: 707, startPoint y: 227, endPoint x: 878, endPoint y: 234, distance: 171.9
click at [878, 234] on div at bounding box center [816, 326] width 816 height 653
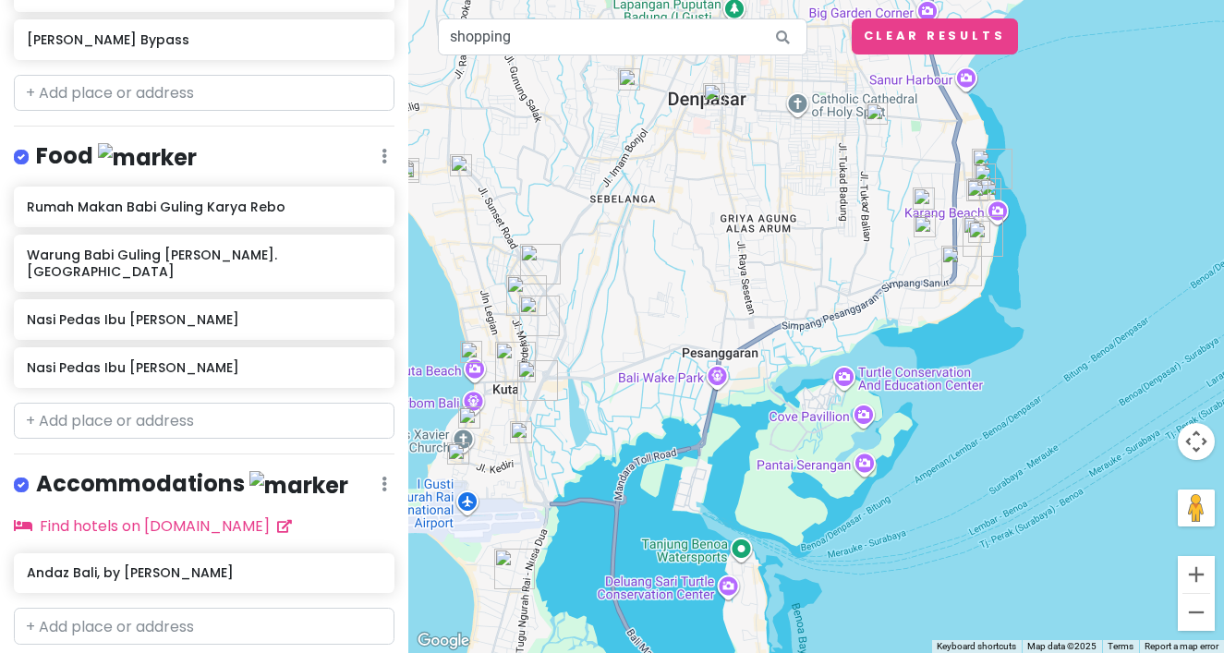
drag, startPoint x: 878, startPoint y: 235, endPoint x: 923, endPoint y: 153, distance: 93.0
click at [923, 154] on div at bounding box center [816, 326] width 816 height 653
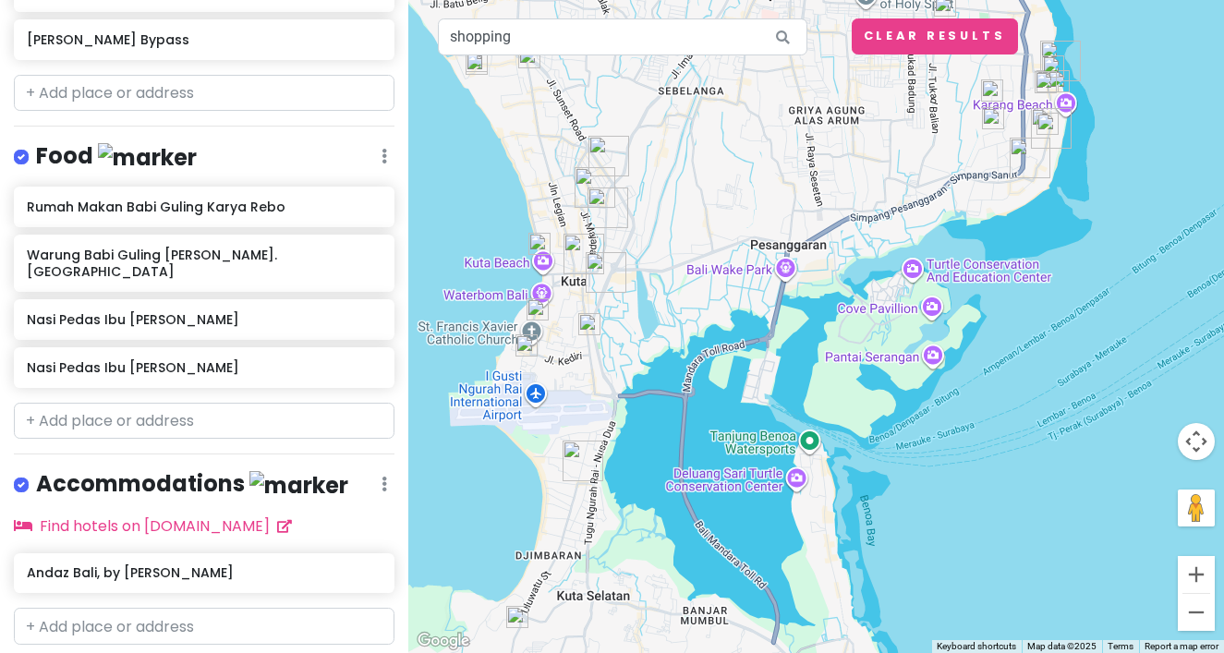
drag, startPoint x: 762, startPoint y: 154, endPoint x: 768, endPoint y: 128, distance: 26.5
click at [767, 130] on div at bounding box center [816, 326] width 816 height 653
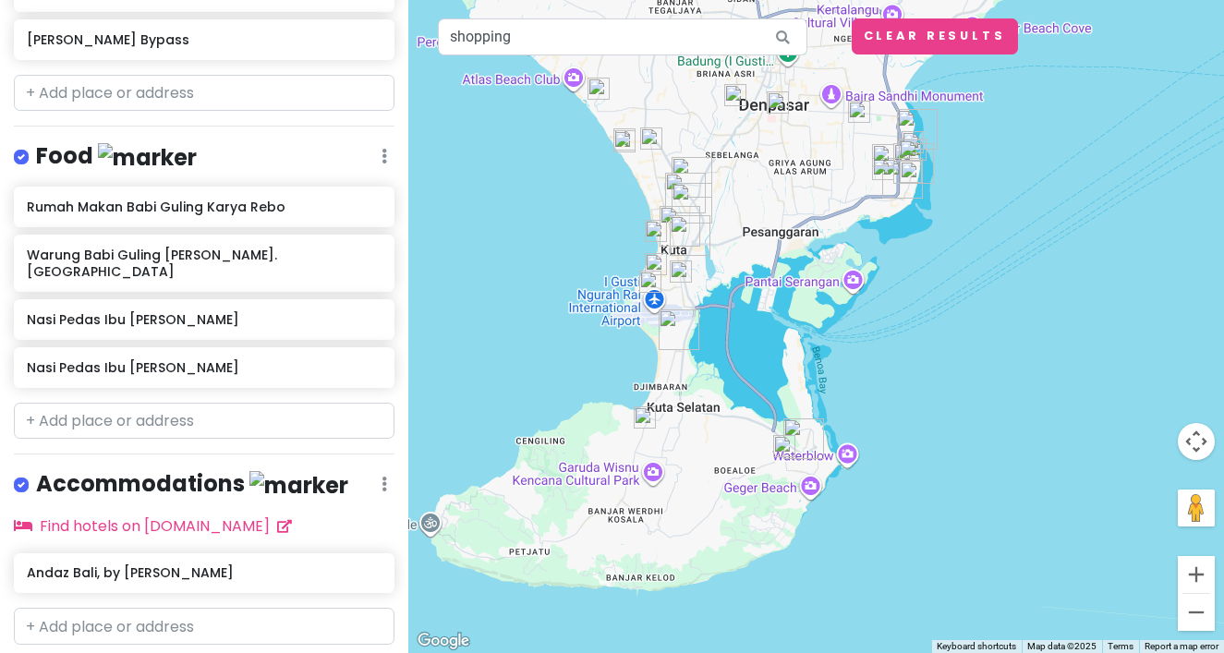
drag, startPoint x: 768, startPoint y: 128, endPoint x: 767, endPoint y: 192, distance: 63.7
click at [767, 192] on div at bounding box center [816, 326] width 816 height 653
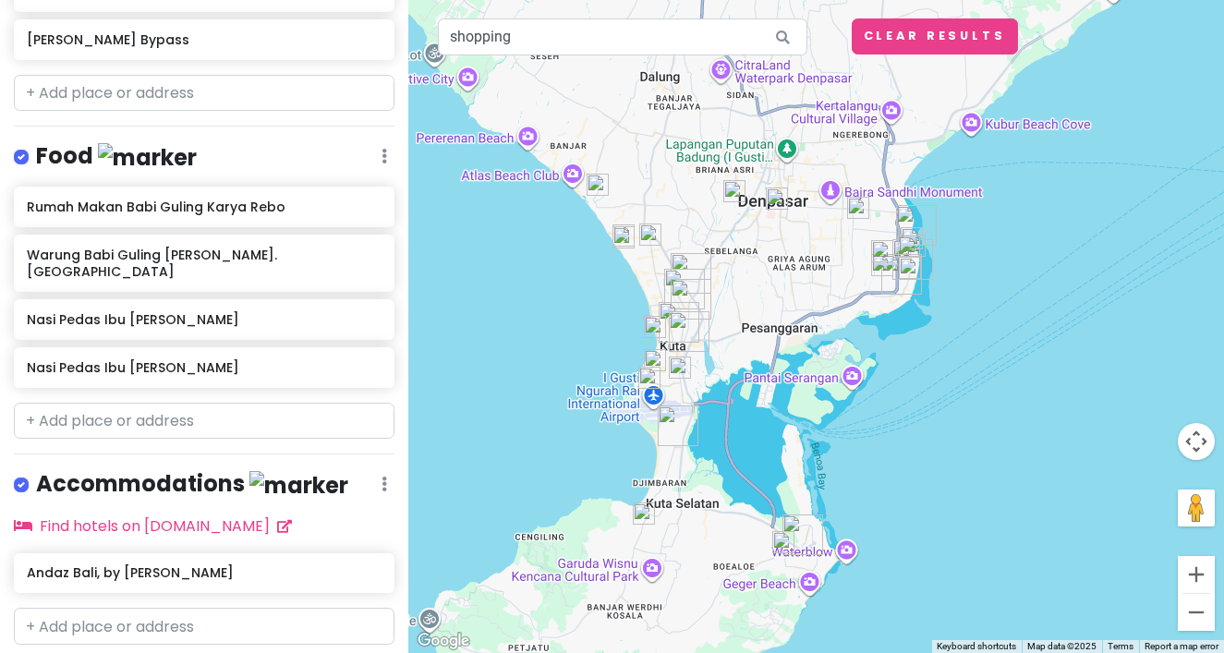
drag, startPoint x: 765, startPoint y: 192, endPoint x: 764, endPoint y: 250, distance: 58.2
click at [765, 249] on div at bounding box center [816, 326] width 816 height 653
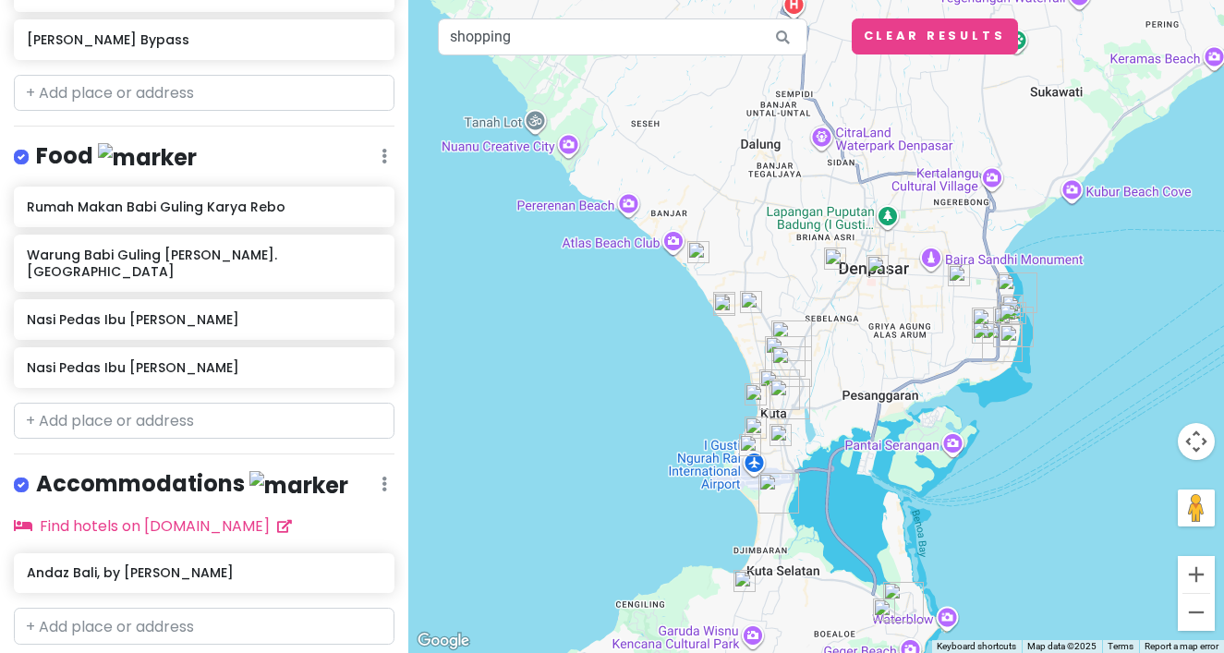
drag, startPoint x: 764, startPoint y: 250, endPoint x: 867, endPoint y: 290, distance: 110.8
click at [867, 292] on div at bounding box center [816, 326] width 816 height 653
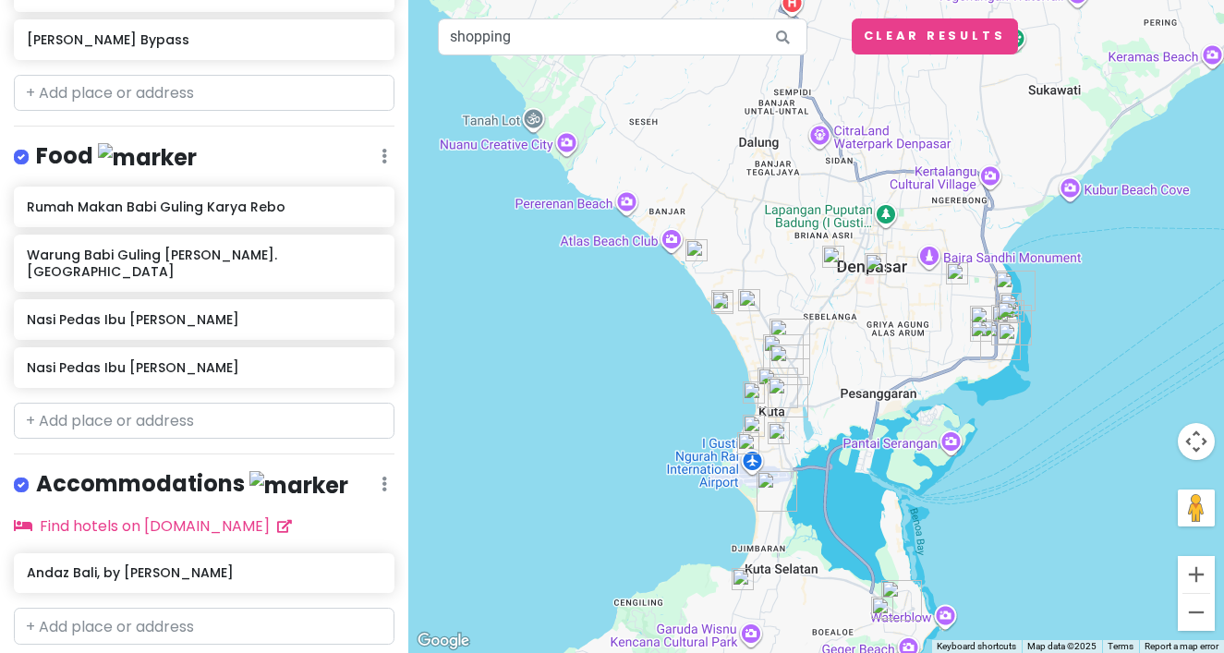
click at [1067, 199] on div at bounding box center [816, 326] width 816 height 653
click at [620, 246] on div at bounding box center [816, 326] width 816 height 653
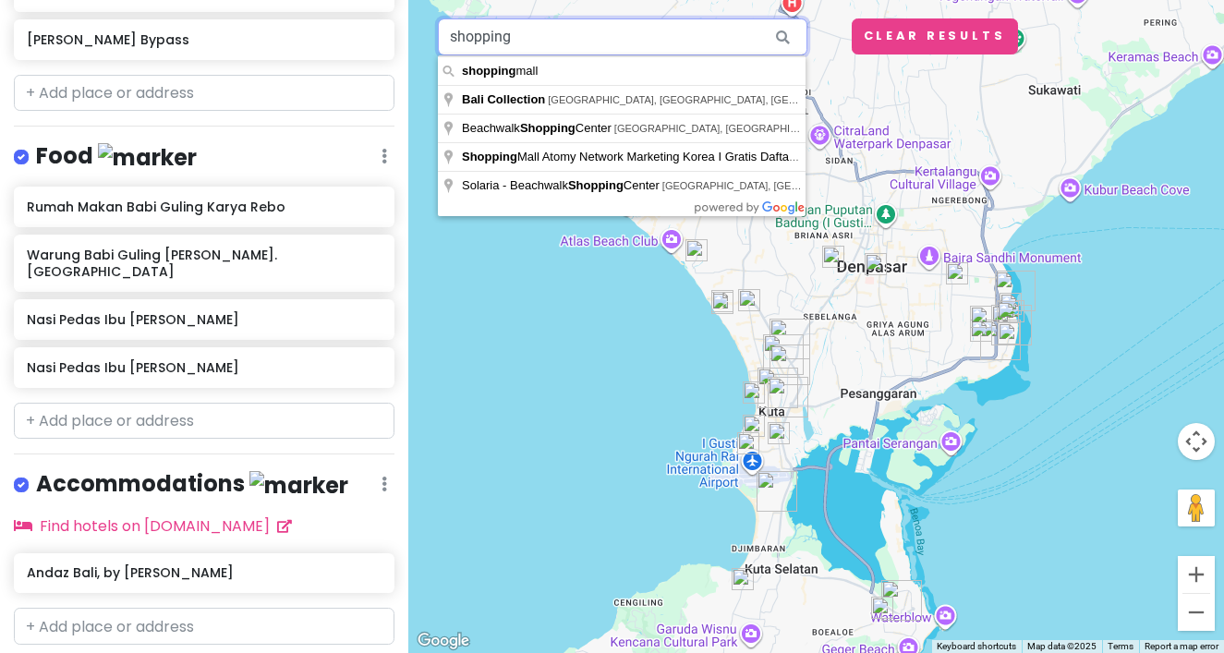
click at [564, 43] on input "shopping" at bounding box center [622, 36] width 369 height 37
click at [501, 448] on div at bounding box center [816, 326] width 816 height 653
drag, startPoint x: 549, startPoint y: 40, endPoint x: 401, endPoint y: 40, distance: 147.8
click at [401, 40] on div "Bali Private Change Dates Make a Copy Delete Trip Go Pro ⚡️ Give Feedback 💡 Sup…" at bounding box center [612, 326] width 1224 height 653
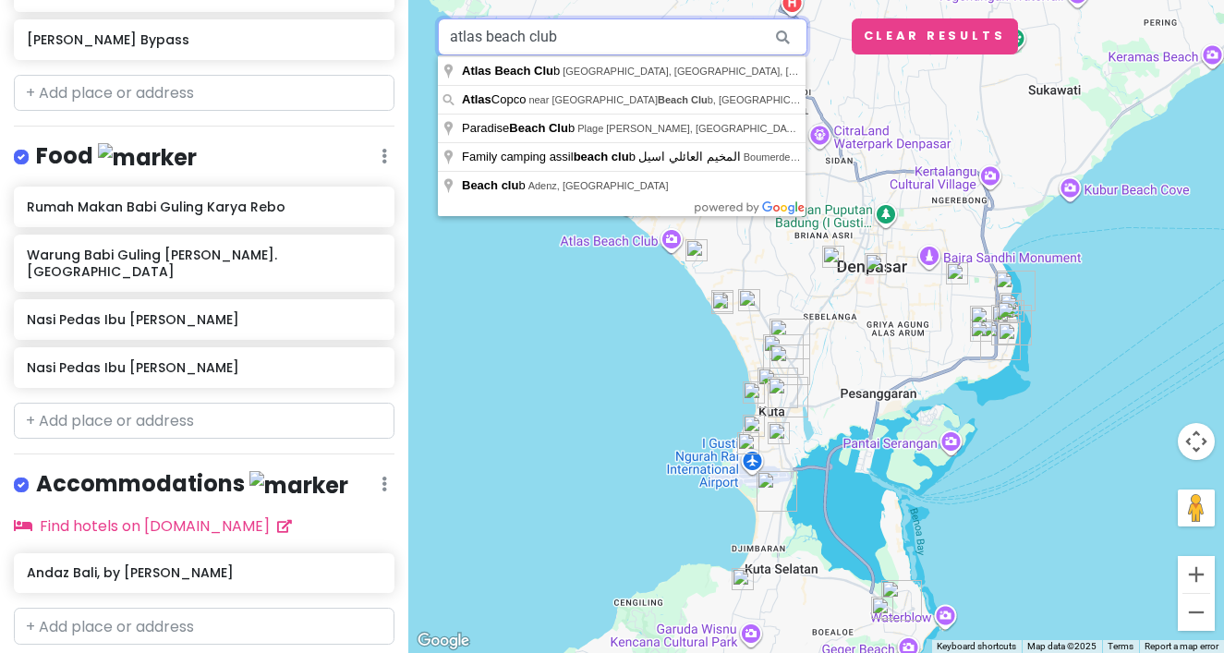
type input "atlas beach club"
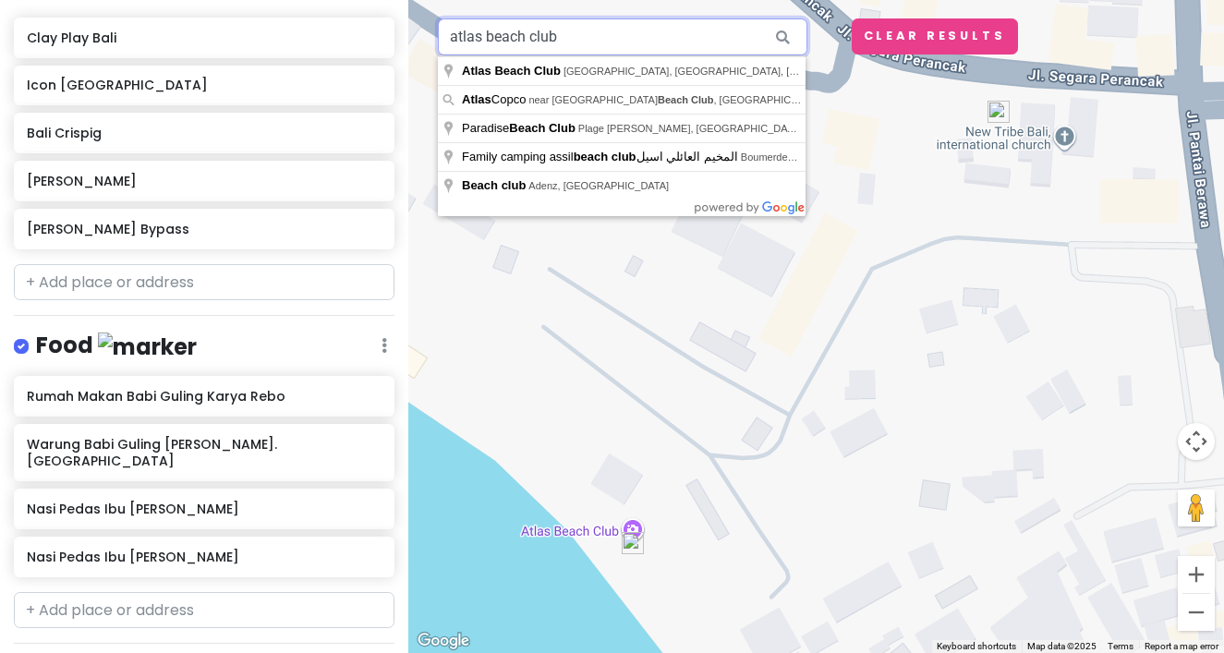
scroll to position [335, 0]
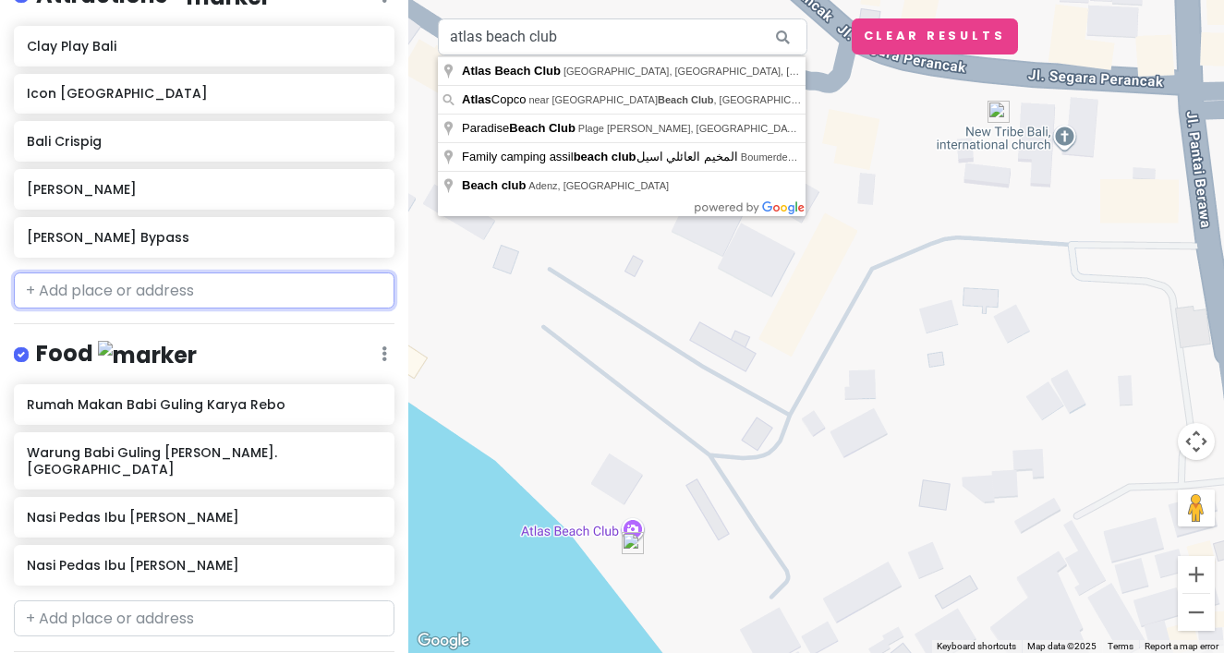
click at [189, 272] on input "text" at bounding box center [204, 290] width 381 height 37
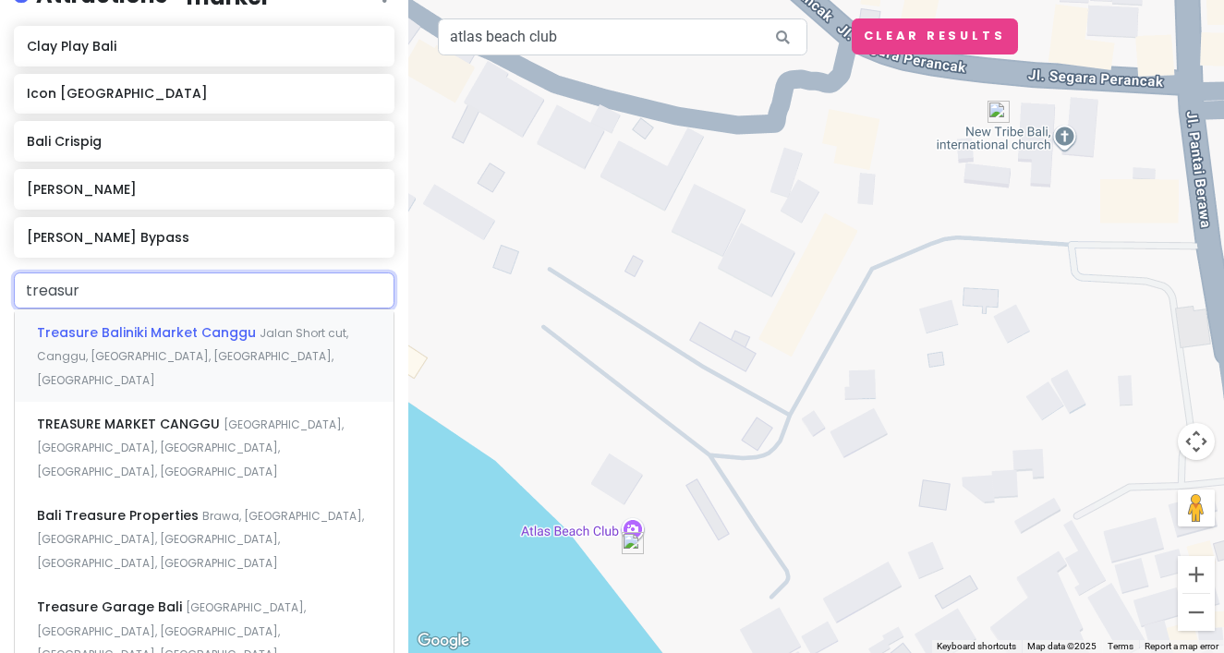
type input "treasure"
click at [248, 323] on span "Treasure Baliniki Market Canggu" at bounding box center [148, 332] width 223 height 18
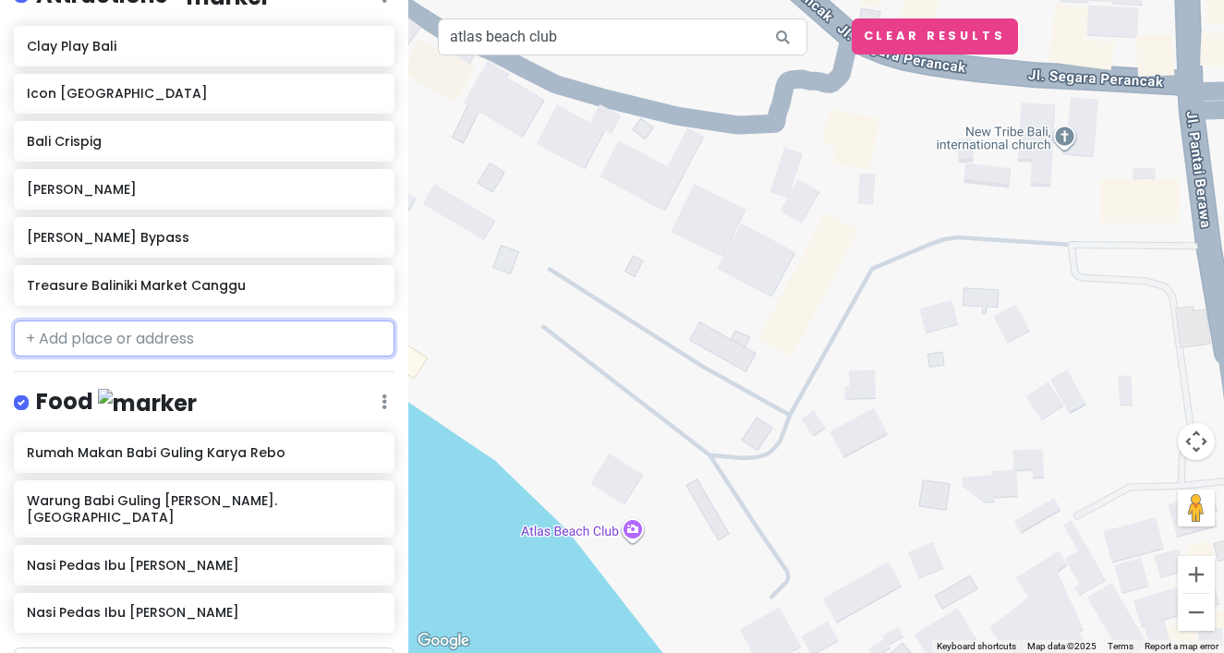
scroll to position [383, 0]
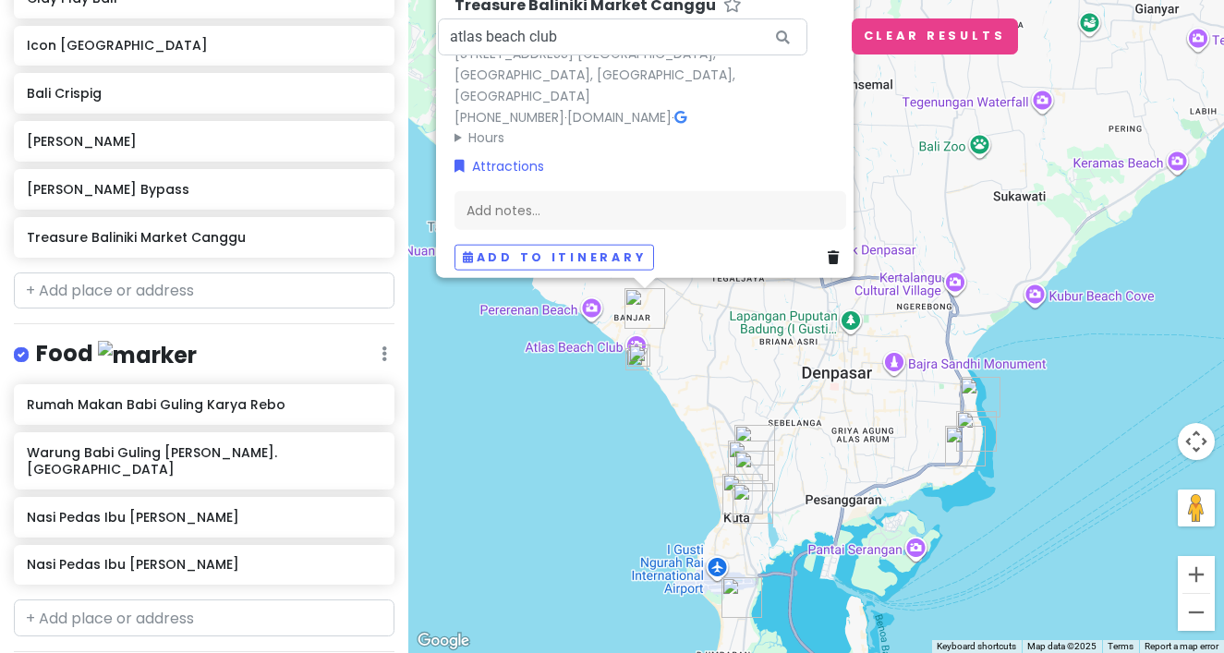
drag, startPoint x: 511, startPoint y: 386, endPoint x: 669, endPoint y: 381, distance: 158.0
click at [669, 381] on div "Treasure Baliniki Market Canggu 4.6 (59) [STREET_ADDRESS] [GEOGRAPHIC_DATA], [G…" at bounding box center [816, 326] width 816 height 653
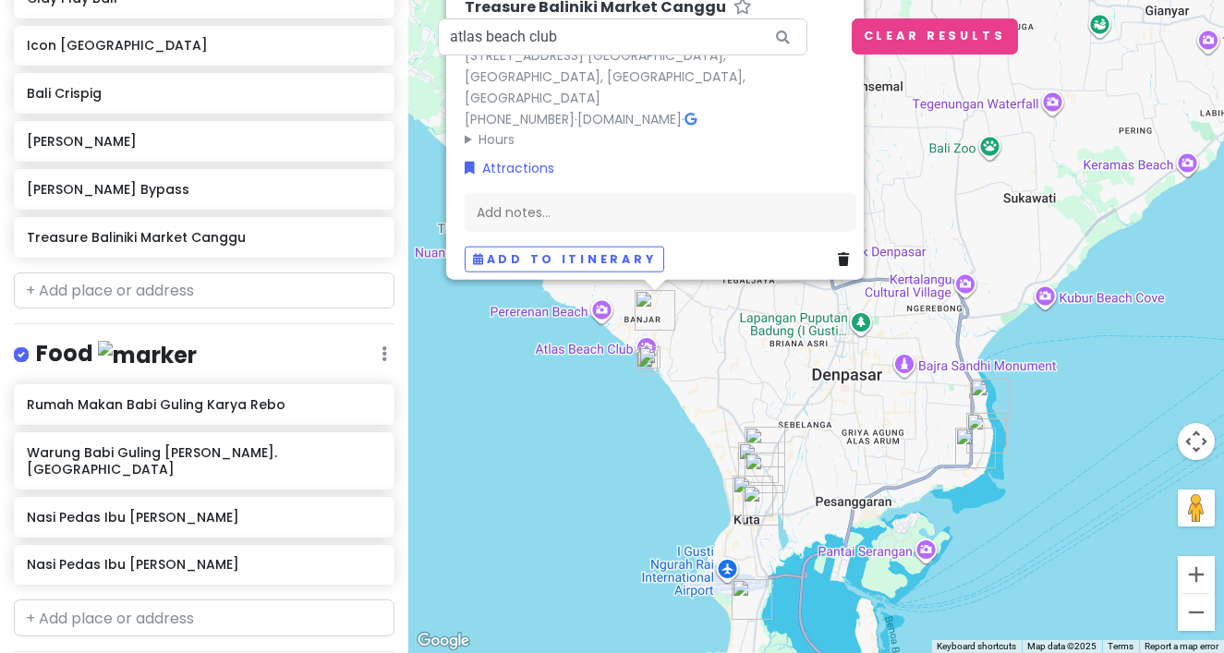
drag, startPoint x: 681, startPoint y: 362, endPoint x: 681, endPoint y: 402, distance: 39.7
click at [681, 399] on div "Treasure Baliniki Market Canggu 4.6 (59) [STREET_ADDRESS] [GEOGRAPHIC_DATA], [G…" at bounding box center [816, 326] width 816 height 653
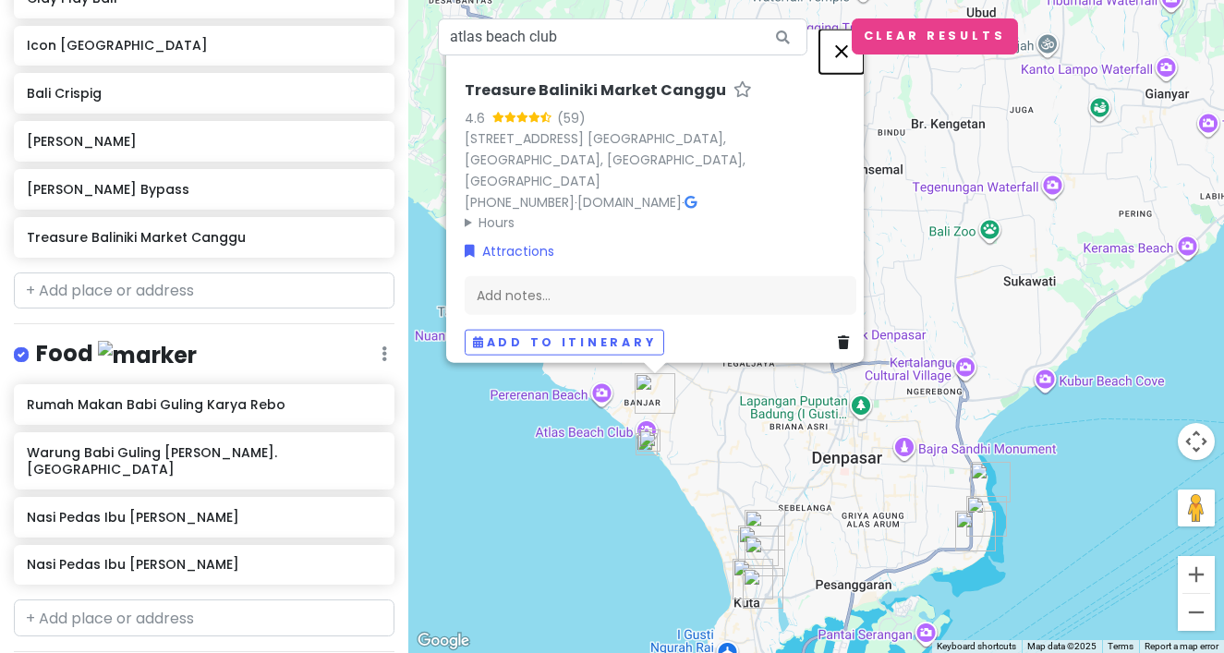
click at [854, 64] on button "Close" at bounding box center [841, 51] width 44 height 44
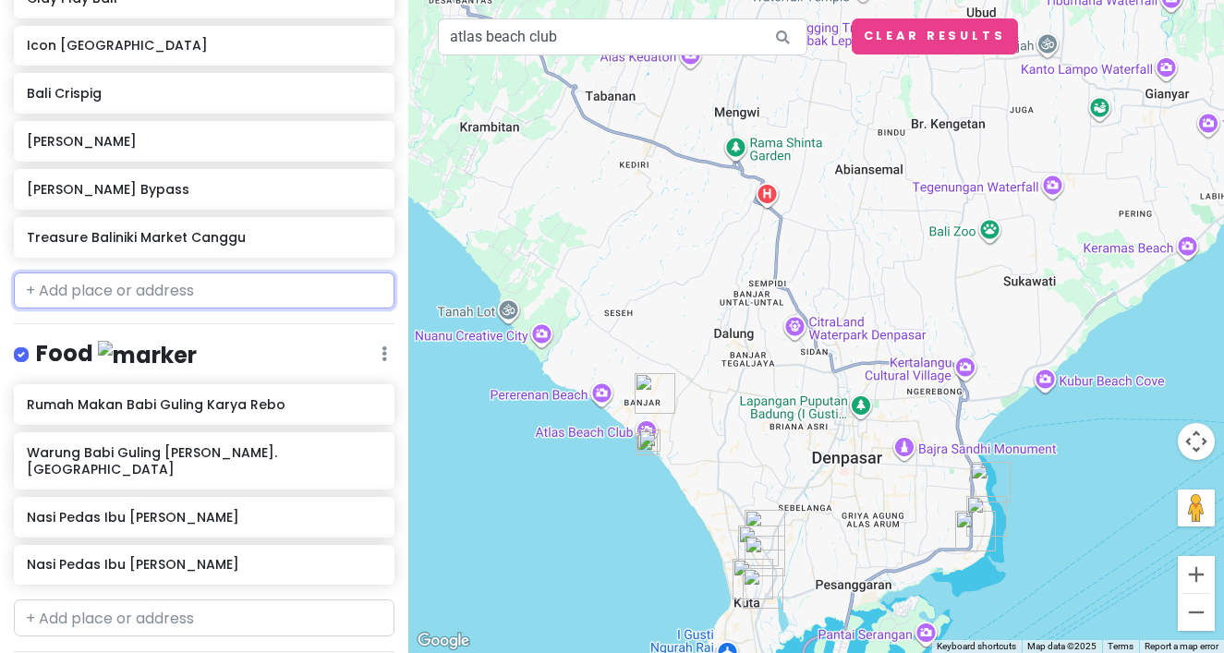
click at [164, 272] on input "text" at bounding box center [204, 290] width 381 height 37
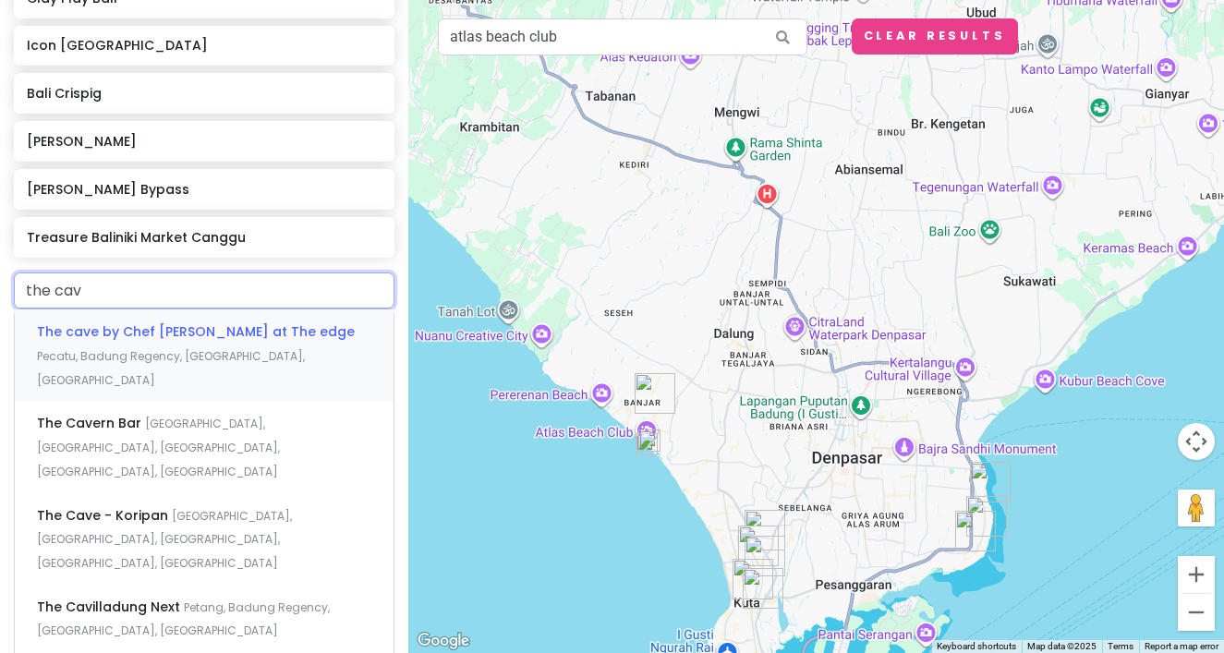
type input "the cave"
click at [173, 322] on span "The cave by Chef [PERSON_NAME] at The edge" at bounding box center [196, 331] width 318 height 18
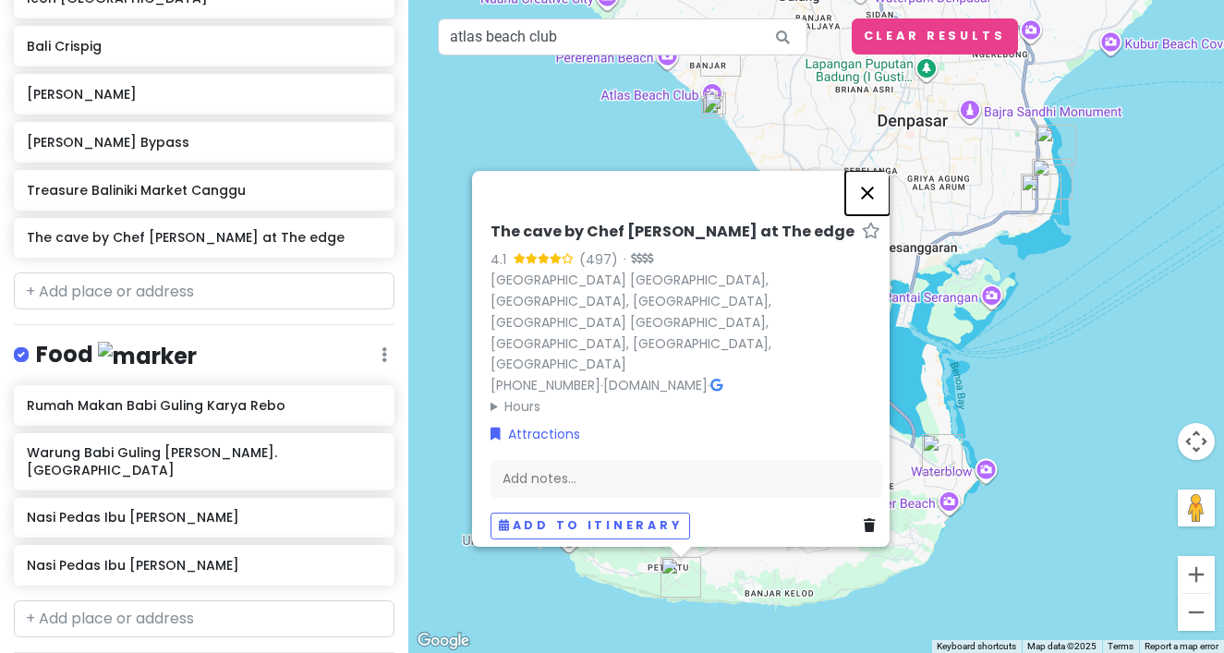
click at [878, 215] on button "Close" at bounding box center [867, 193] width 44 height 44
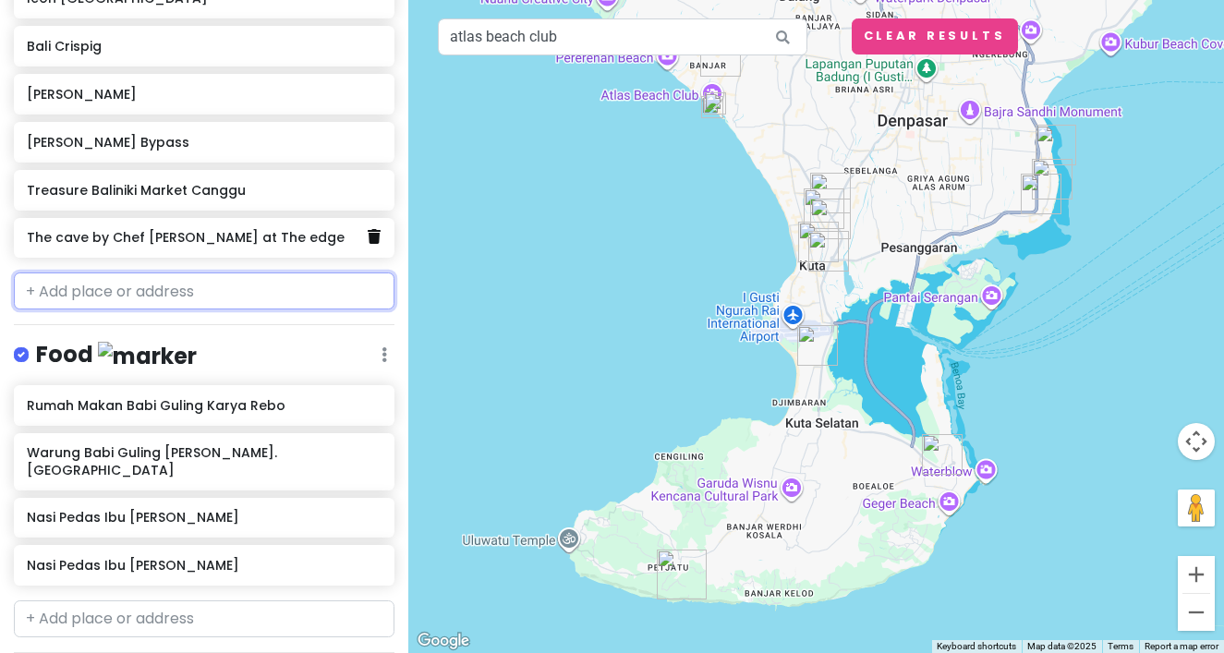
click at [378, 225] on link at bounding box center [374, 237] width 13 height 24
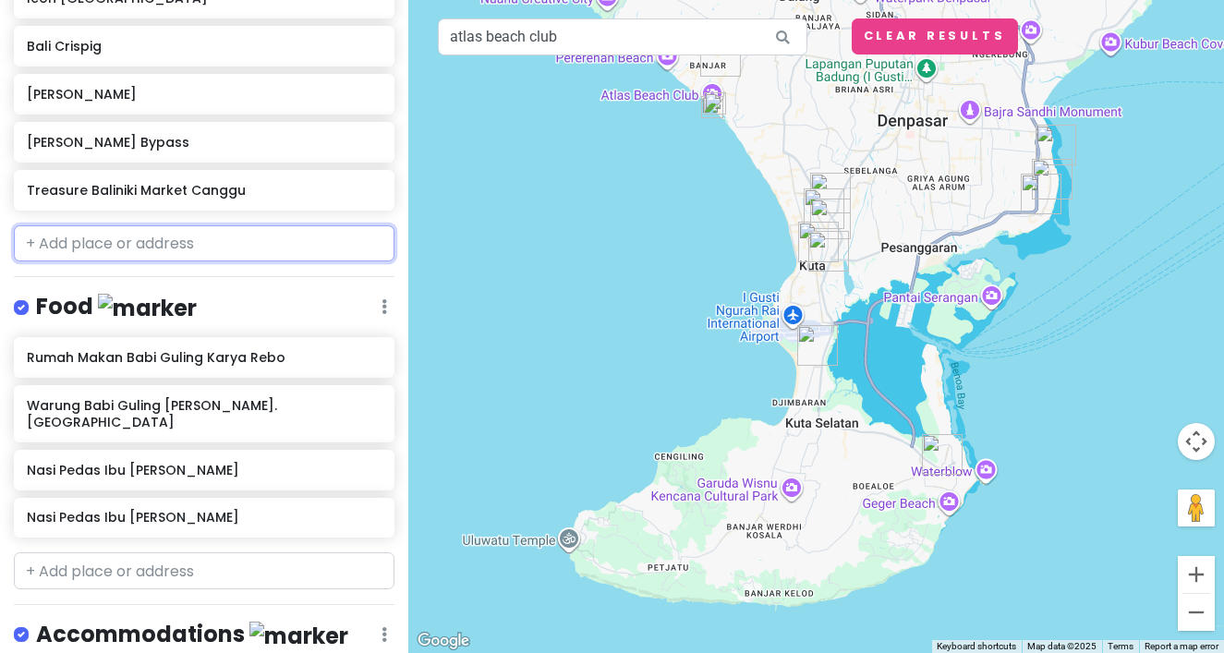
scroll to position [383, 0]
